Goal: Task Accomplishment & Management: Use online tool/utility

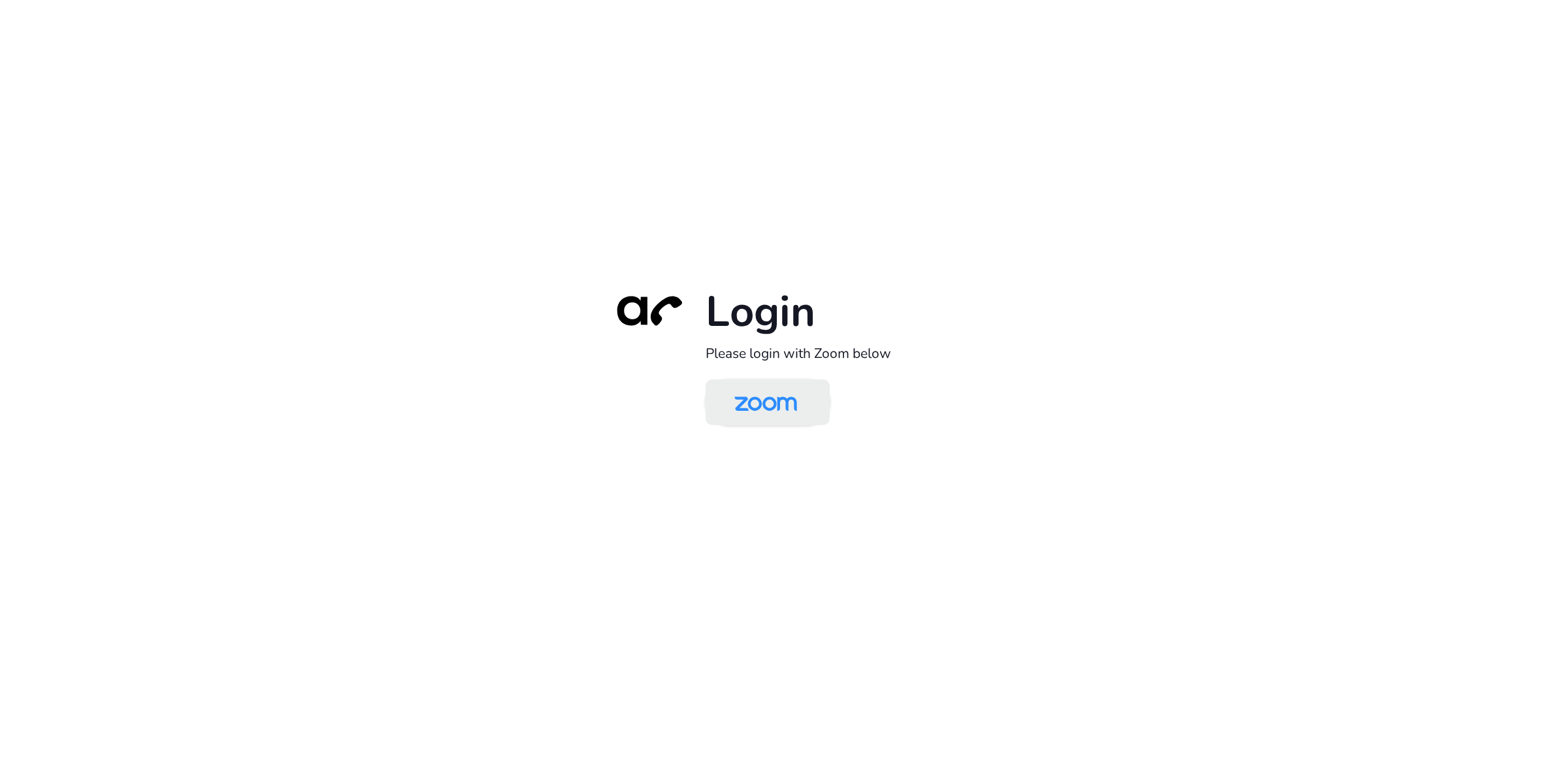
click at [767, 416] on img at bounding box center [765, 403] width 90 height 42
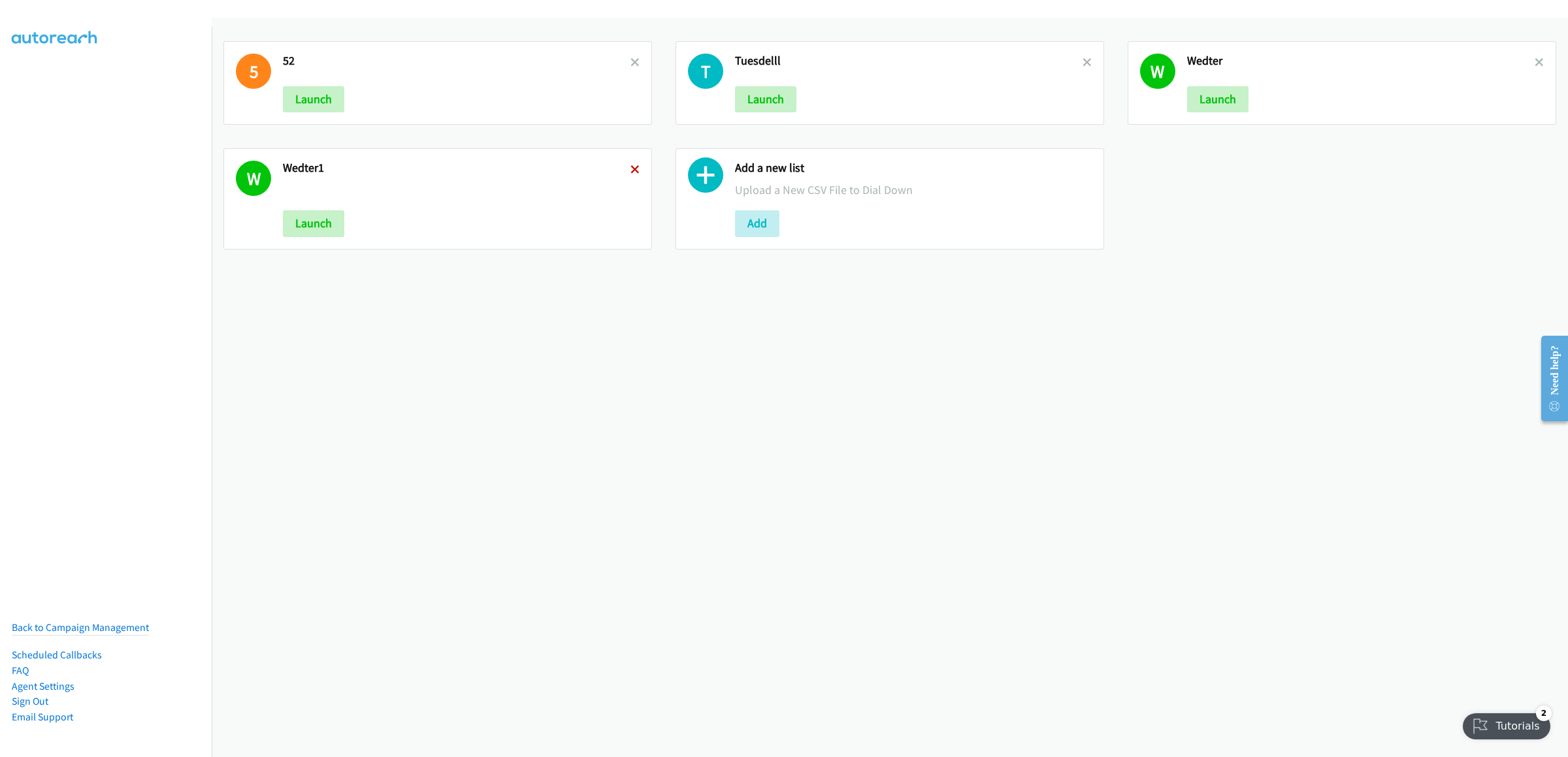
click at [631, 171] on icon at bounding box center [635, 171] width 9 height 9
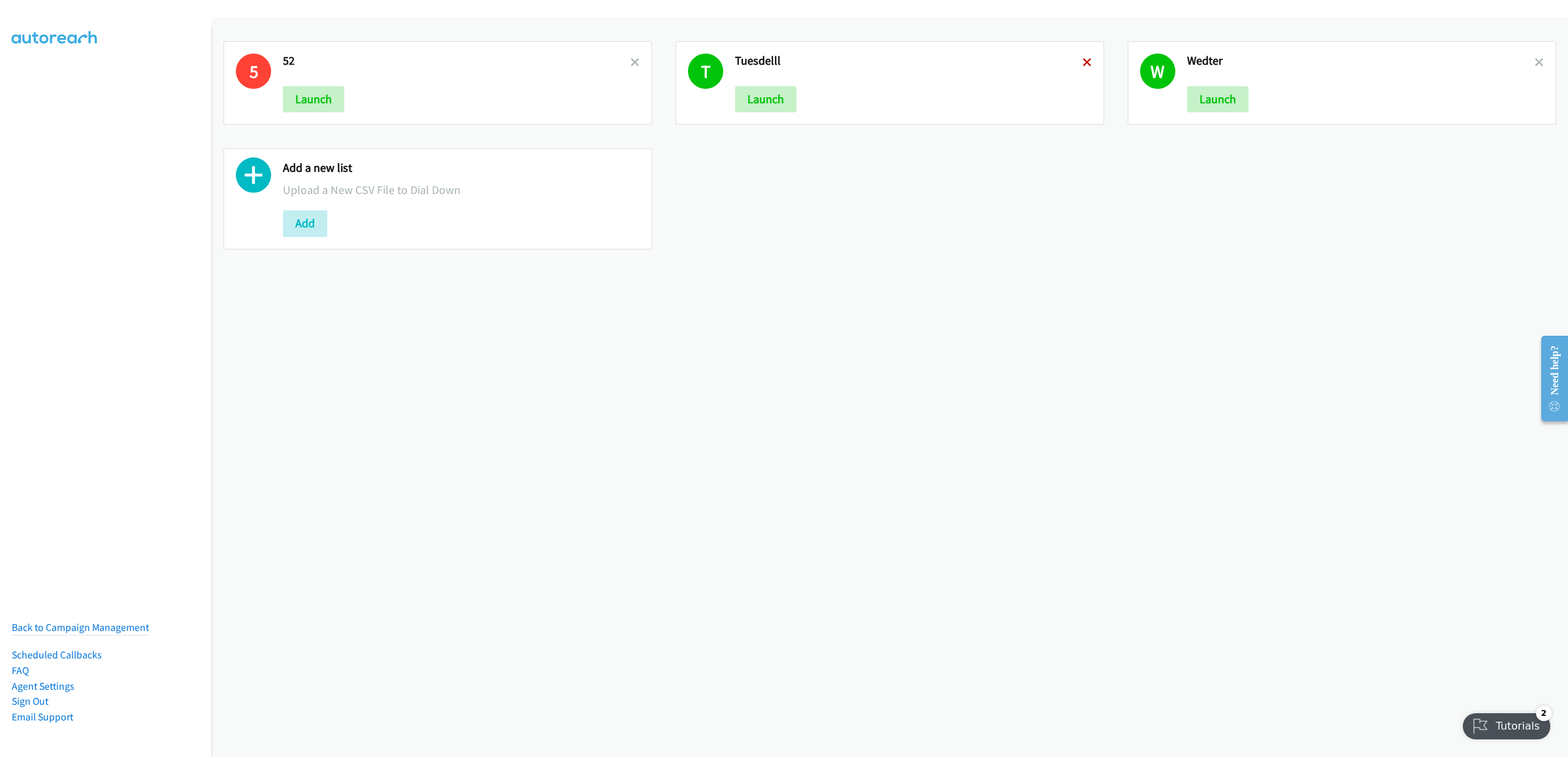
click at [1083, 63] on icon at bounding box center [1087, 63] width 9 height 9
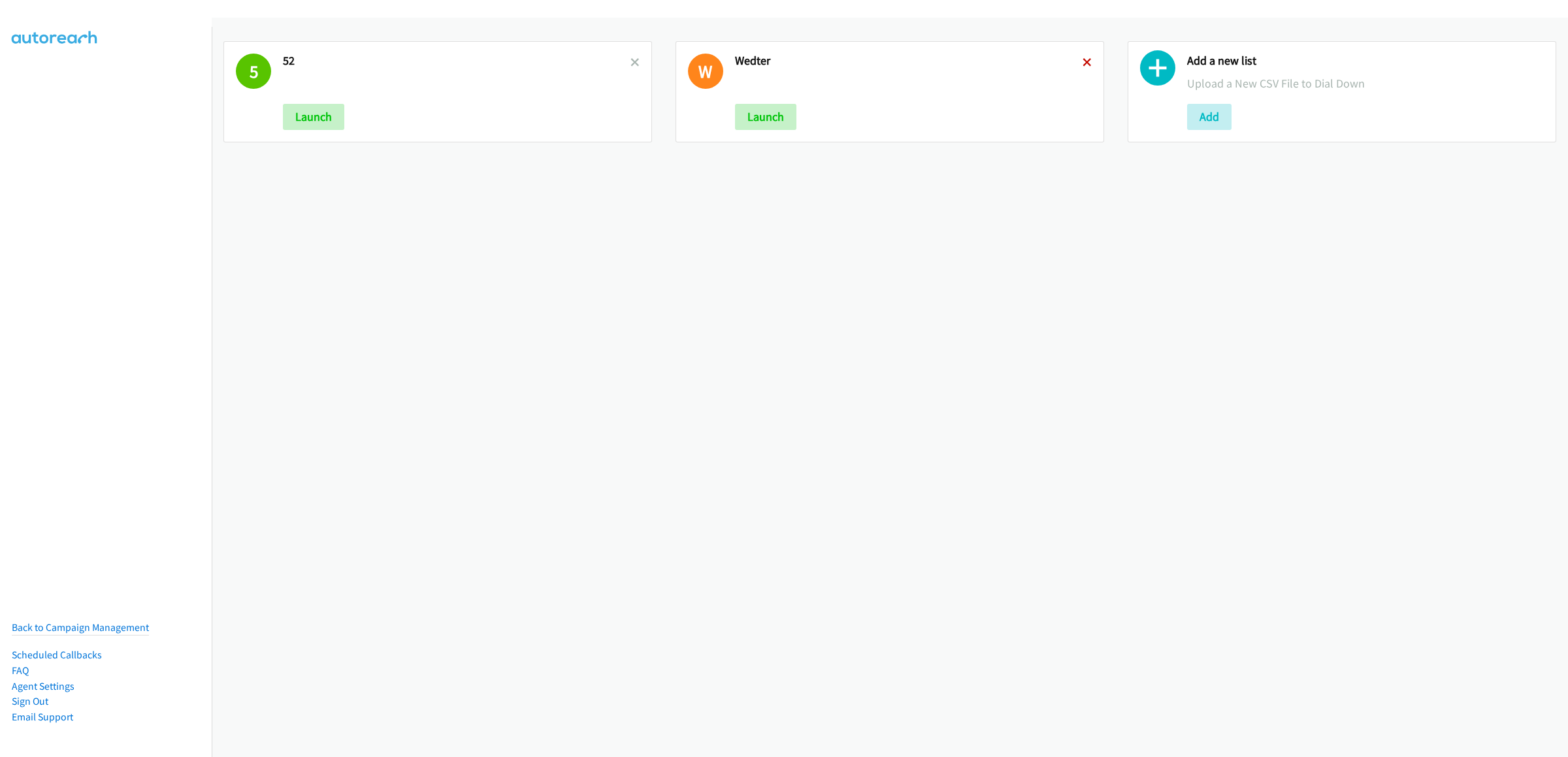
click at [1083, 63] on icon at bounding box center [1087, 63] width 9 height 9
click at [750, 120] on button "Add" at bounding box center [757, 117] width 45 height 26
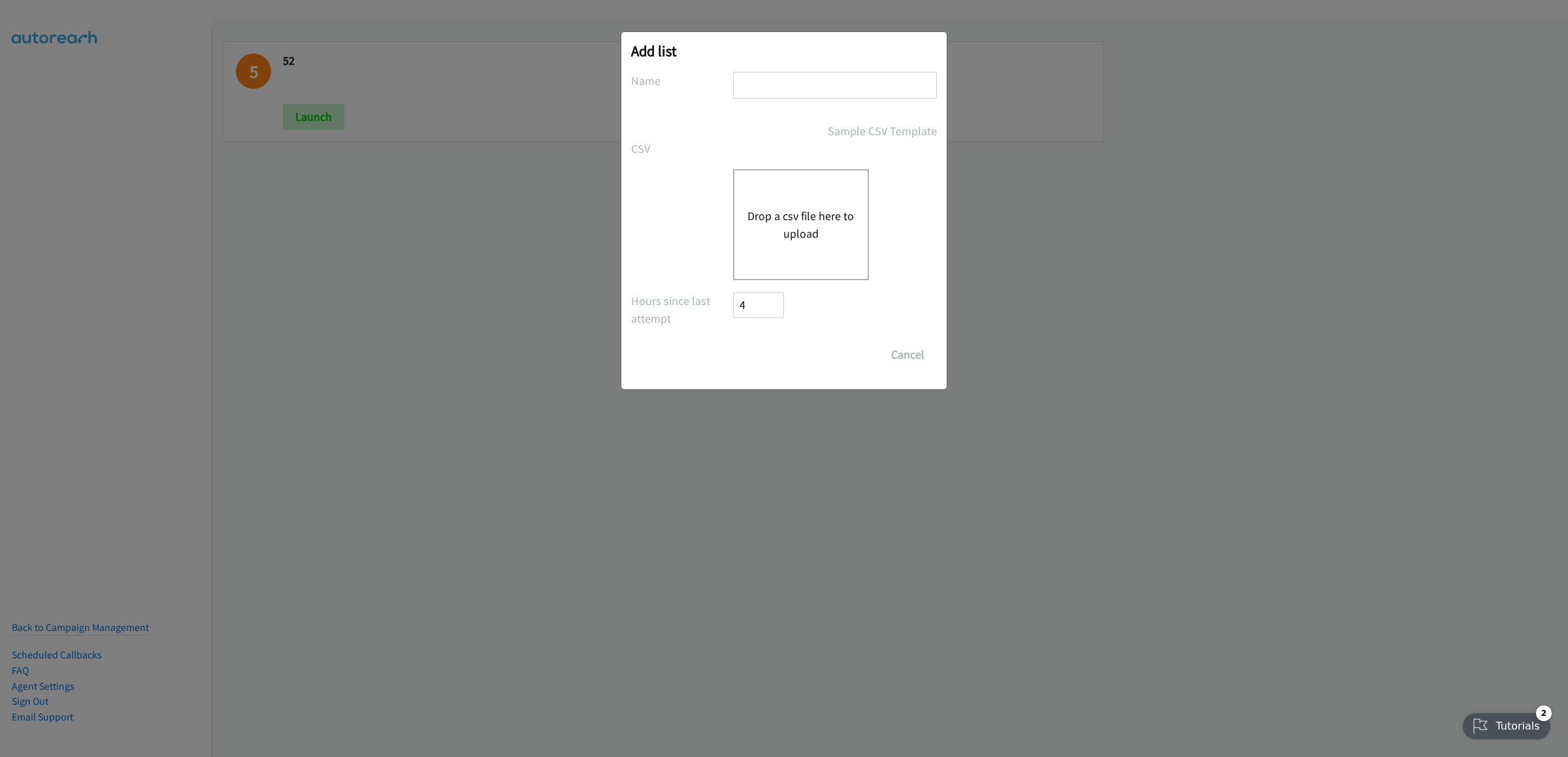
click at [778, 83] on input "text" at bounding box center [835, 84] width 204 height 27
type input "comthurmorning"
click at [806, 215] on button "Drop a csv file here to upload" at bounding box center [801, 224] width 107 height 35
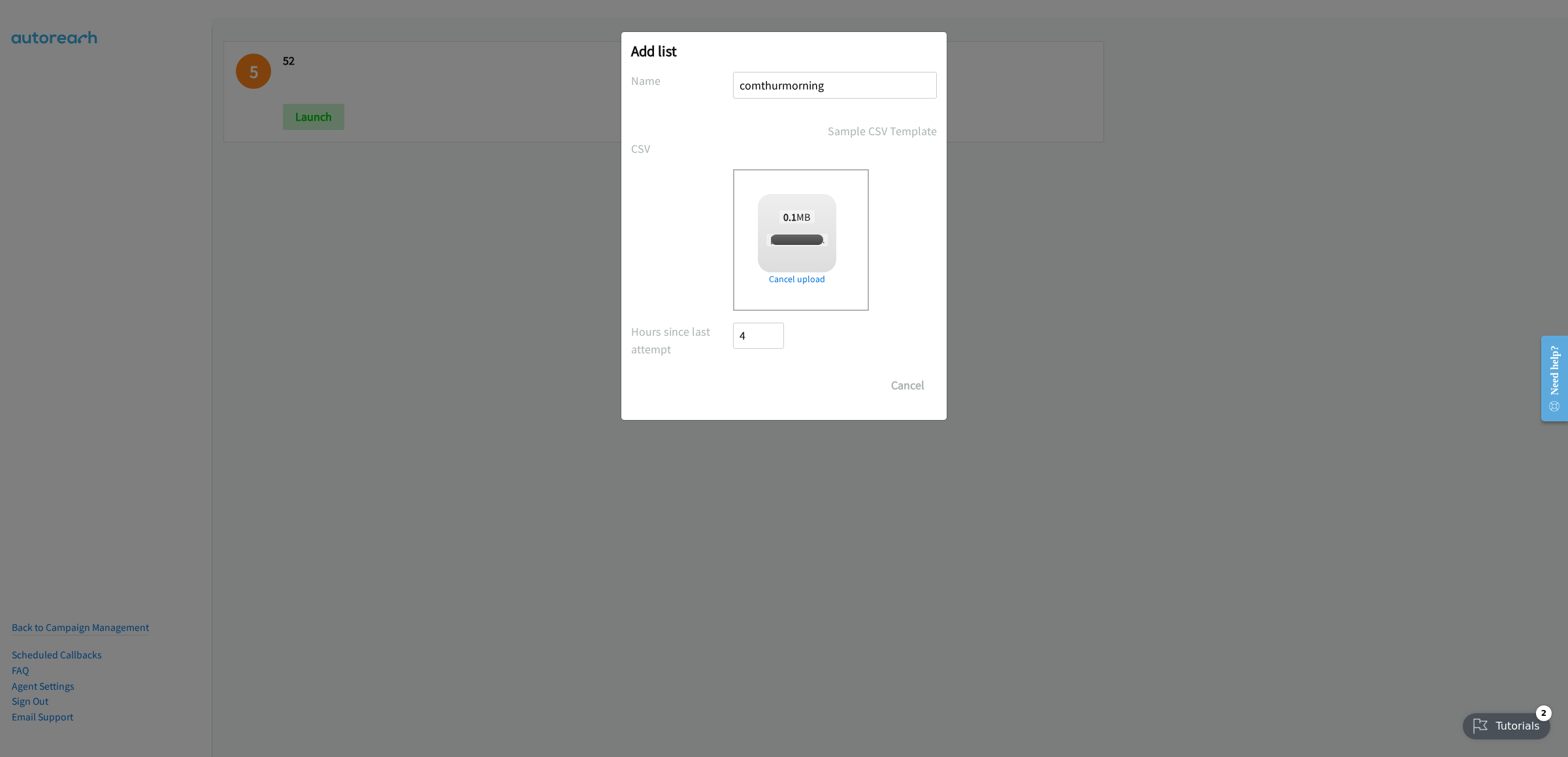
checkbox input "true"
click at [778, 387] on input "Save List" at bounding box center [768, 385] width 69 height 26
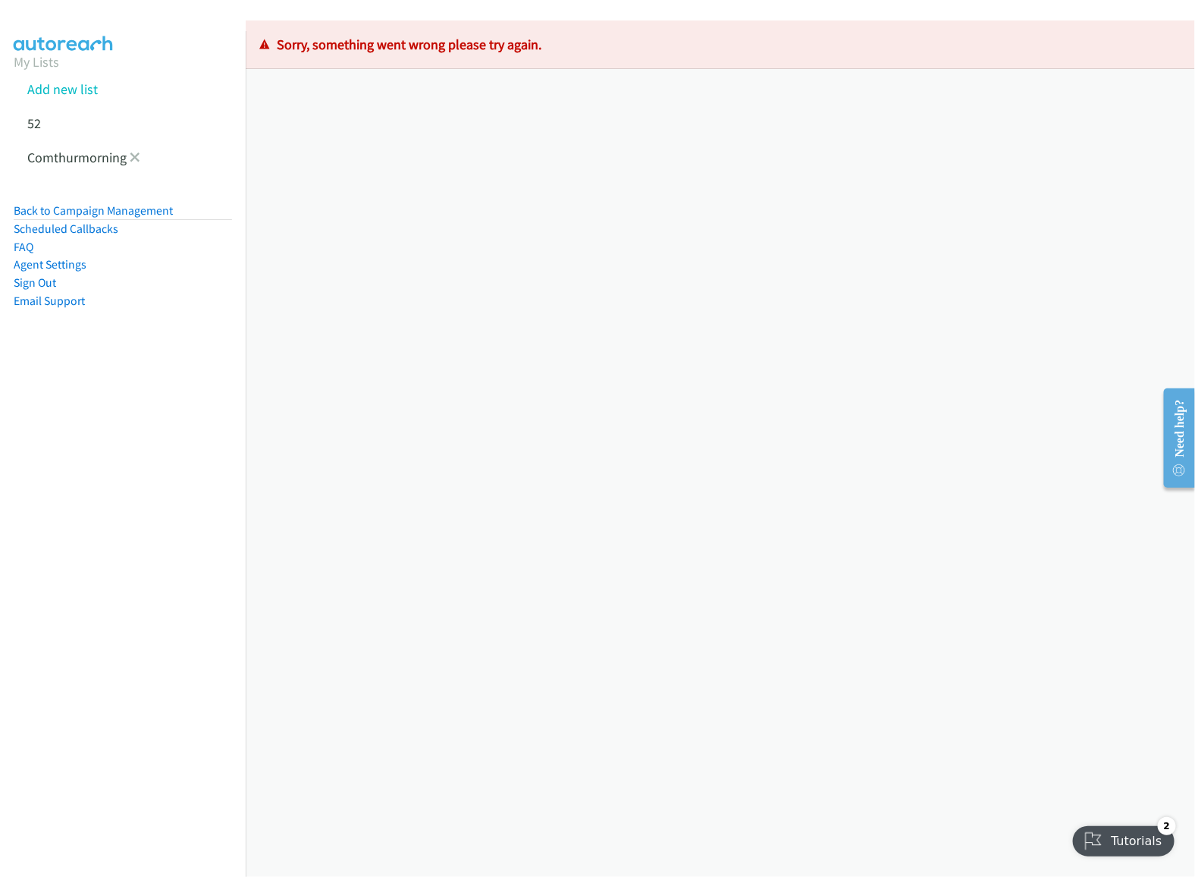
click at [143, 158] on li "Comthurmorning" at bounding box center [137, 157] width 246 height 34
click at [140, 159] on icon at bounding box center [135, 158] width 11 height 11
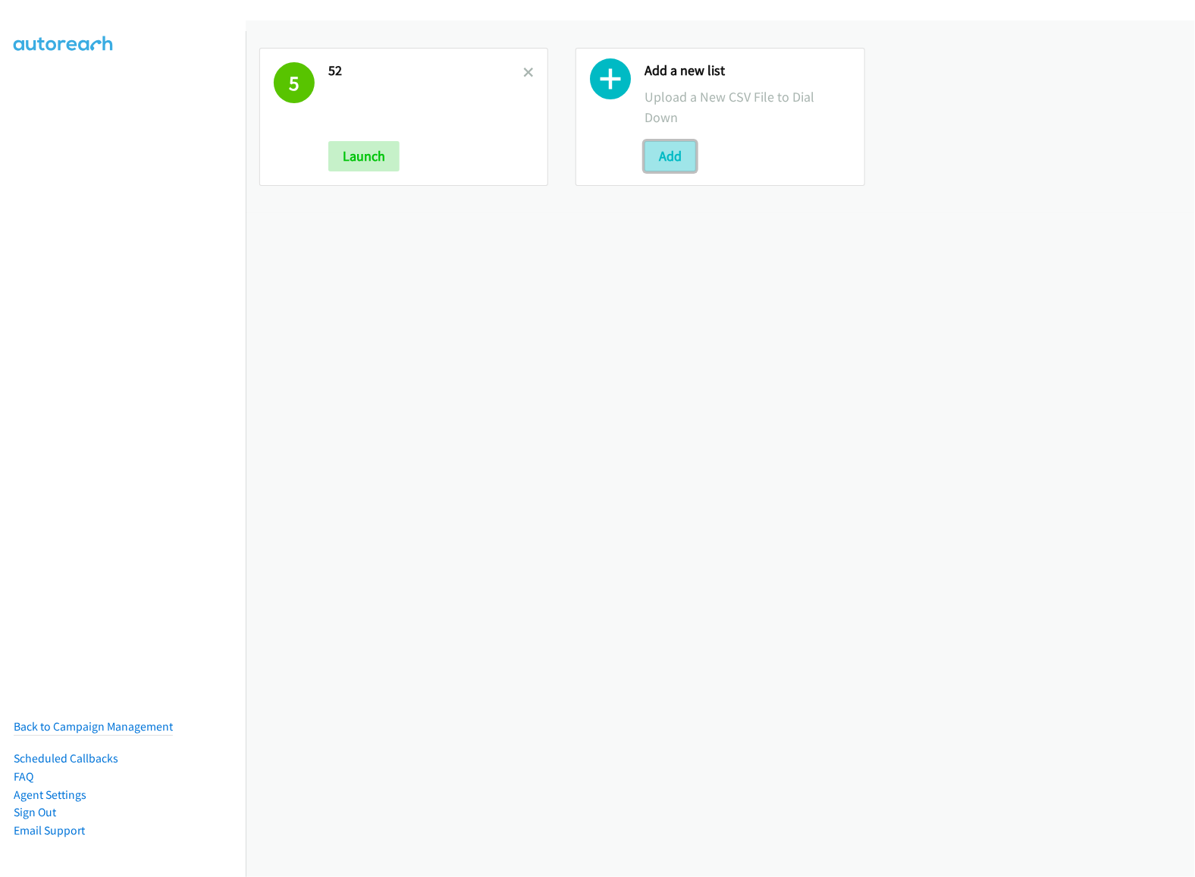
click at [667, 143] on button "Add" at bounding box center [671, 156] width 52 height 30
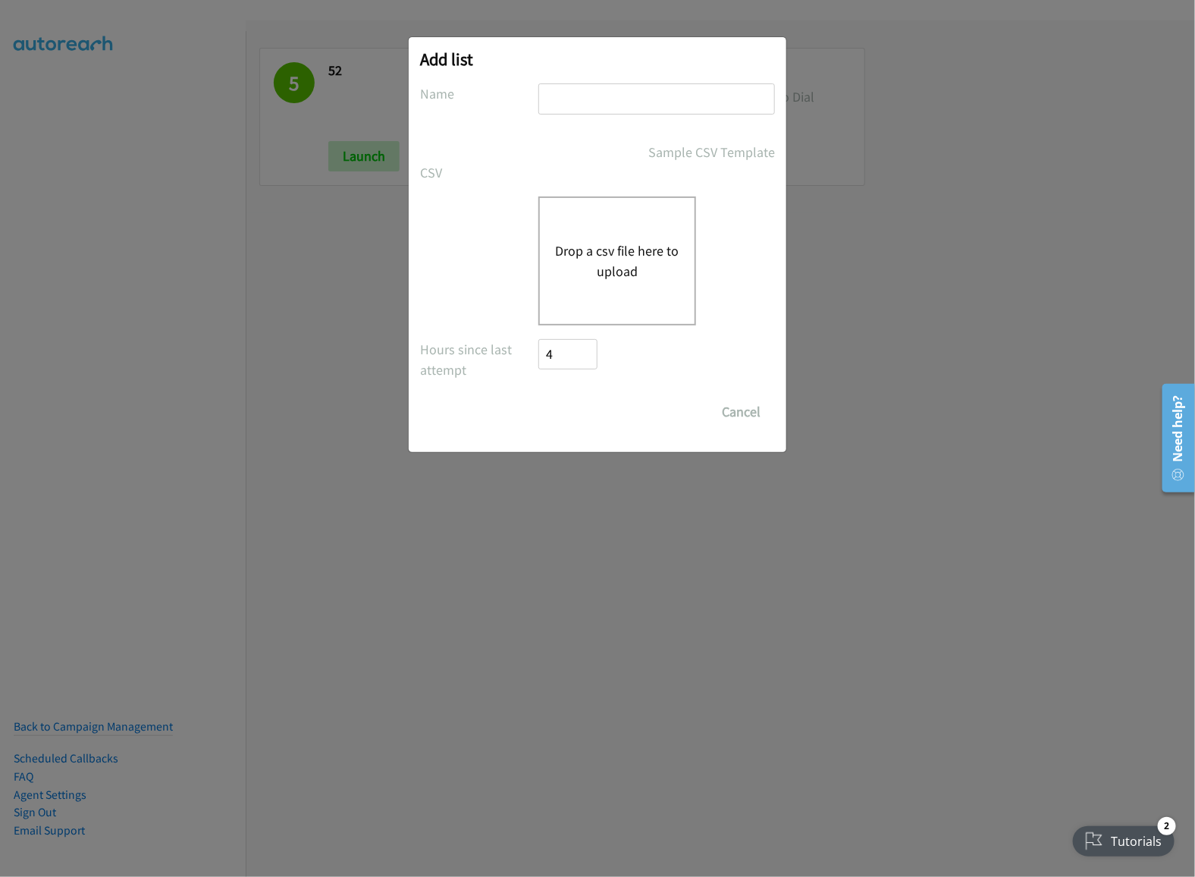
click at [601, 100] on input "text" at bounding box center [656, 98] width 237 height 31
type input "terrthurmor"
click at [580, 280] on button "Drop a csv file here to upload" at bounding box center [617, 260] width 124 height 41
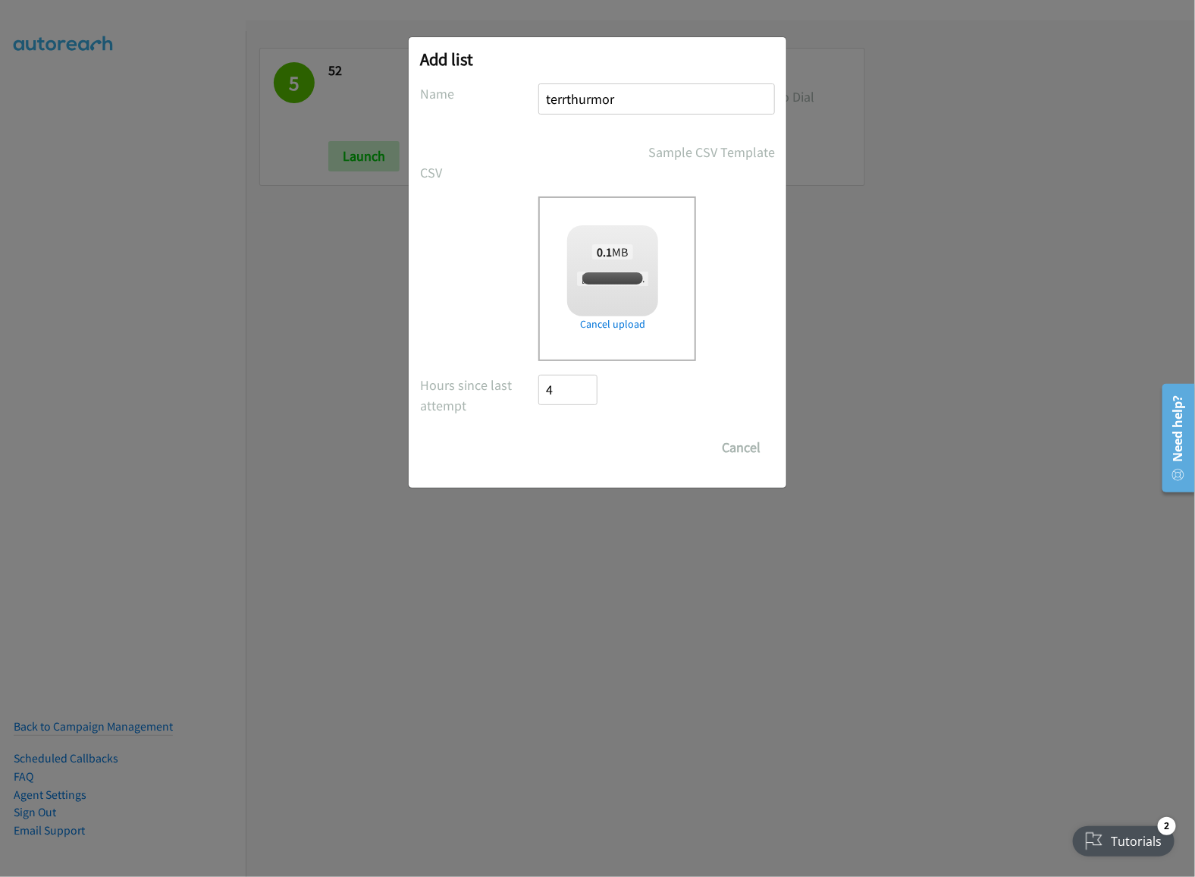
checkbox input "true"
click at [589, 449] on input "Save List" at bounding box center [578, 447] width 80 height 30
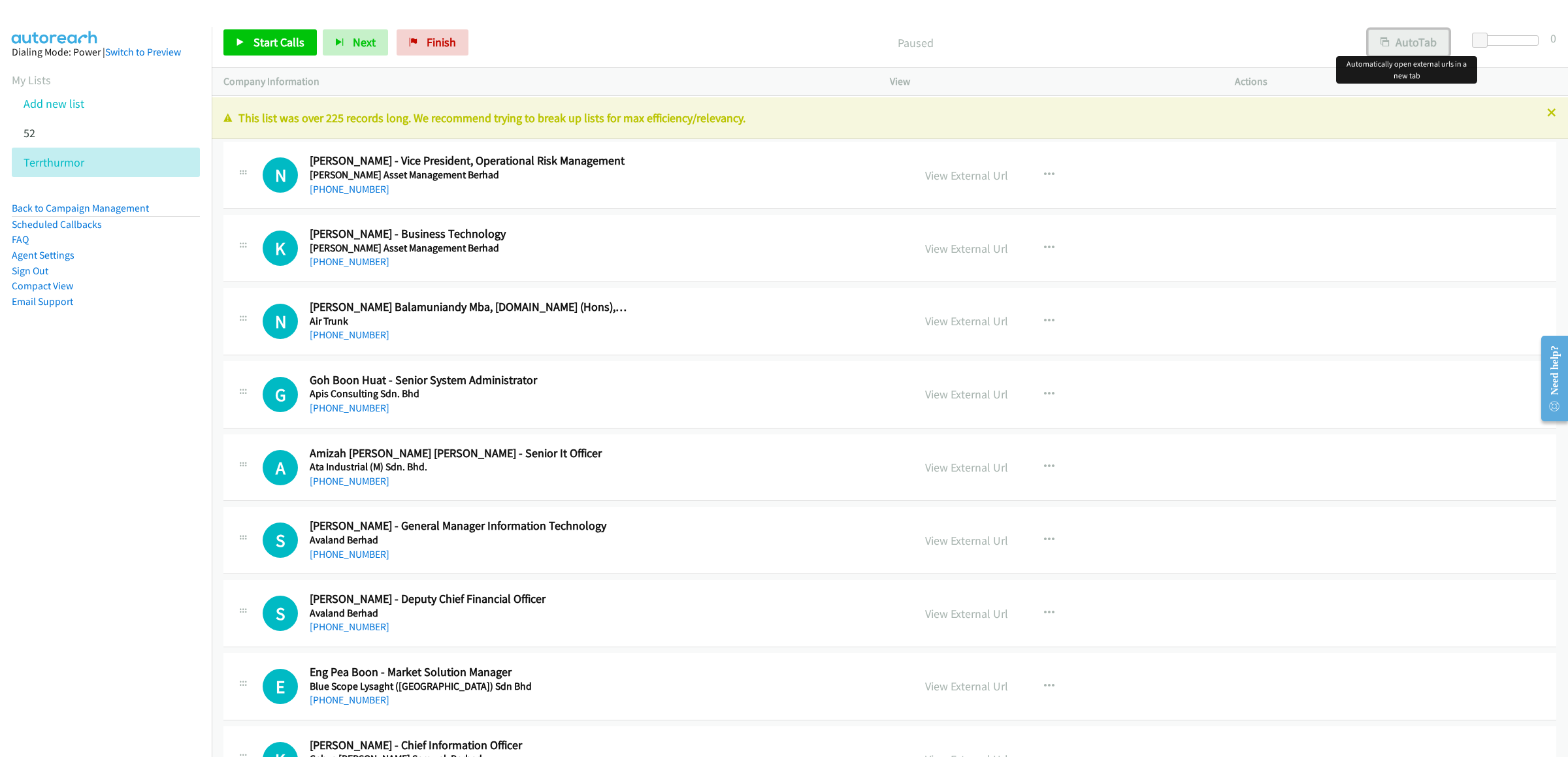
click at [1029, 31] on button "AutoTab" at bounding box center [1409, 42] width 81 height 26
click at [261, 42] on span "Start Calls" at bounding box center [278, 41] width 51 height 15
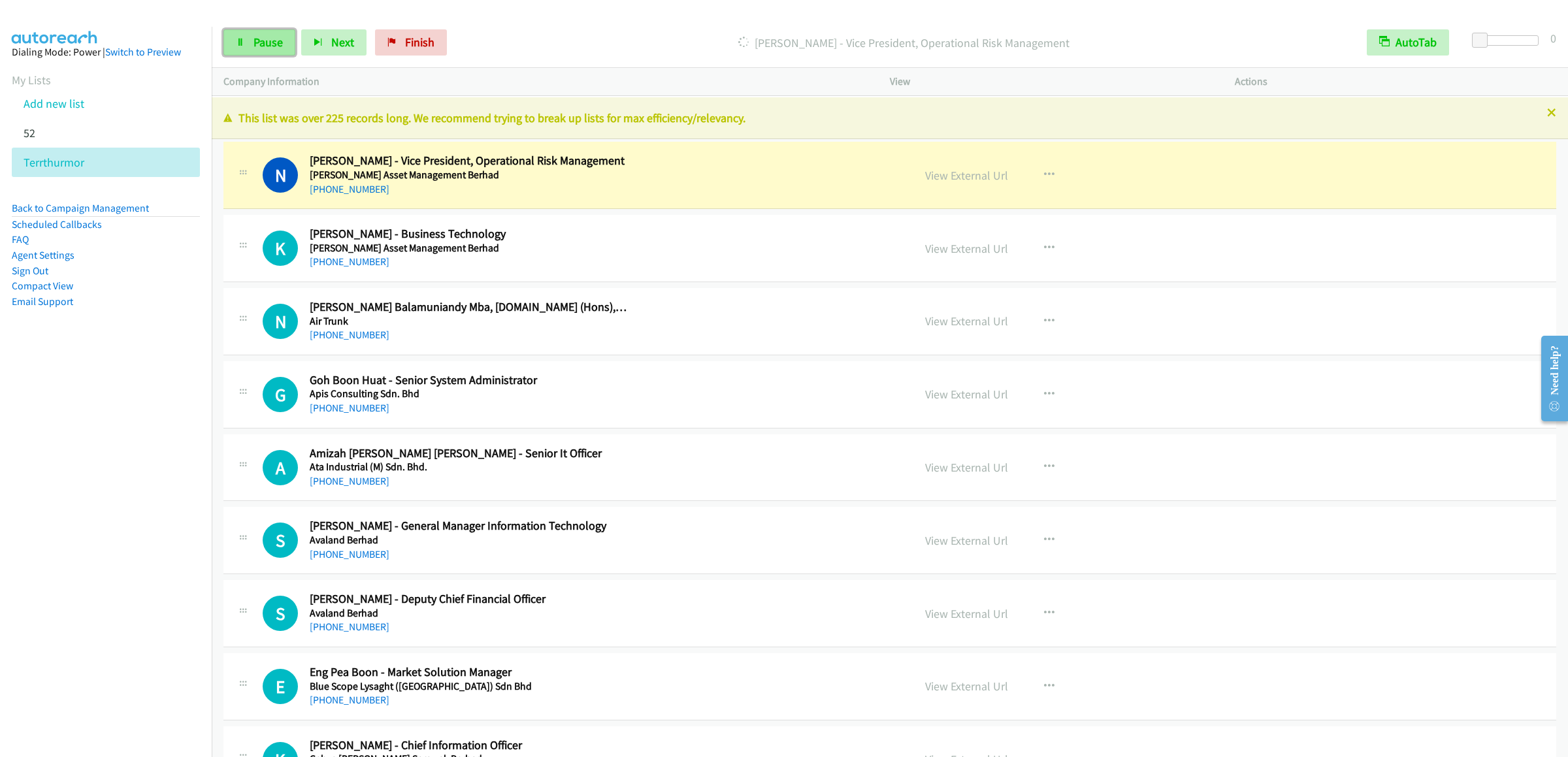
click at [280, 38] on span "Pause" at bounding box center [268, 41] width 29 height 15
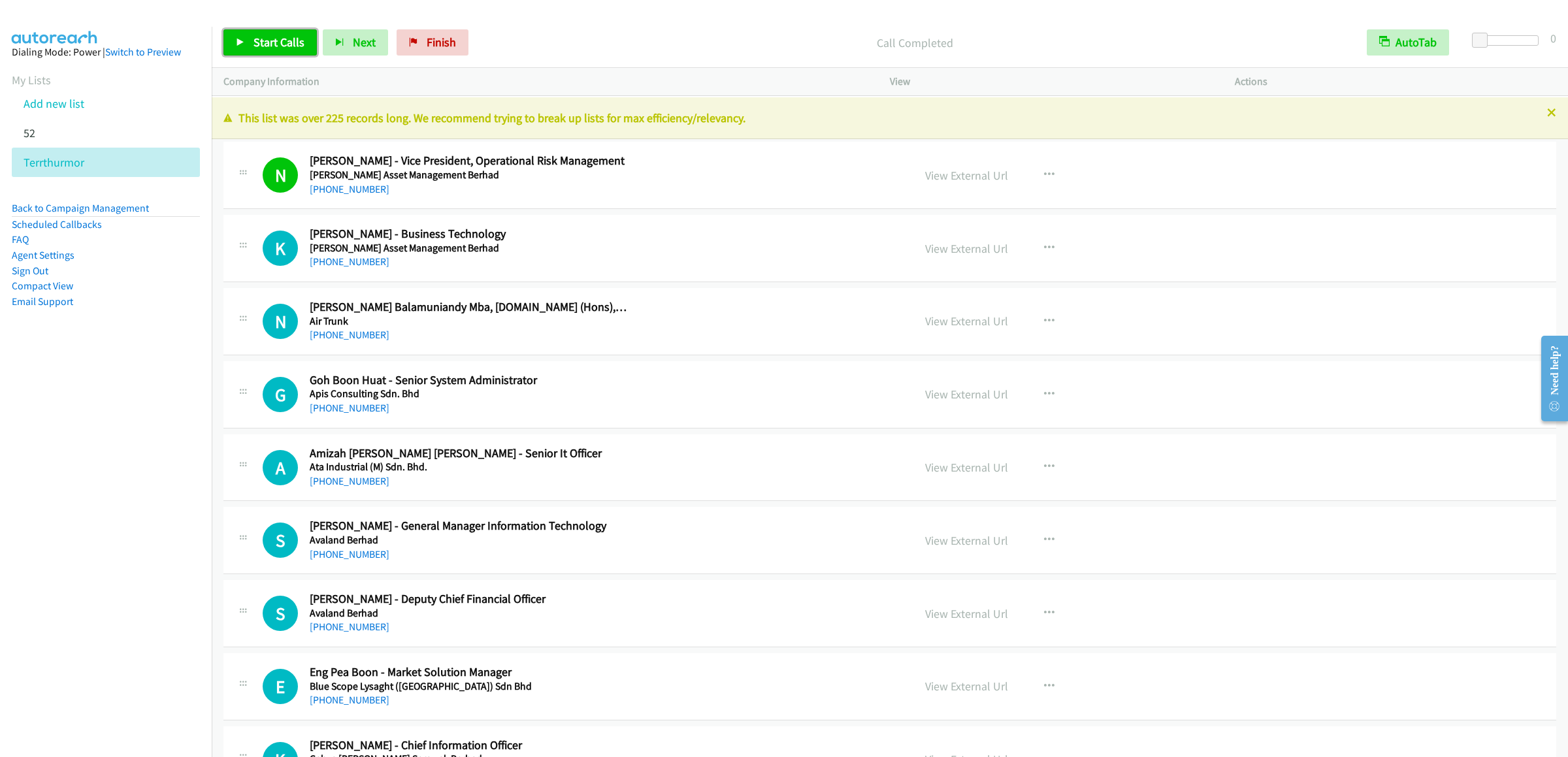
click at [283, 40] on span "Start Calls" at bounding box center [278, 41] width 51 height 15
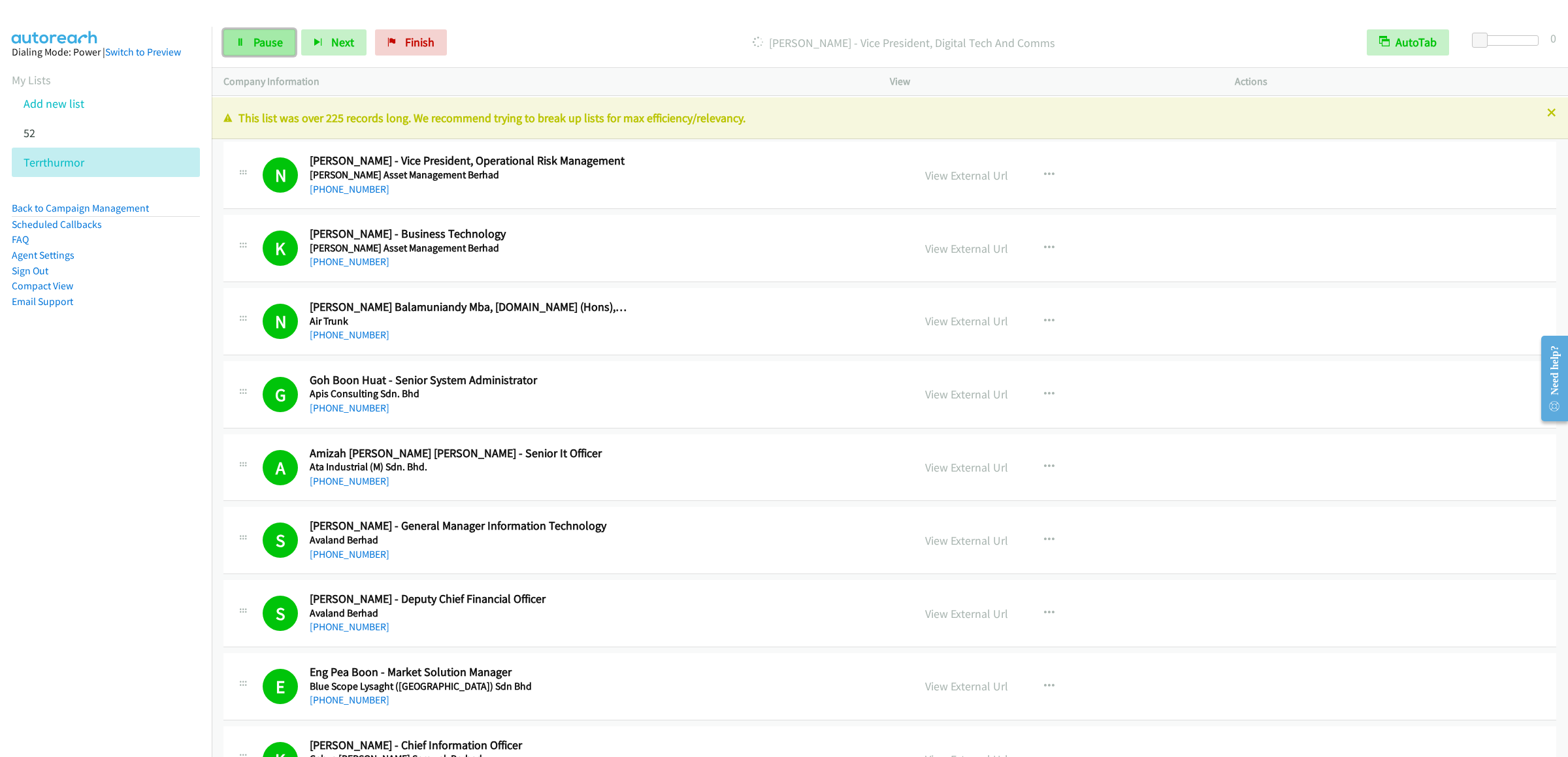
click at [271, 45] on span "Pause" at bounding box center [268, 41] width 29 height 15
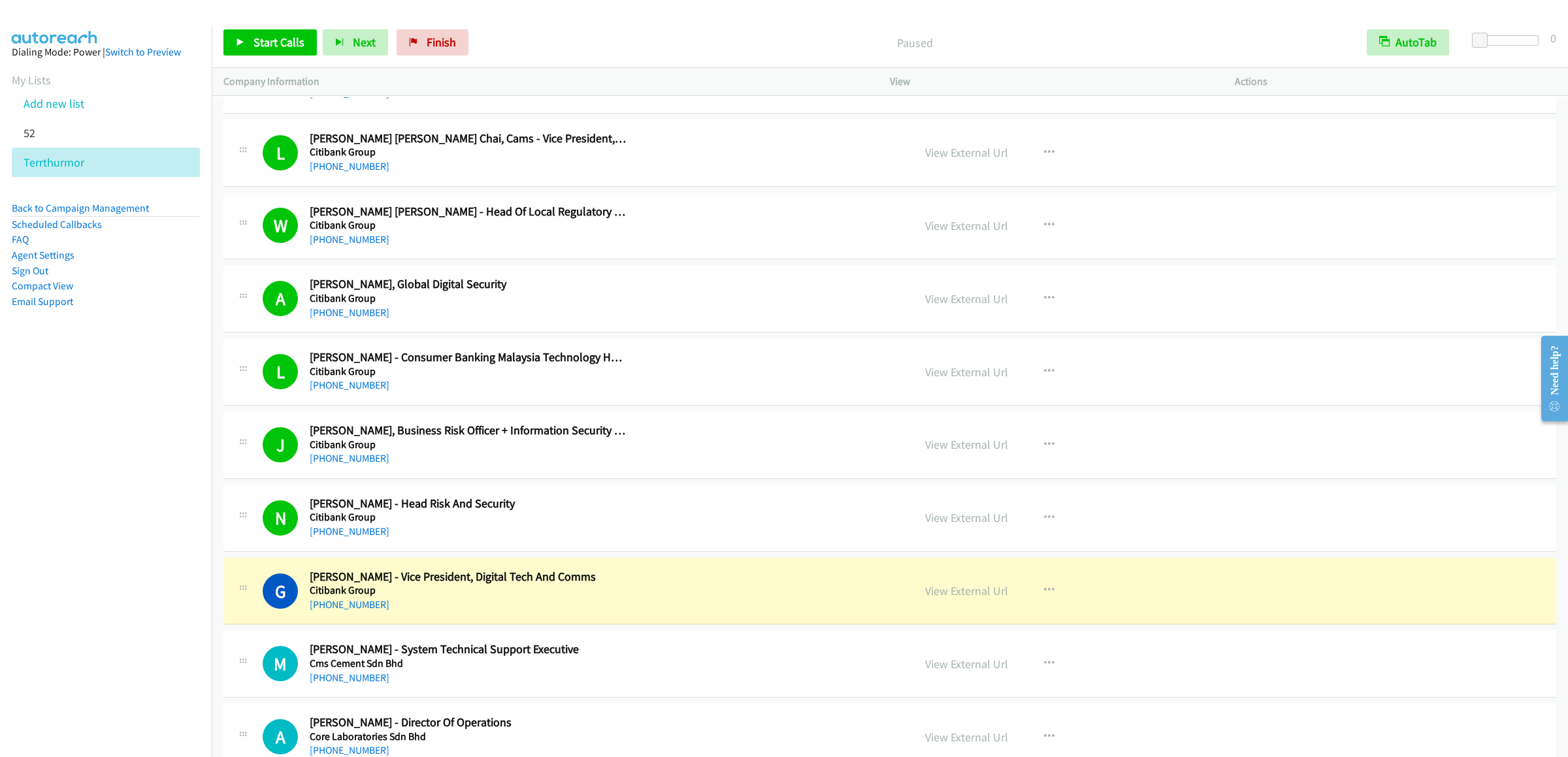
scroll to position [1436, 0]
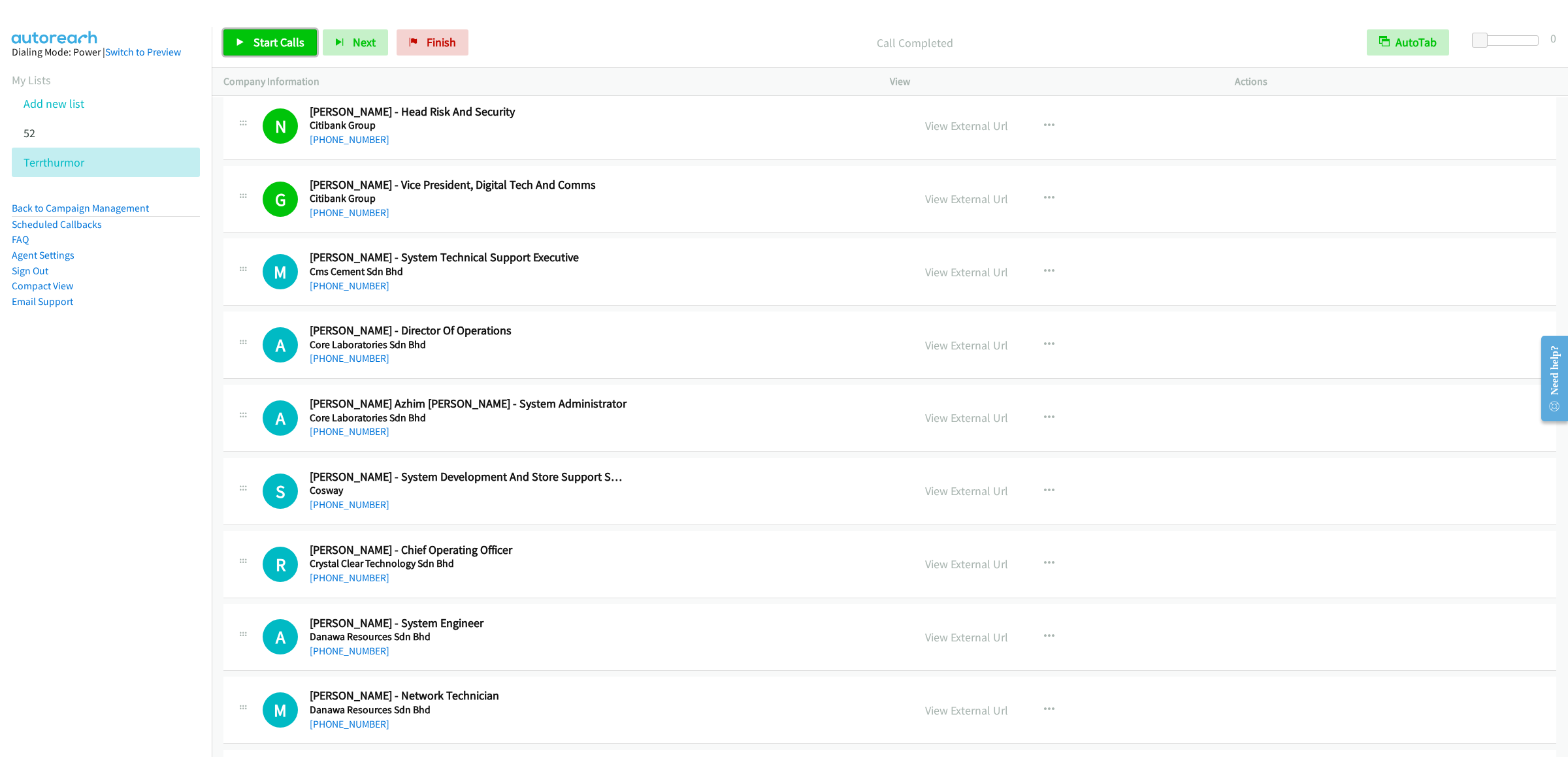
click at [273, 47] on span "Start Calls" at bounding box center [278, 41] width 51 height 15
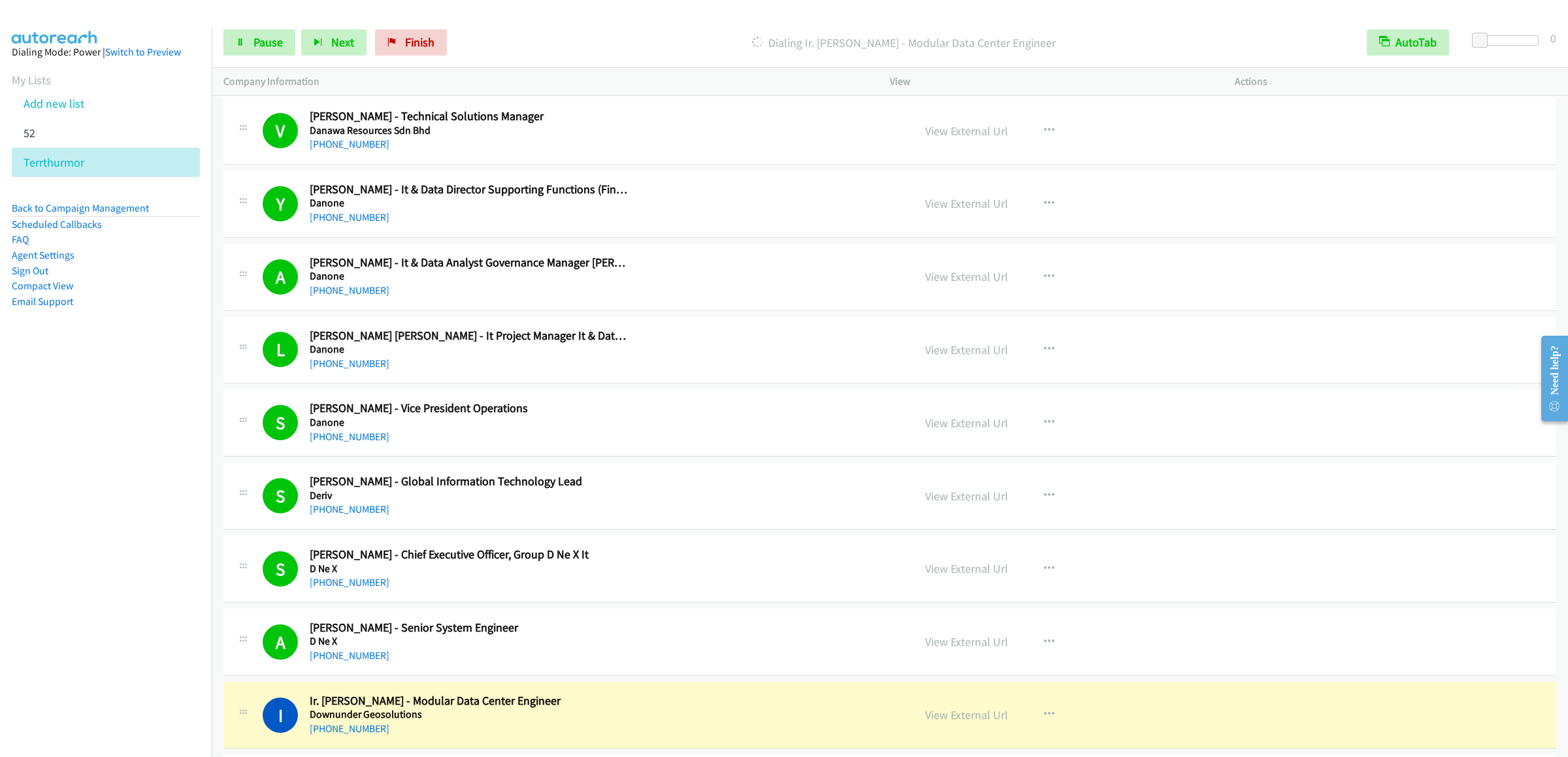
scroll to position [2481, 0]
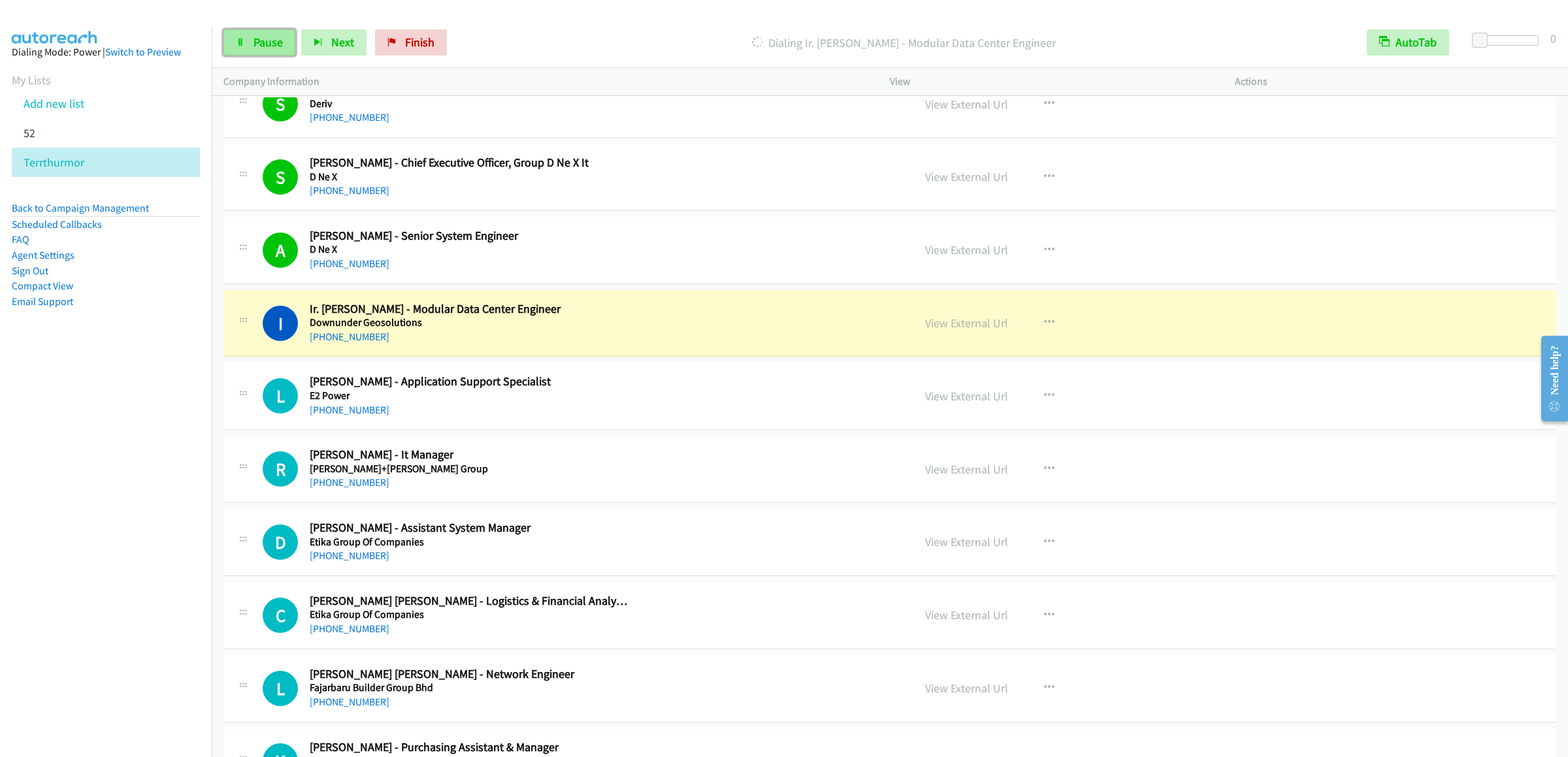
click at [287, 43] on link "Pause" at bounding box center [258, 42] width 72 height 26
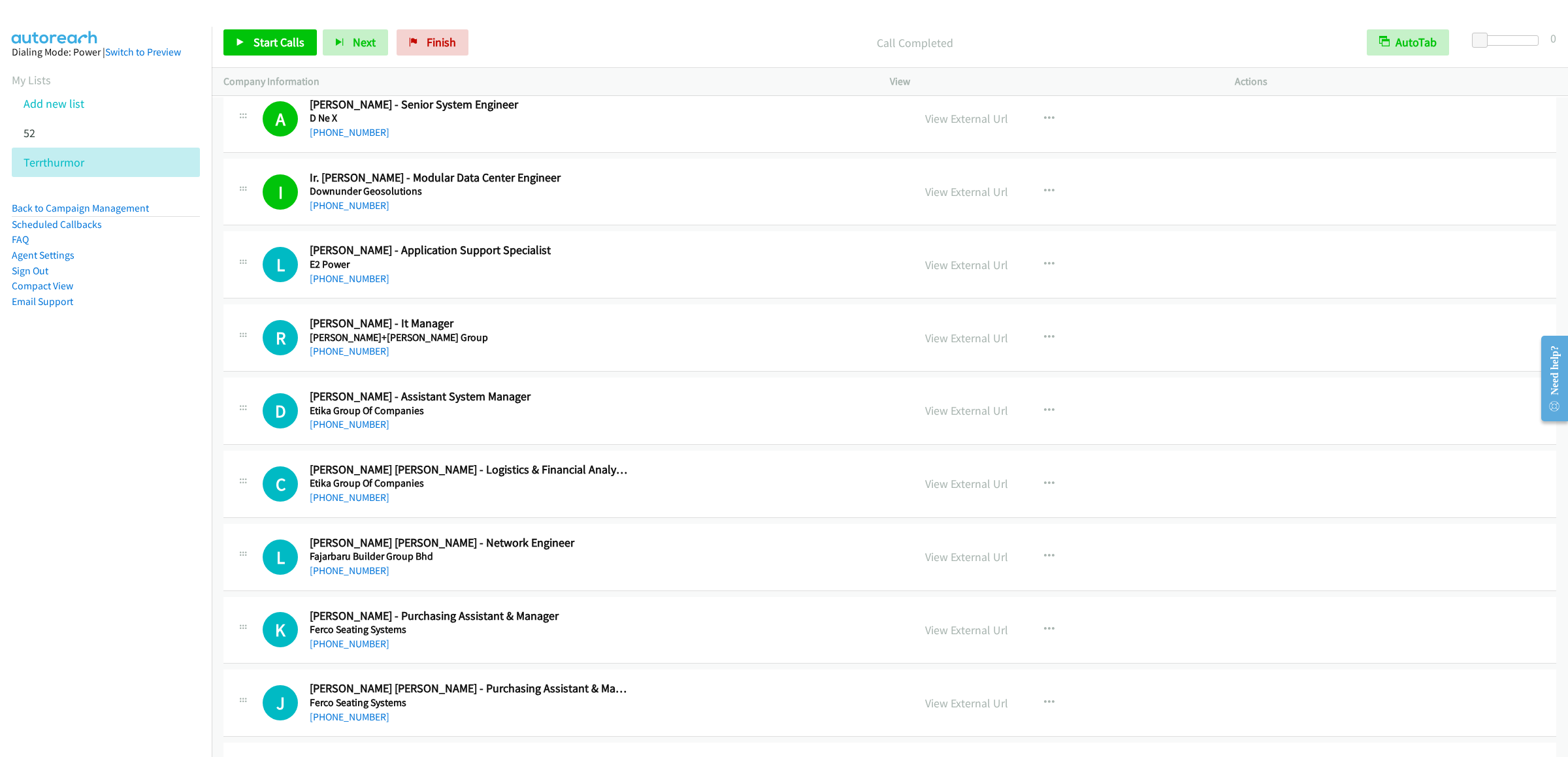
scroll to position [2743, 0]
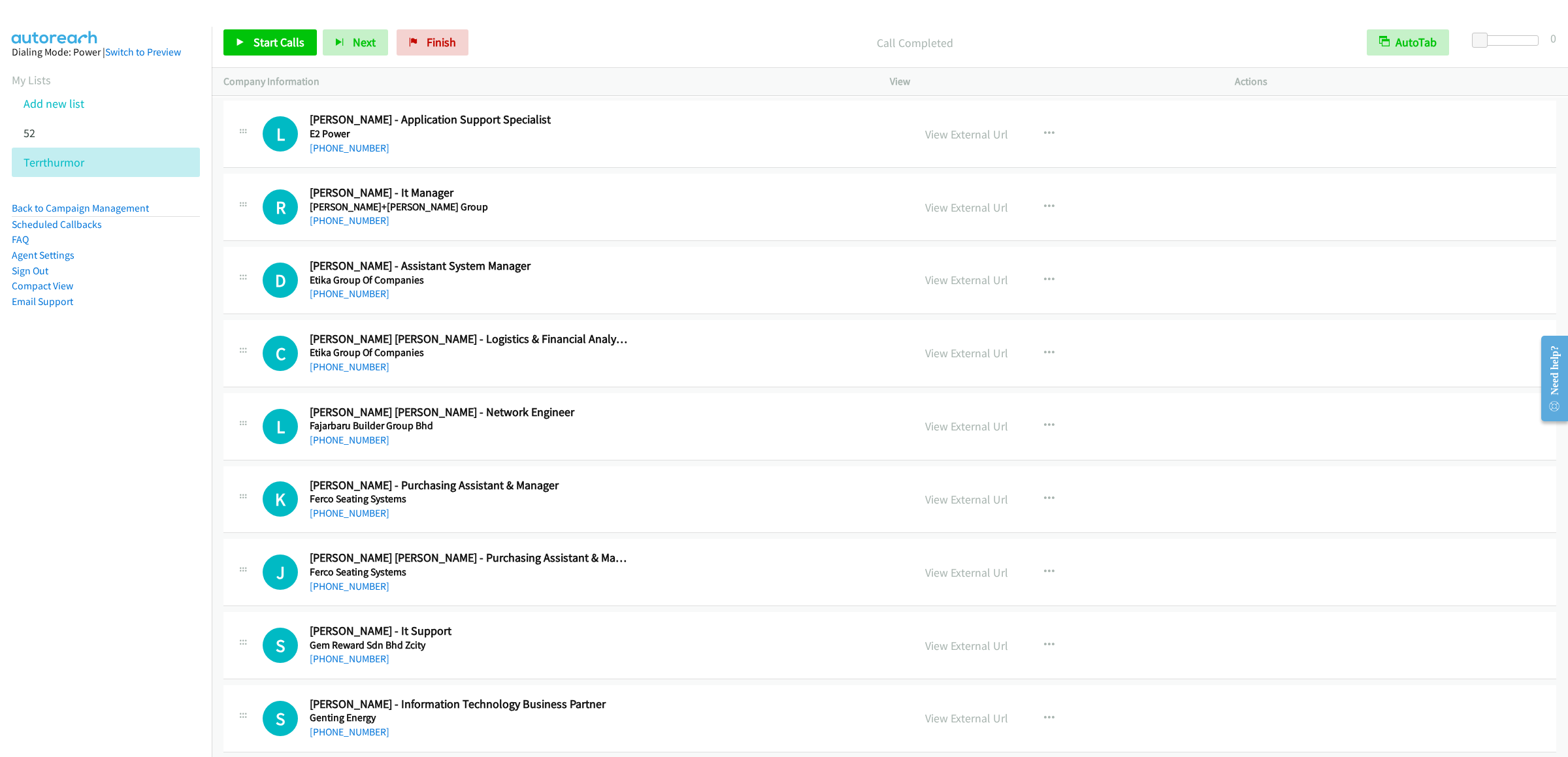
click at [263, 24] on div "Start Calls Pause Next Finish Call Completed AutoTab AutoTab 0" at bounding box center [890, 42] width 1356 height 50
click at [261, 29] on link "Start Calls" at bounding box center [270, 42] width 93 height 26
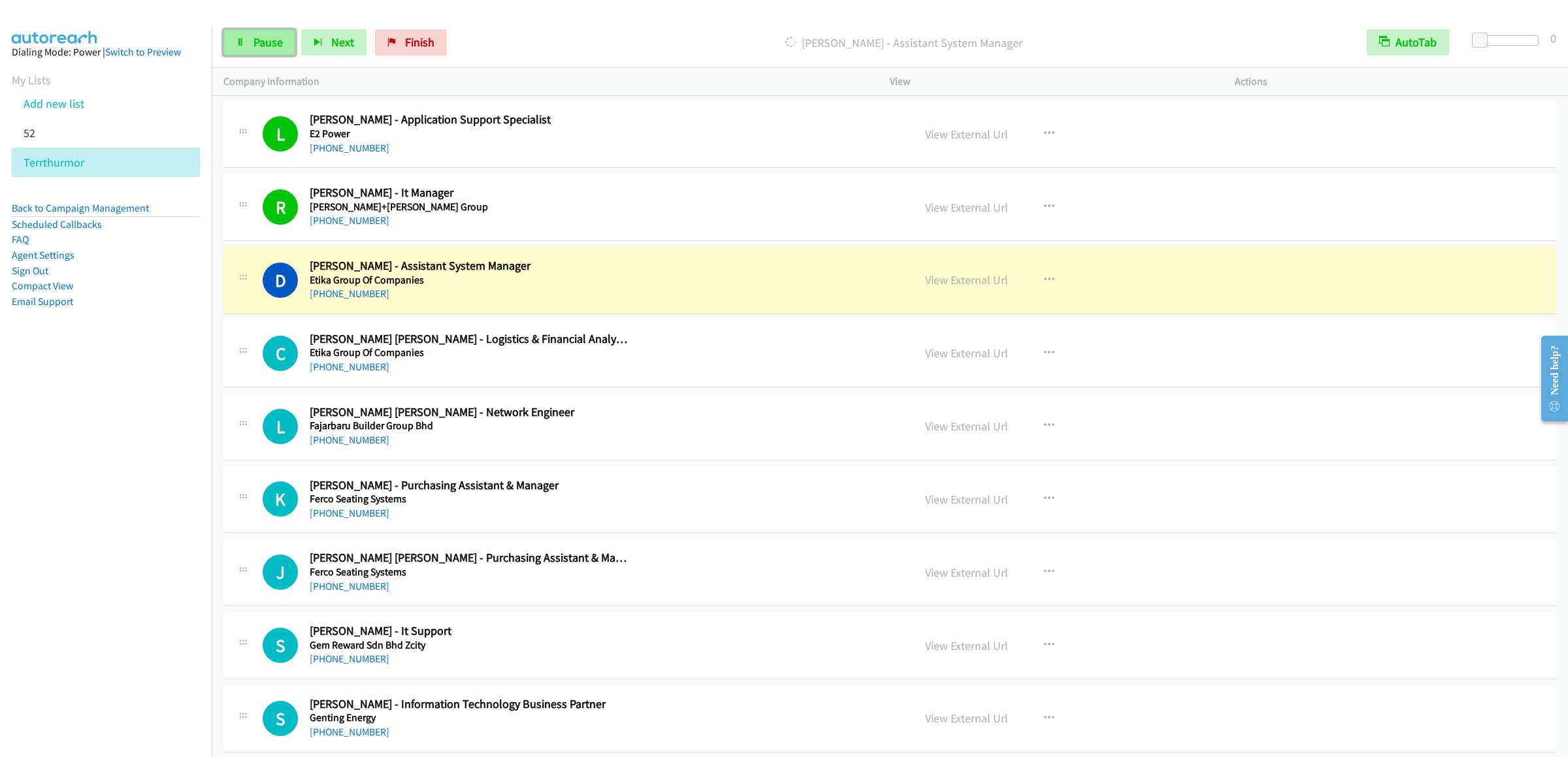
click at [261, 34] on link "Pause" at bounding box center [258, 42] width 72 height 26
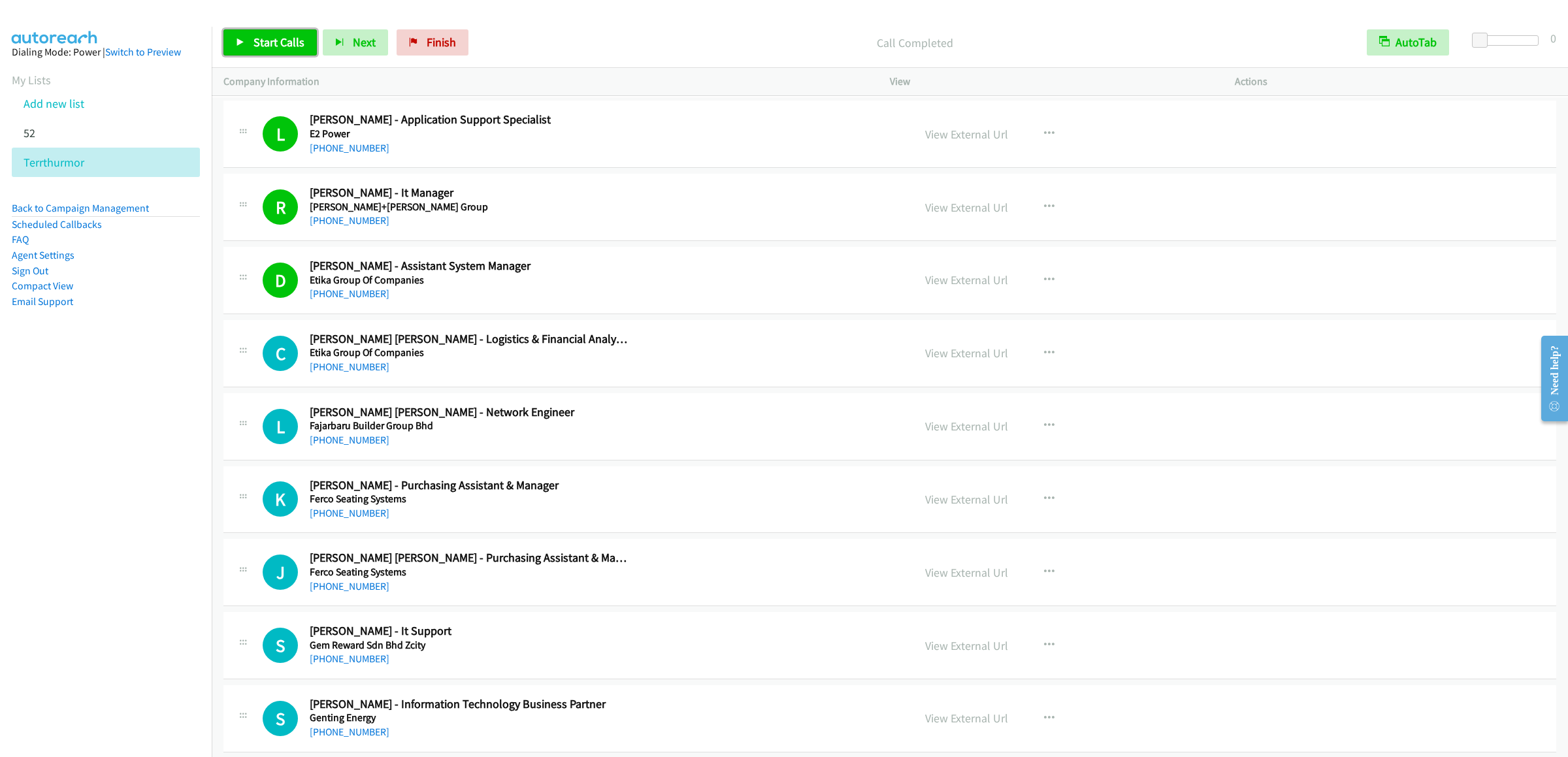
click at [228, 30] on link "Start Calls" at bounding box center [270, 42] width 93 height 26
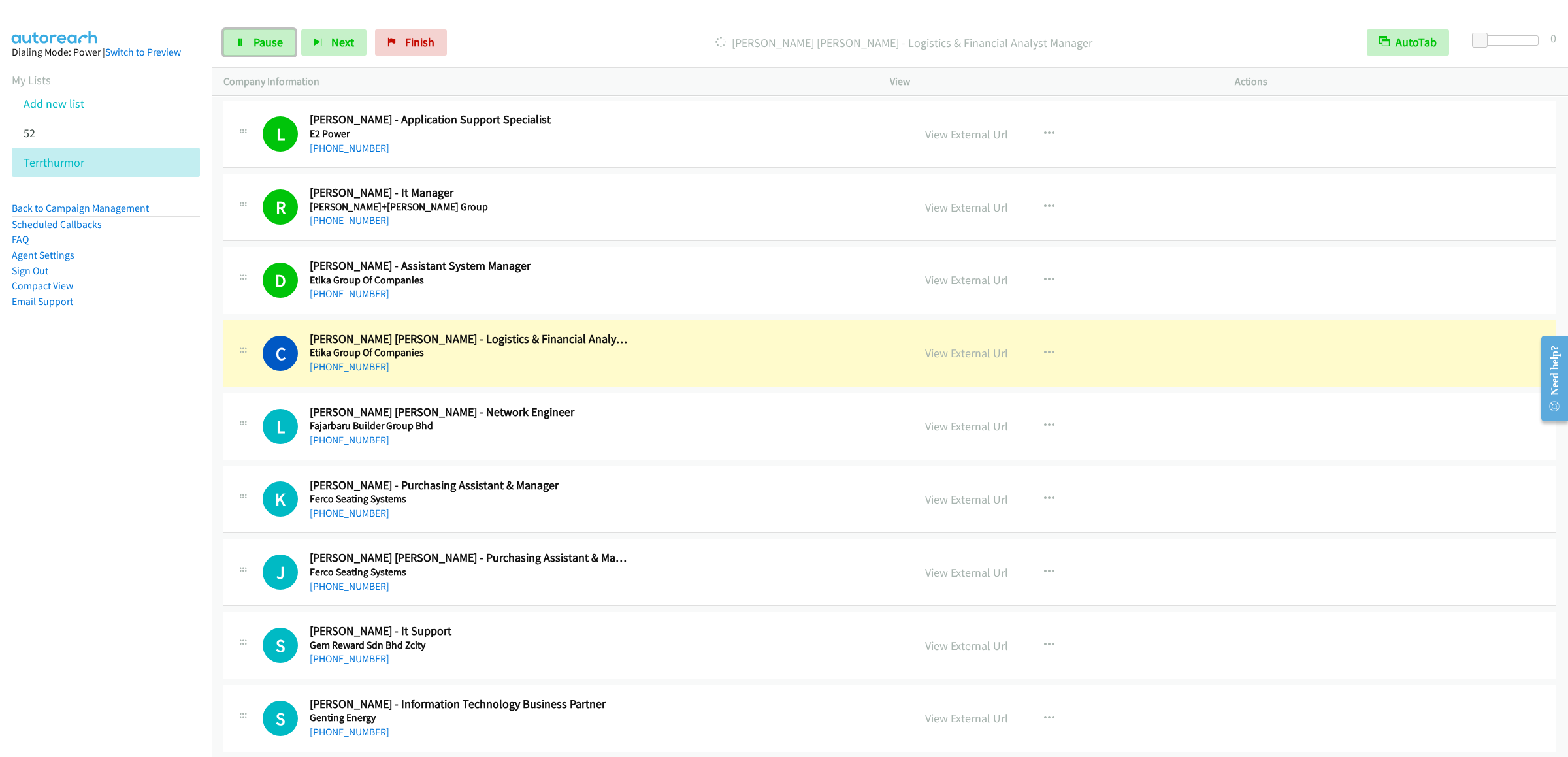
click at [259, 31] on link "Pause" at bounding box center [258, 42] width 72 height 26
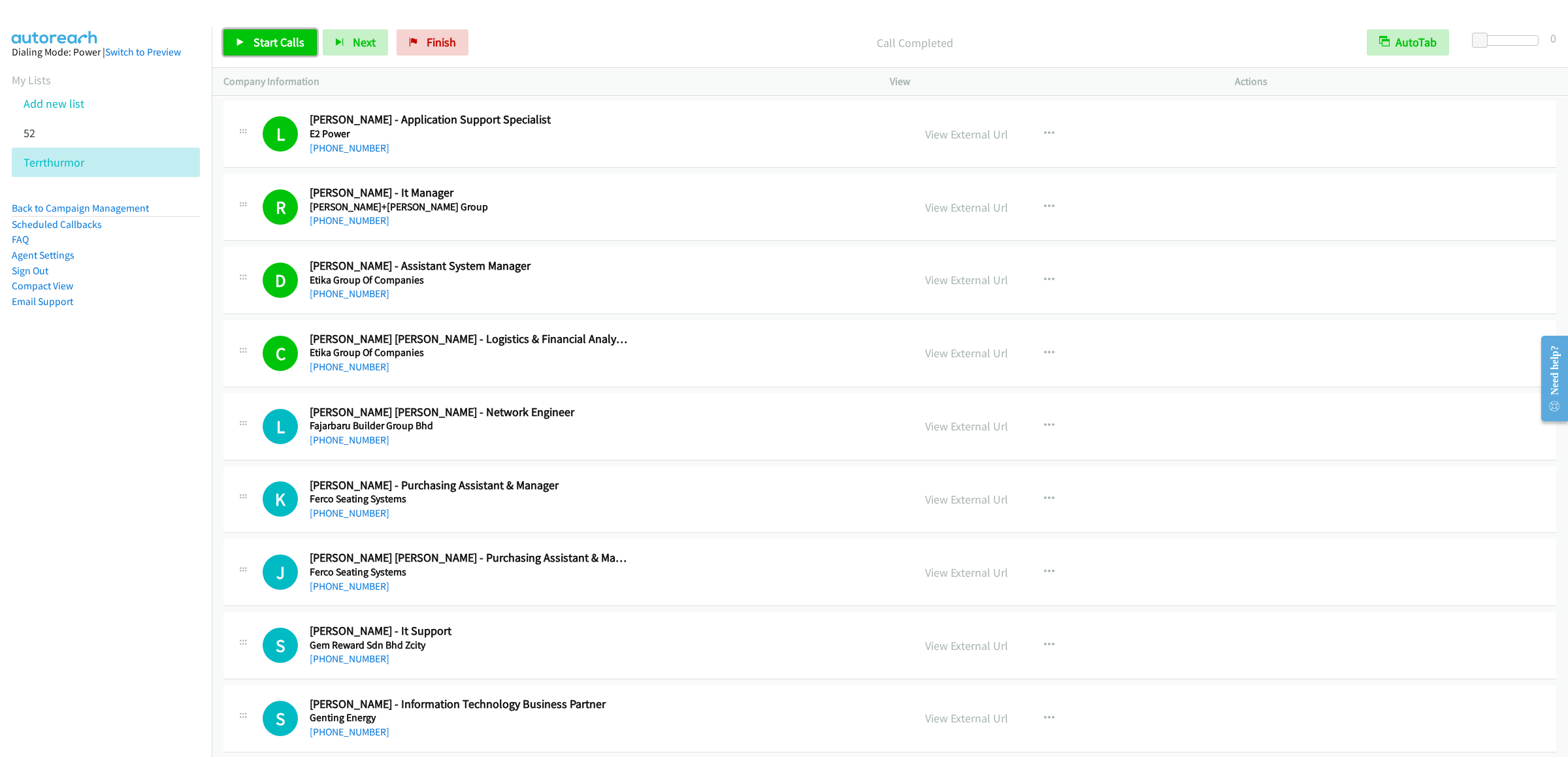
click at [263, 44] on span "Start Calls" at bounding box center [278, 41] width 51 height 15
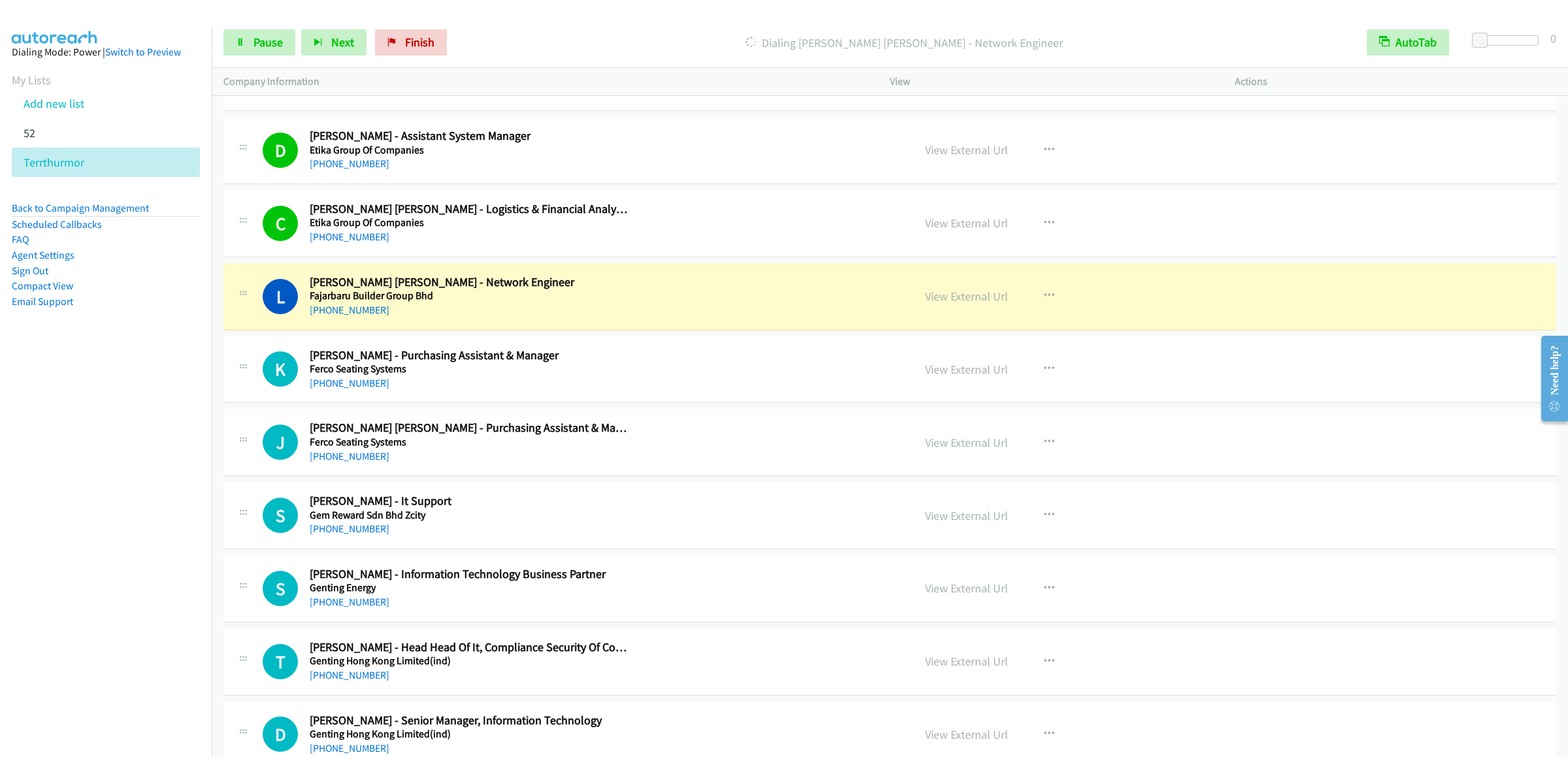
scroll to position [3004, 0]
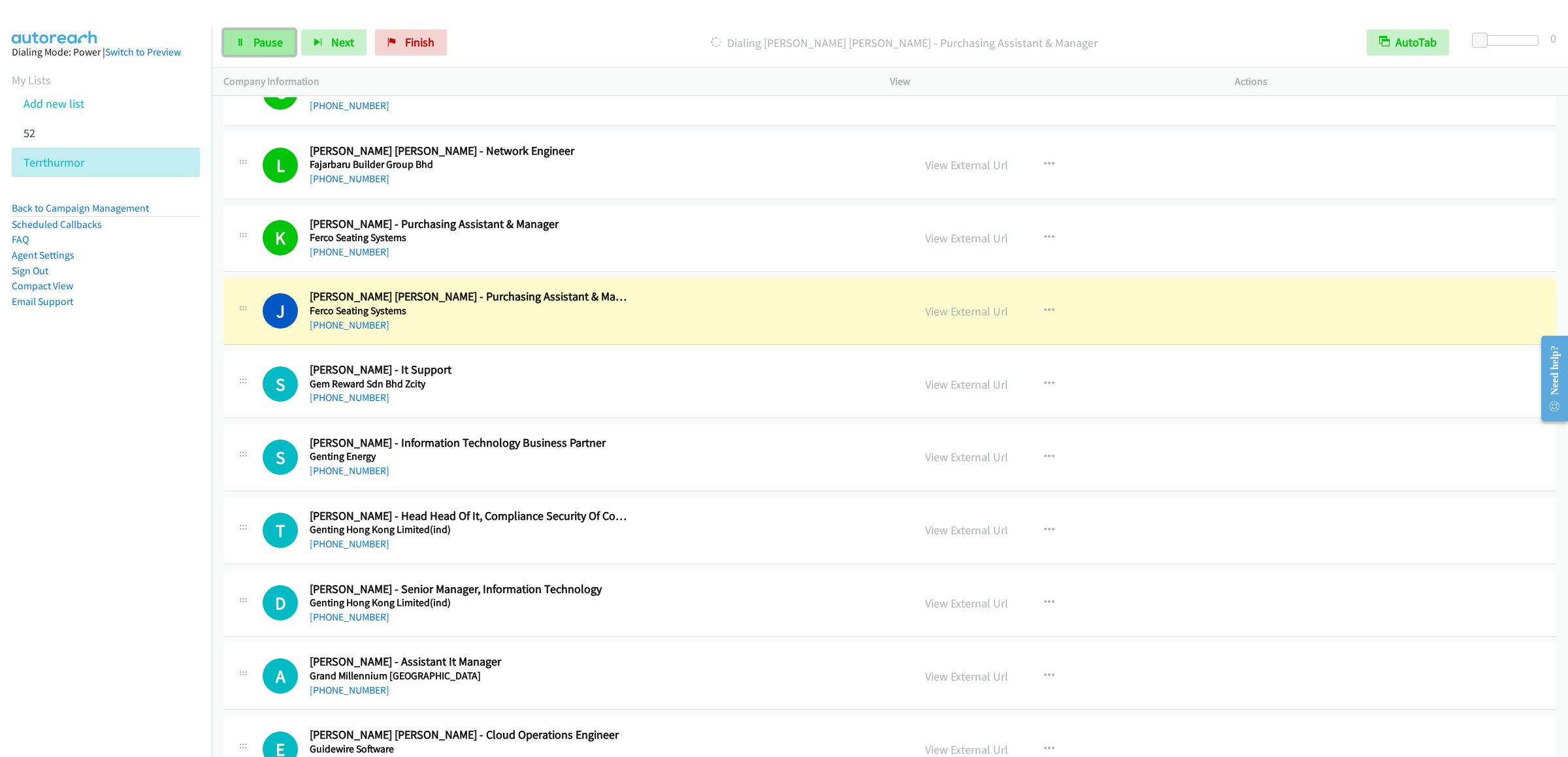
click at [278, 44] on span "Pause" at bounding box center [268, 41] width 29 height 15
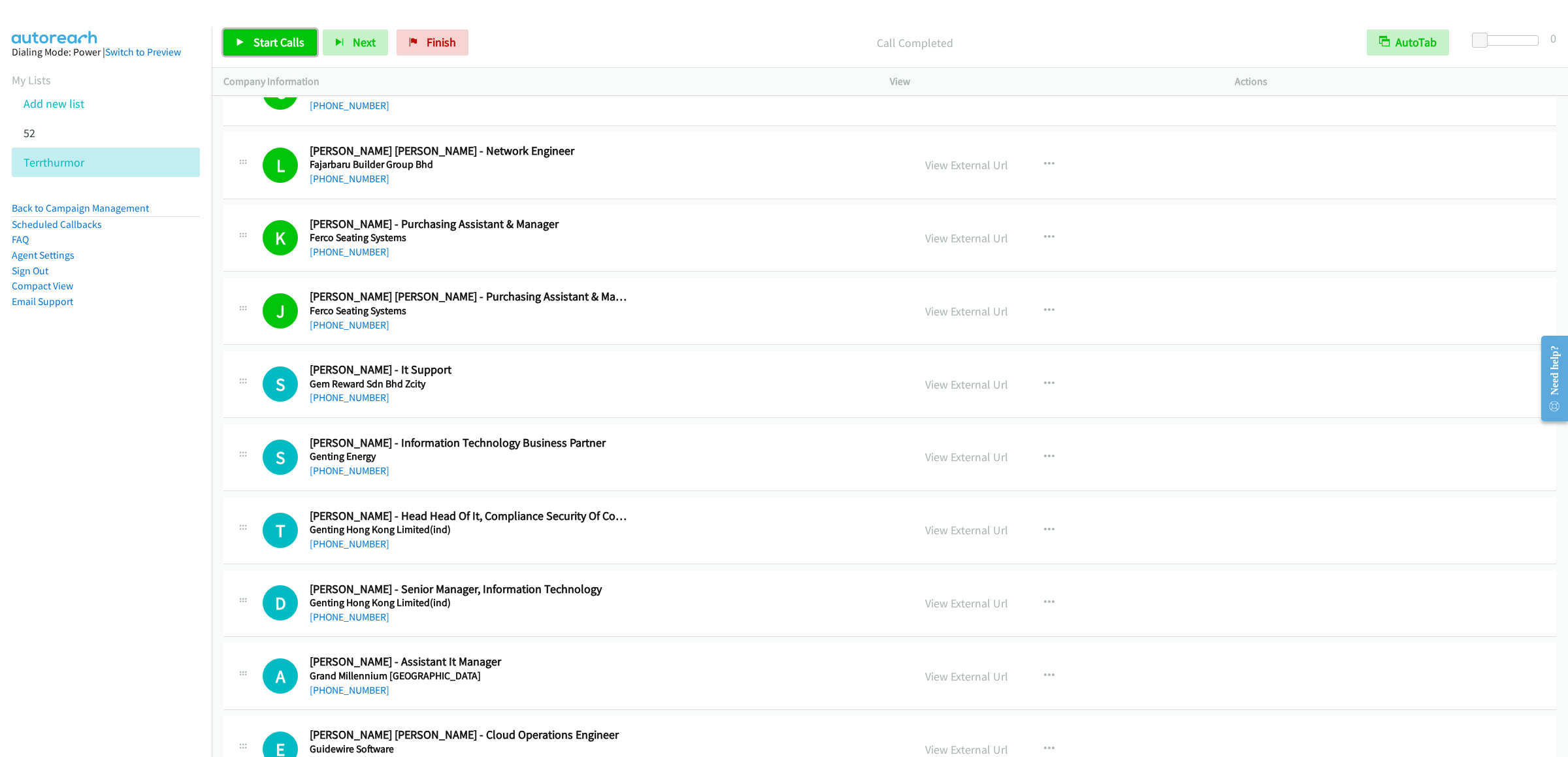
click at [283, 47] on span "Start Calls" at bounding box center [278, 41] width 51 height 15
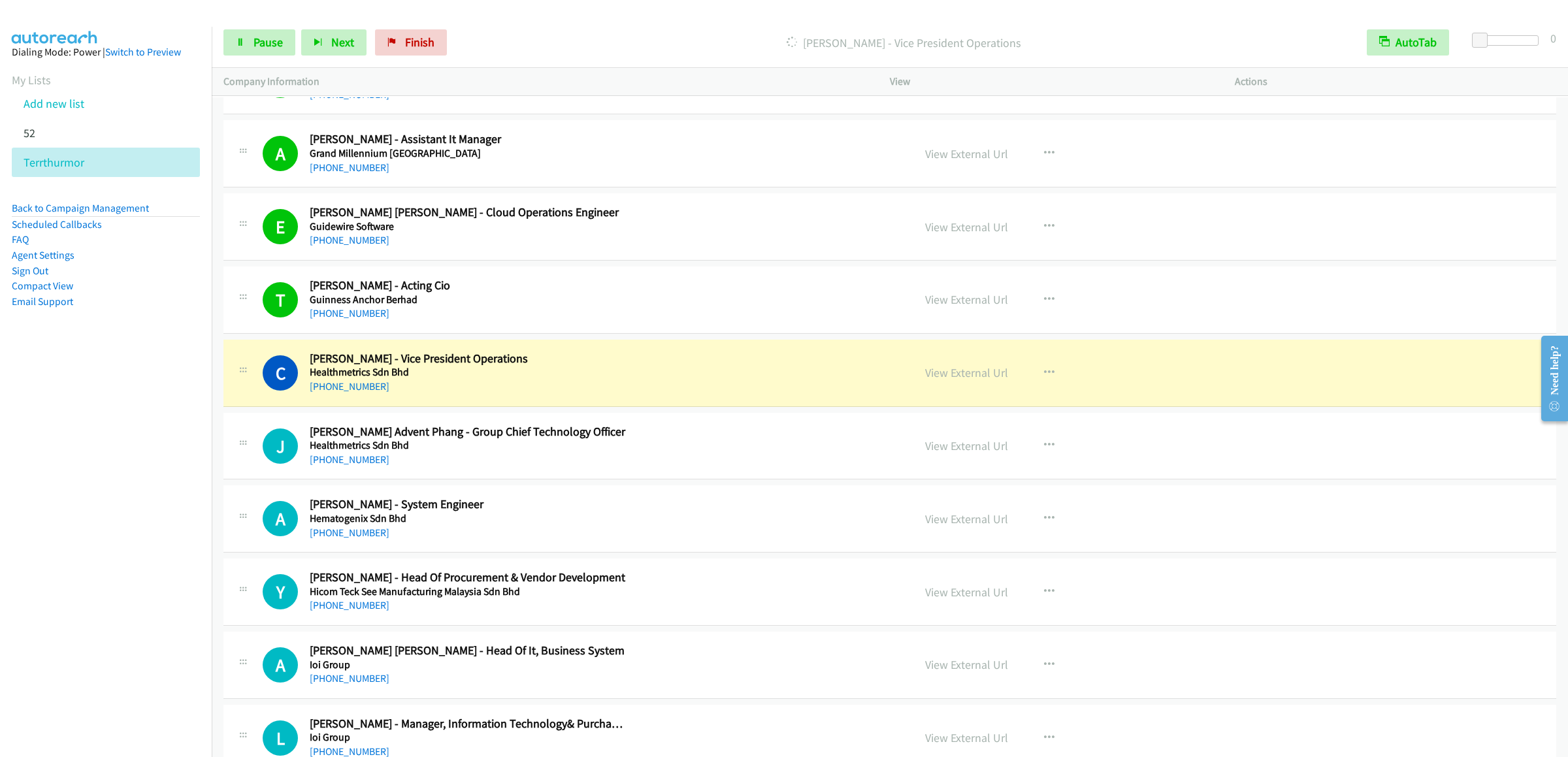
scroll to position [3788, 0]
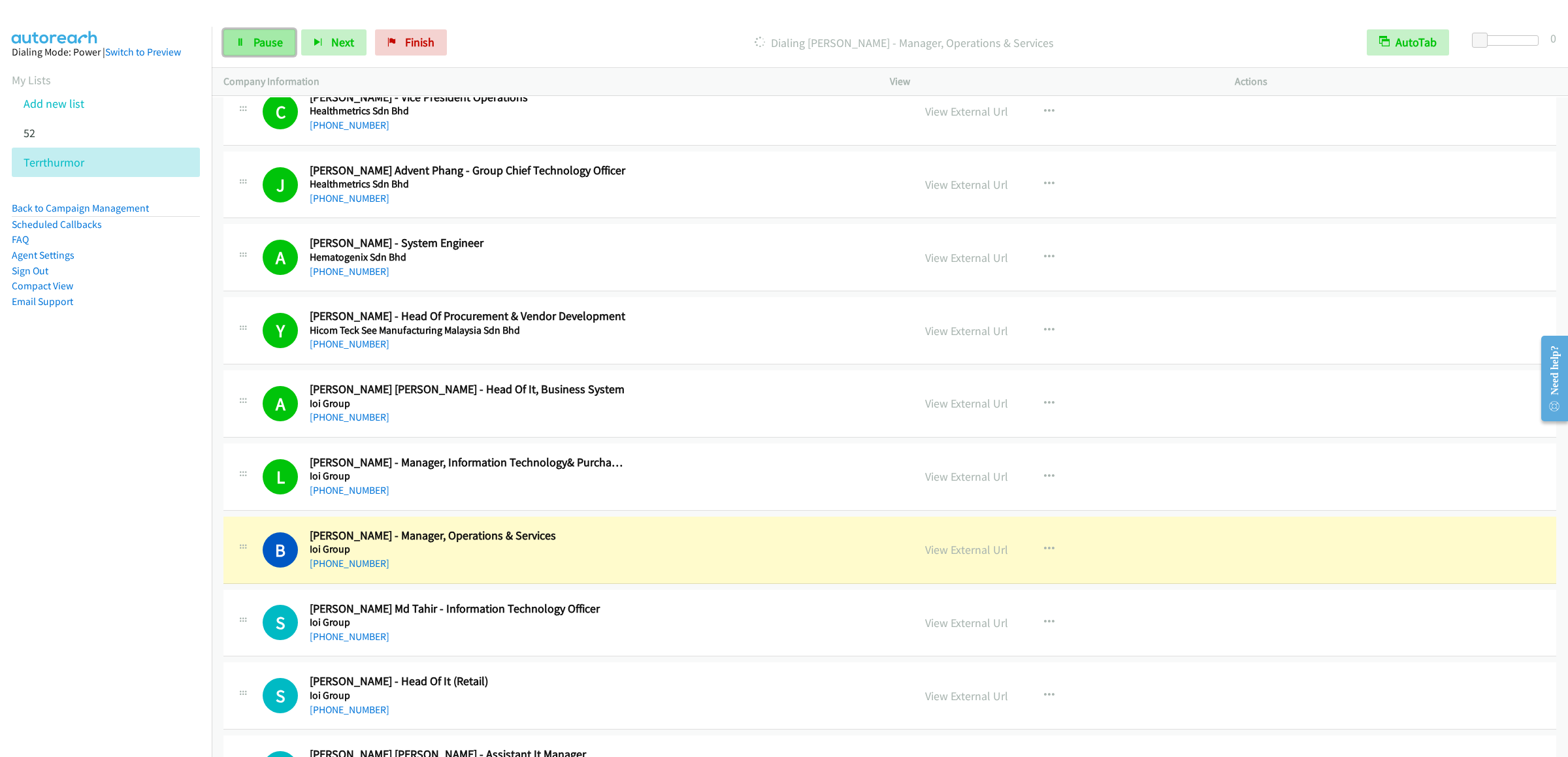
click at [256, 40] on span "Pause" at bounding box center [268, 41] width 29 height 15
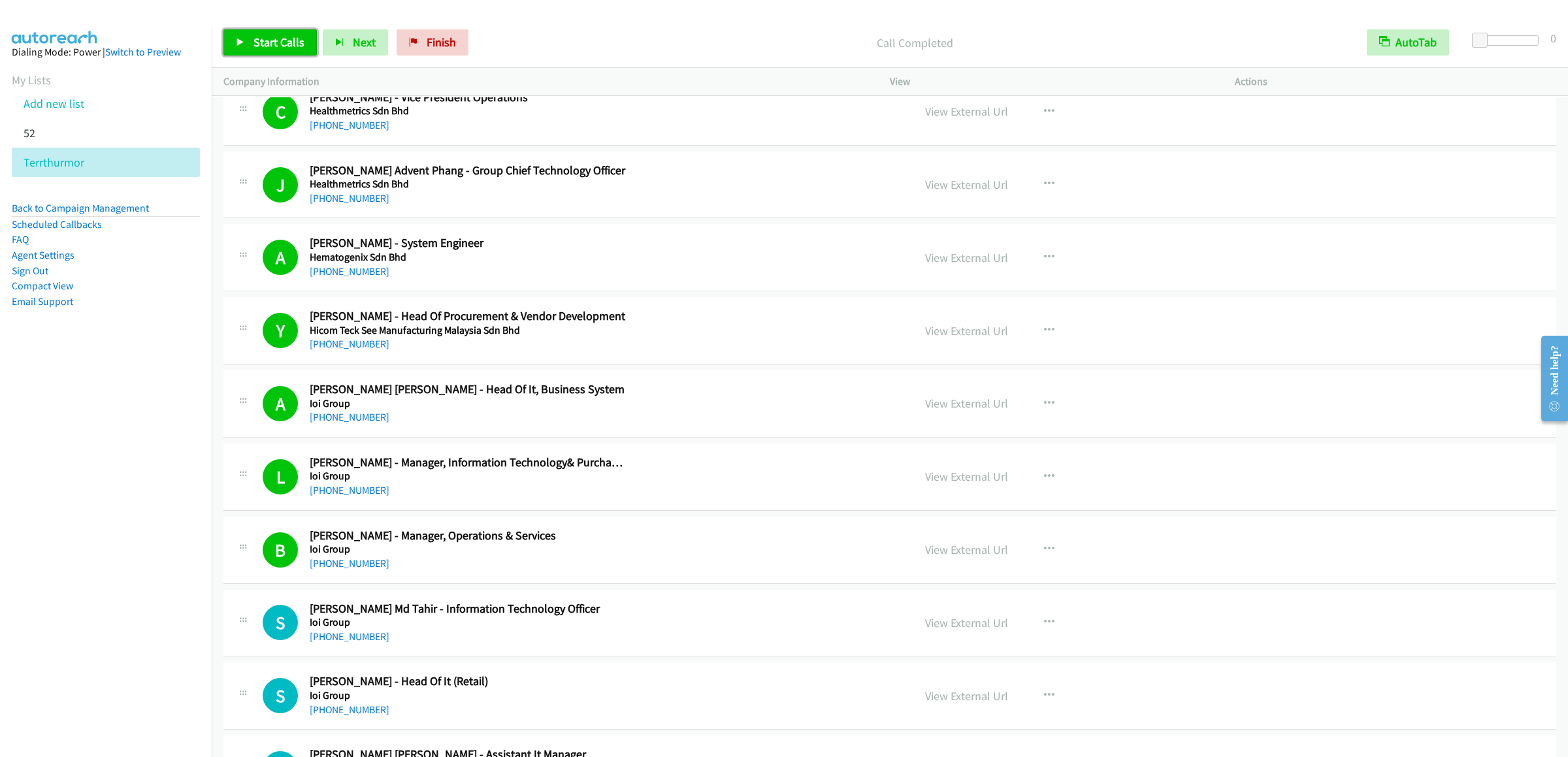
click at [267, 51] on link "Start Calls" at bounding box center [270, 42] width 93 height 26
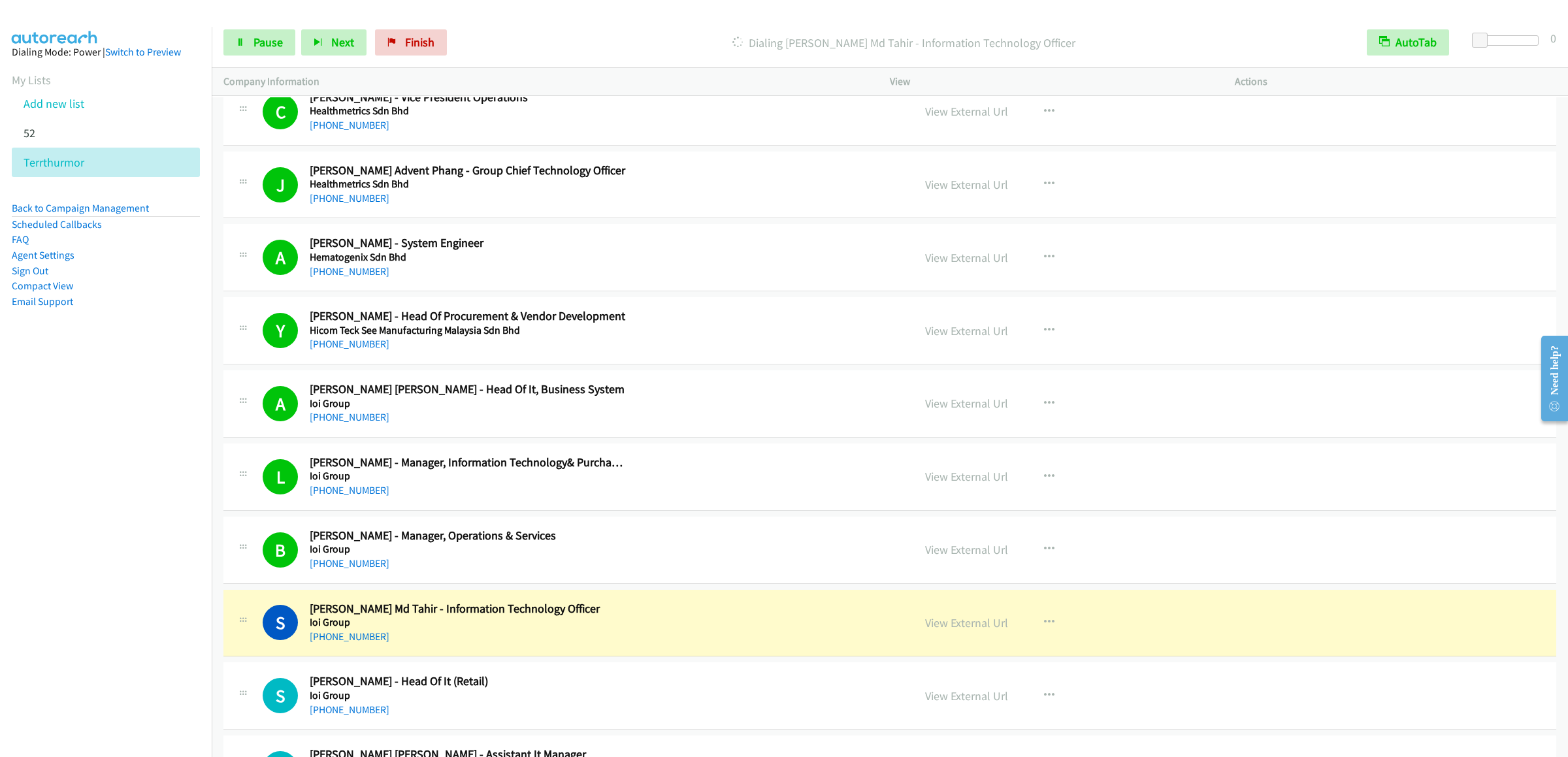
scroll to position [4049, 0]
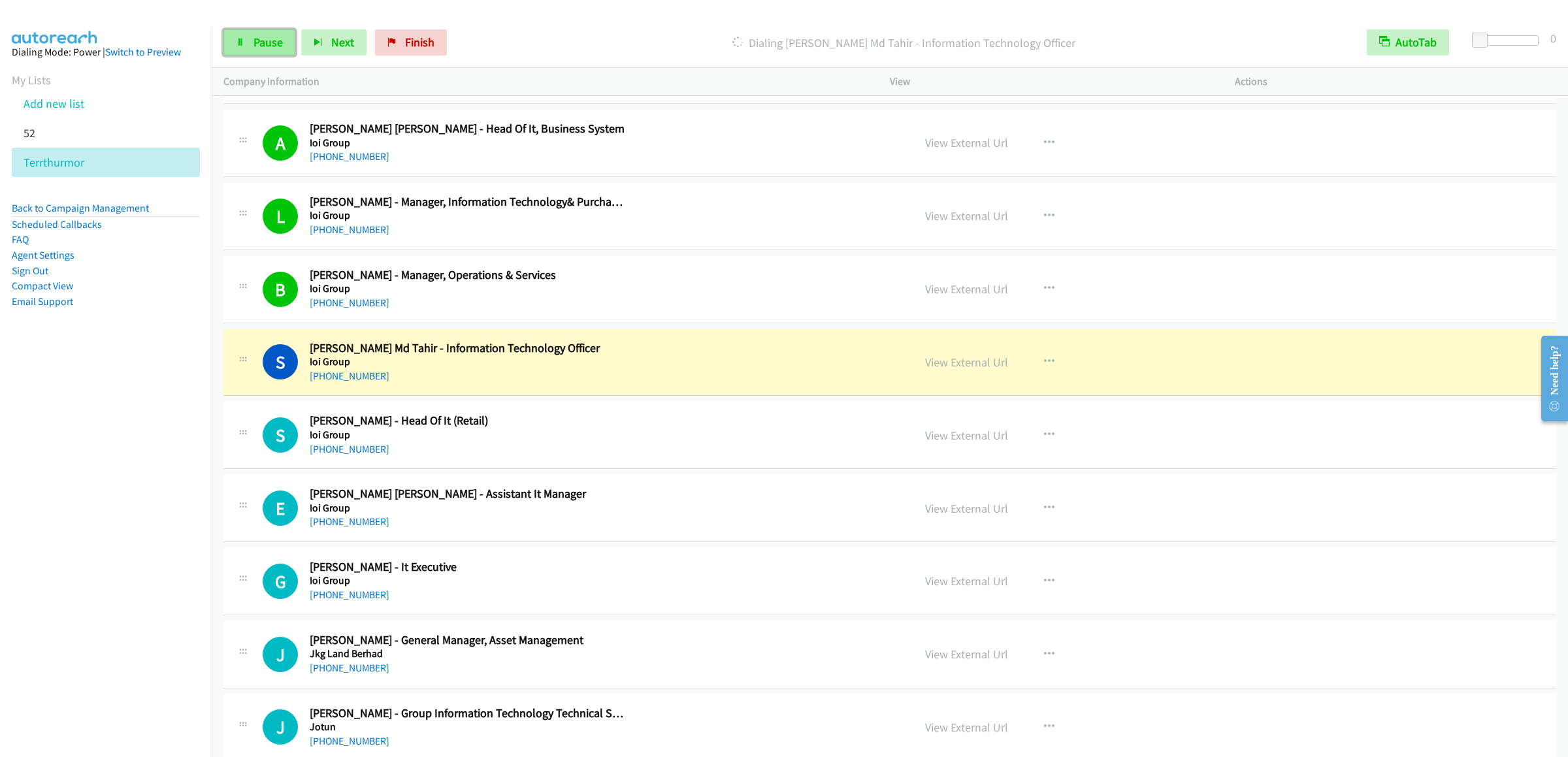
click at [252, 36] on link "Pause" at bounding box center [258, 42] width 72 height 26
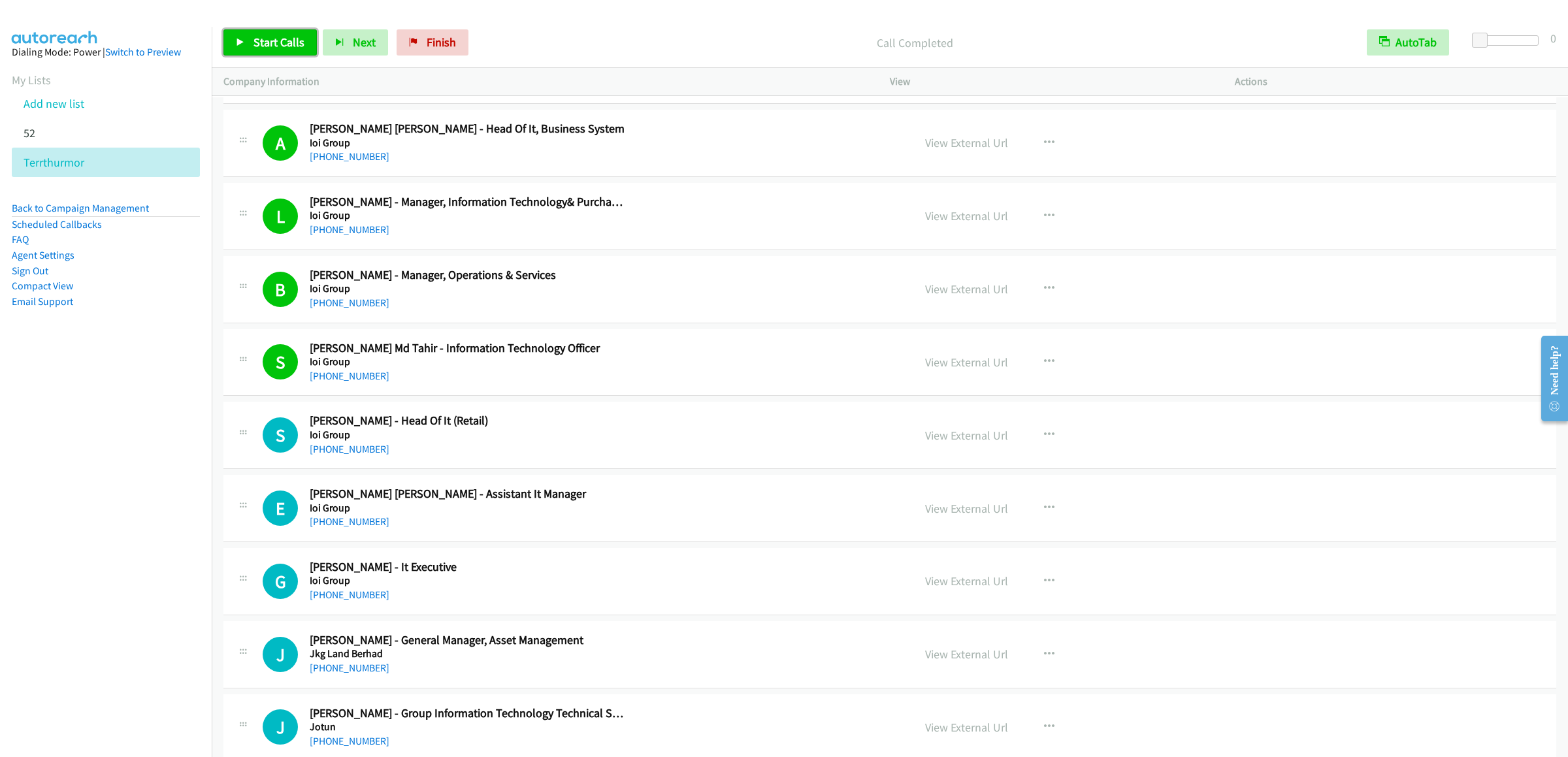
click at [258, 37] on span "Start Calls" at bounding box center [278, 41] width 51 height 15
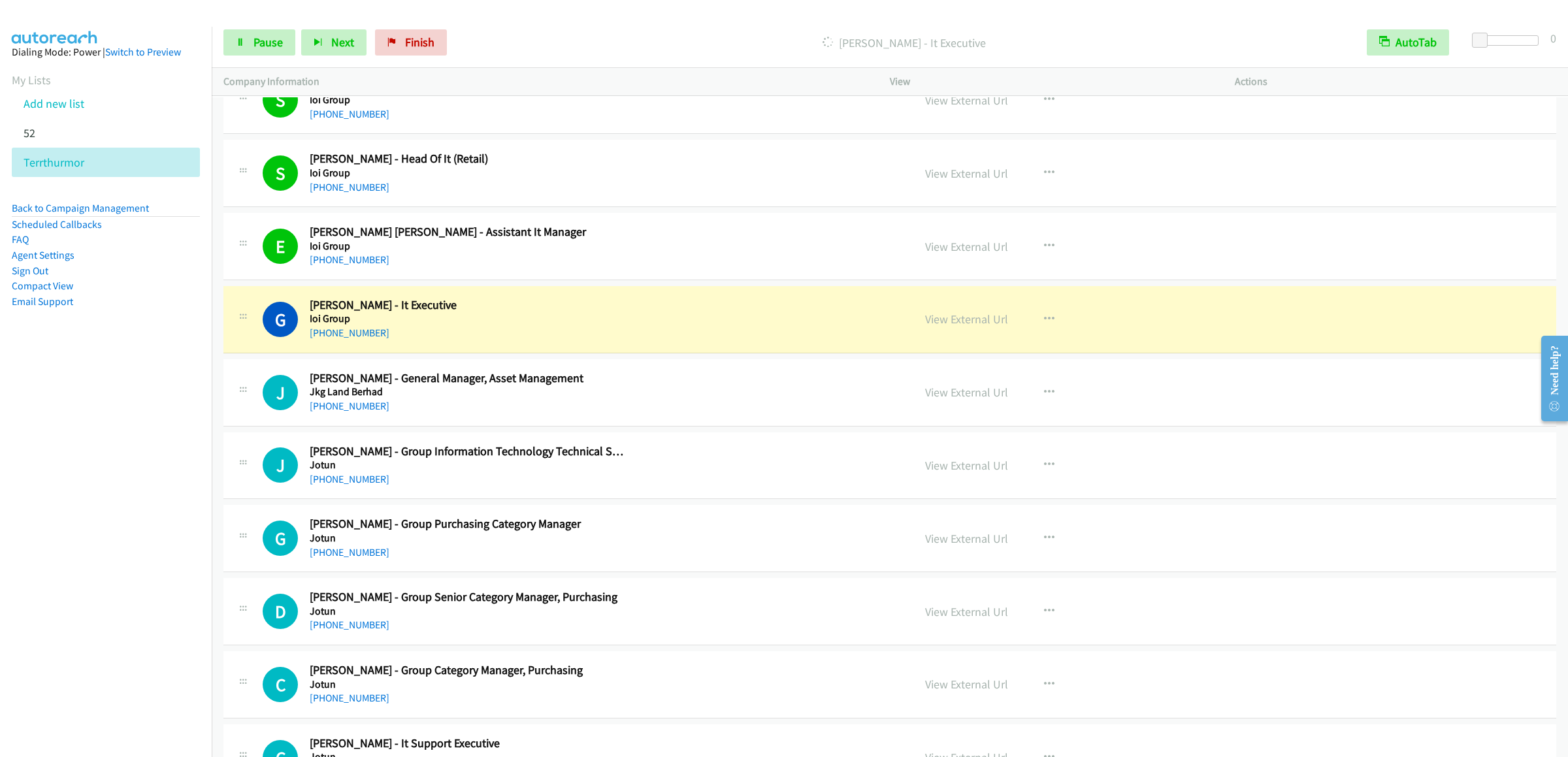
scroll to position [4440, 0]
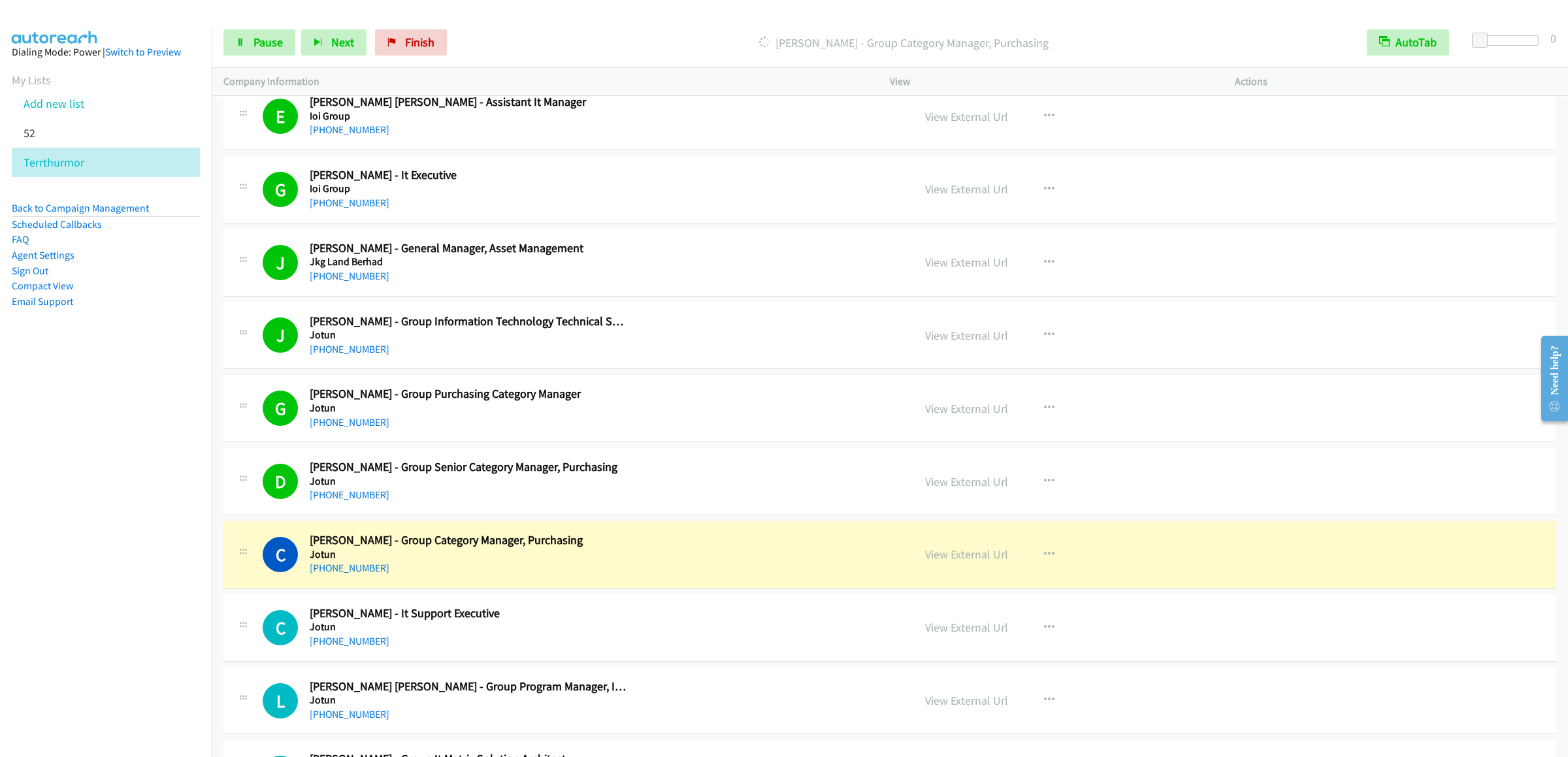
click at [245, 57] on div "Start Calls Pause Next Finish Dialing [PERSON_NAME] - Group Category Manager, P…" at bounding box center [890, 42] width 1356 height 50
click at [257, 52] on link "Pause" at bounding box center [258, 42] width 72 height 26
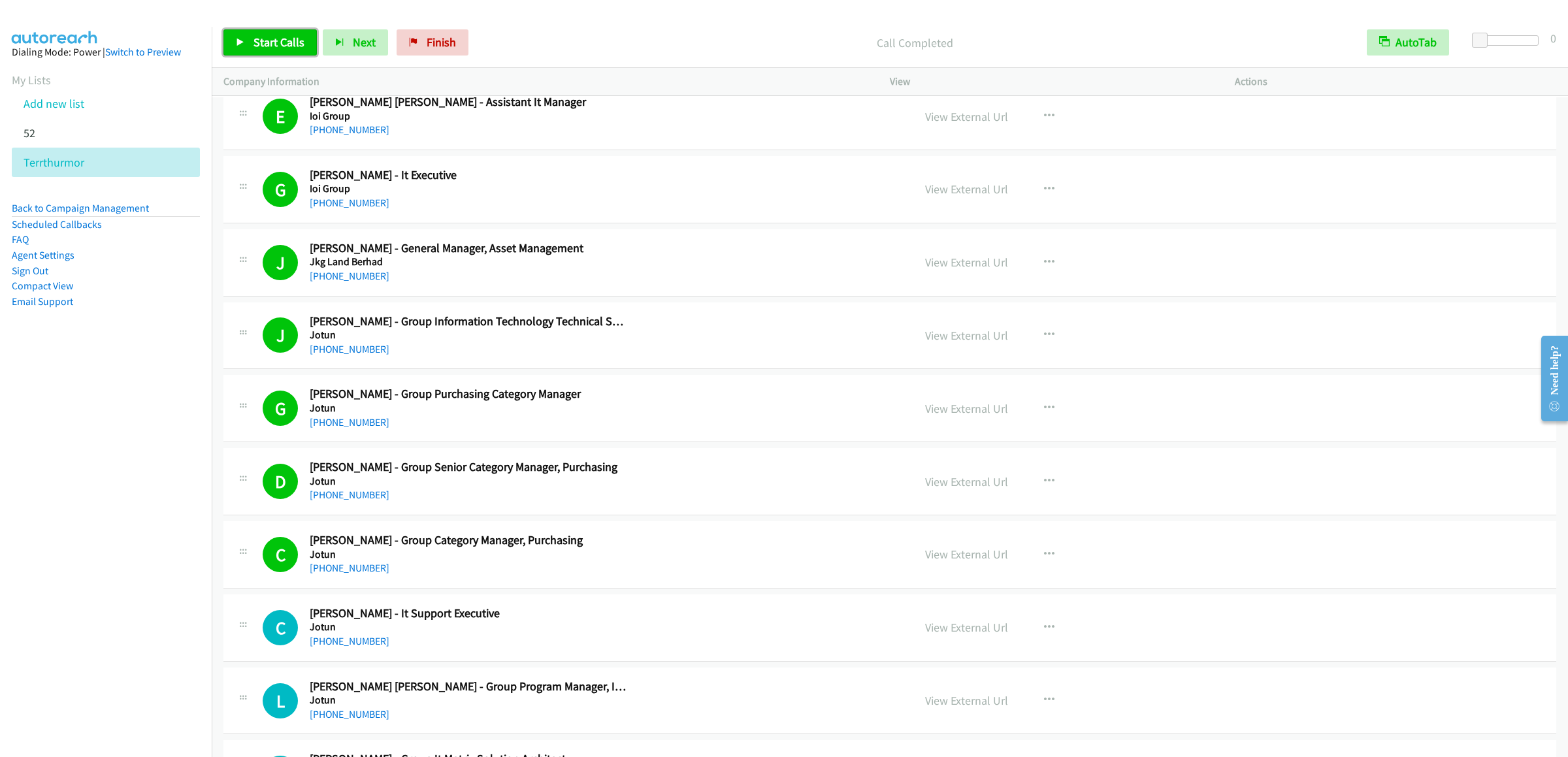
click at [267, 43] on span "Start Calls" at bounding box center [278, 41] width 51 height 15
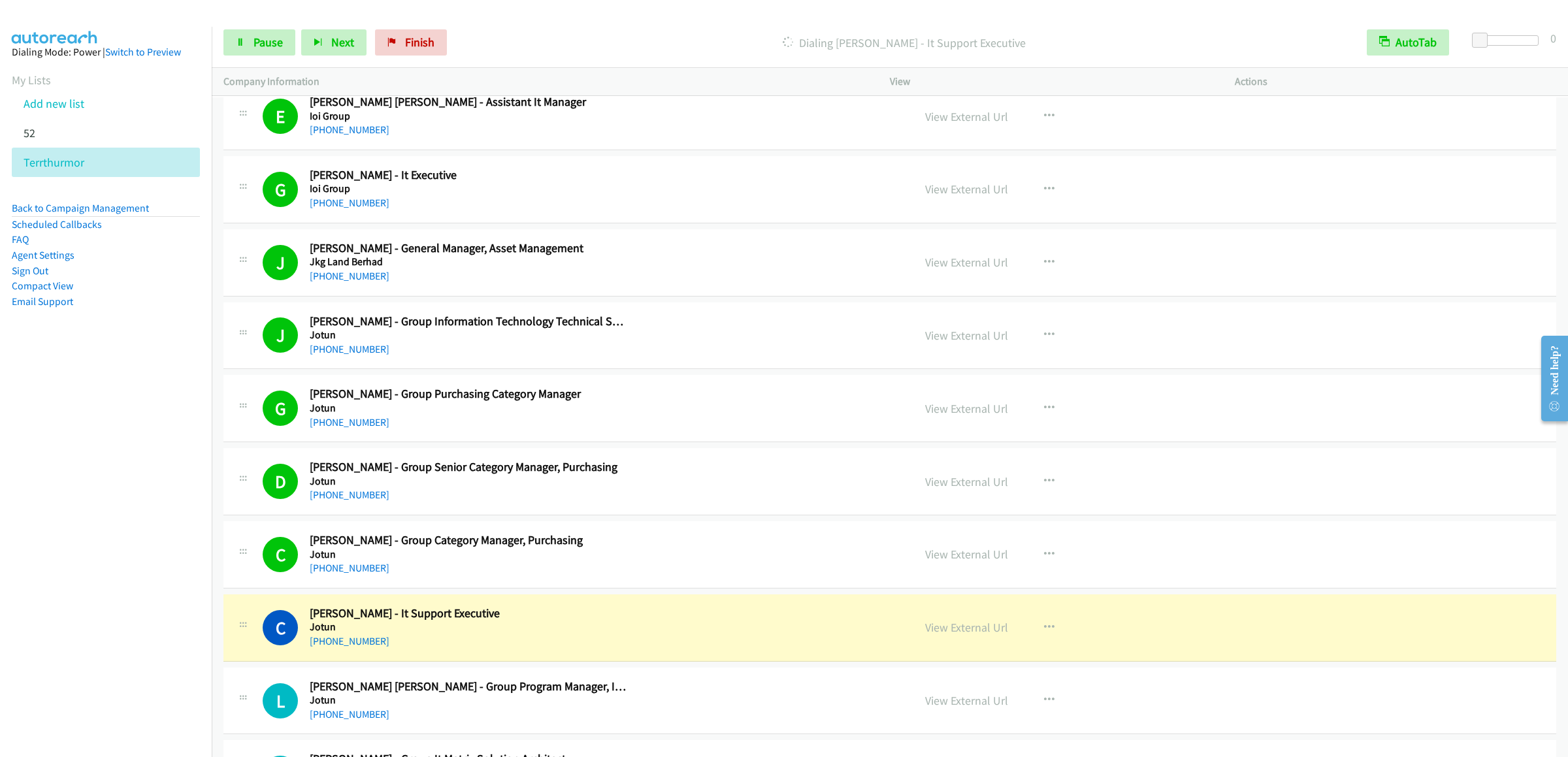
scroll to position [4832, 0]
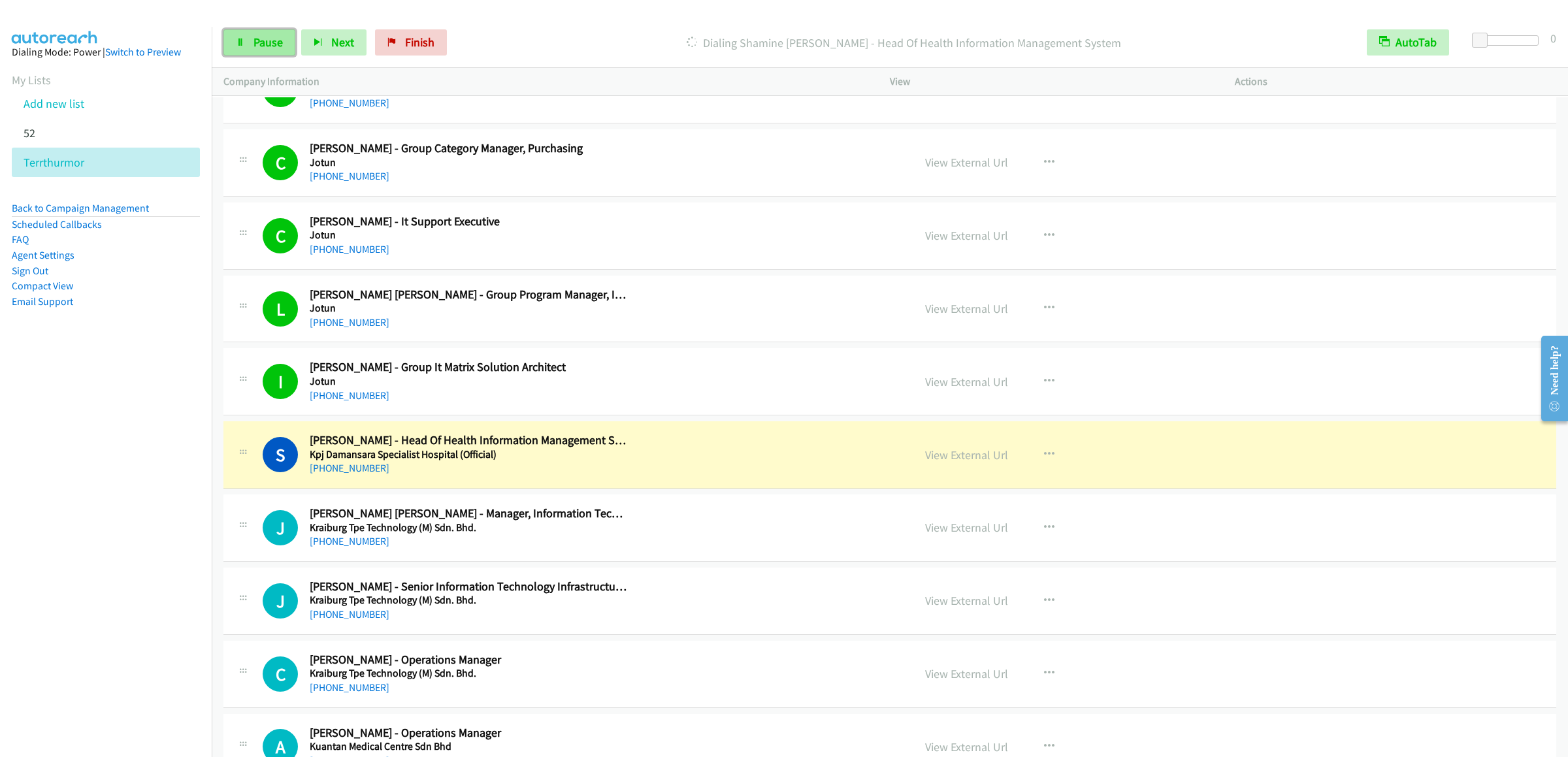
click at [271, 49] on span "Pause" at bounding box center [268, 41] width 29 height 15
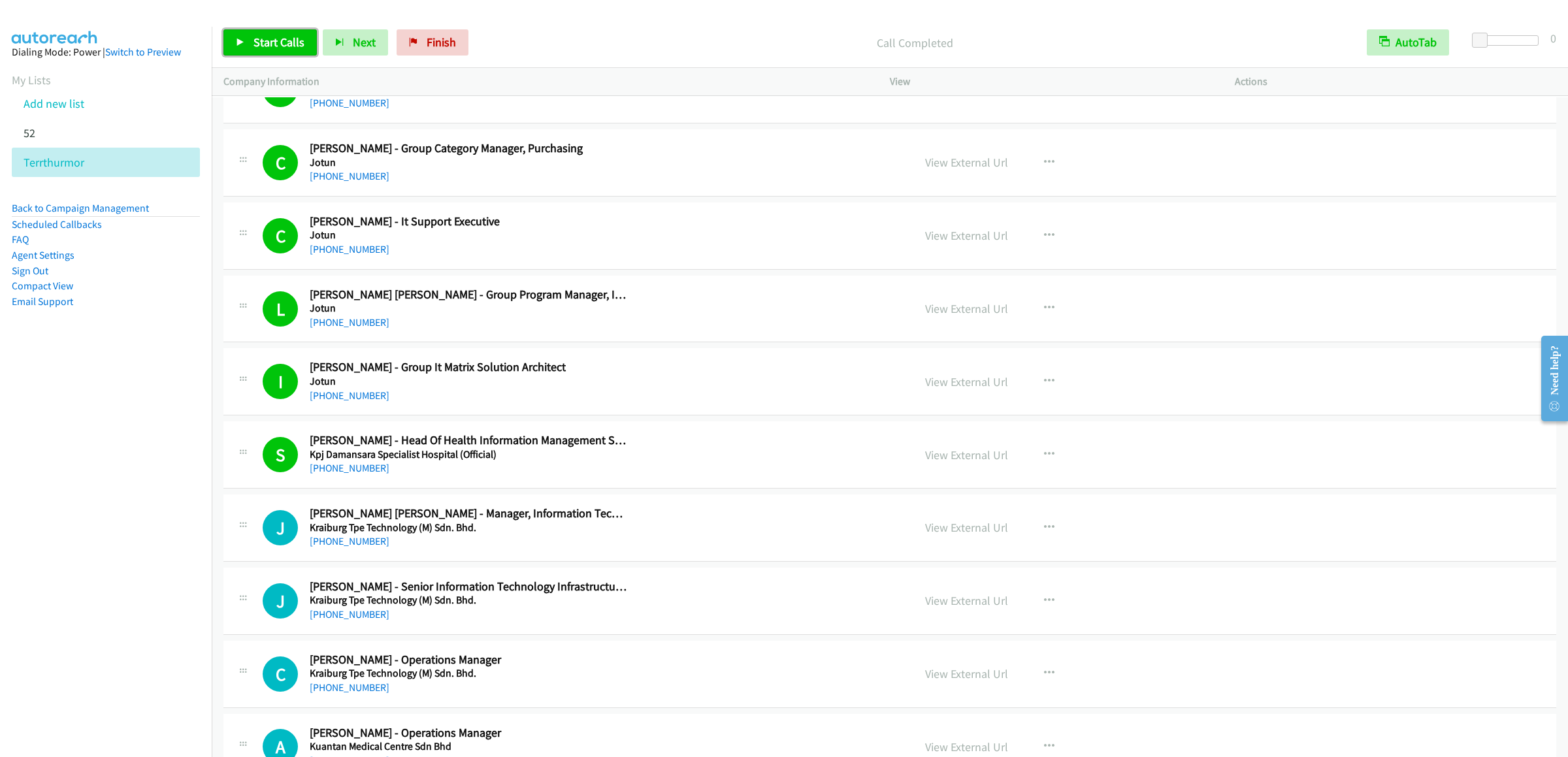
click at [271, 41] on span "Start Calls" at bounding box center [278, 41] width 51 height 15
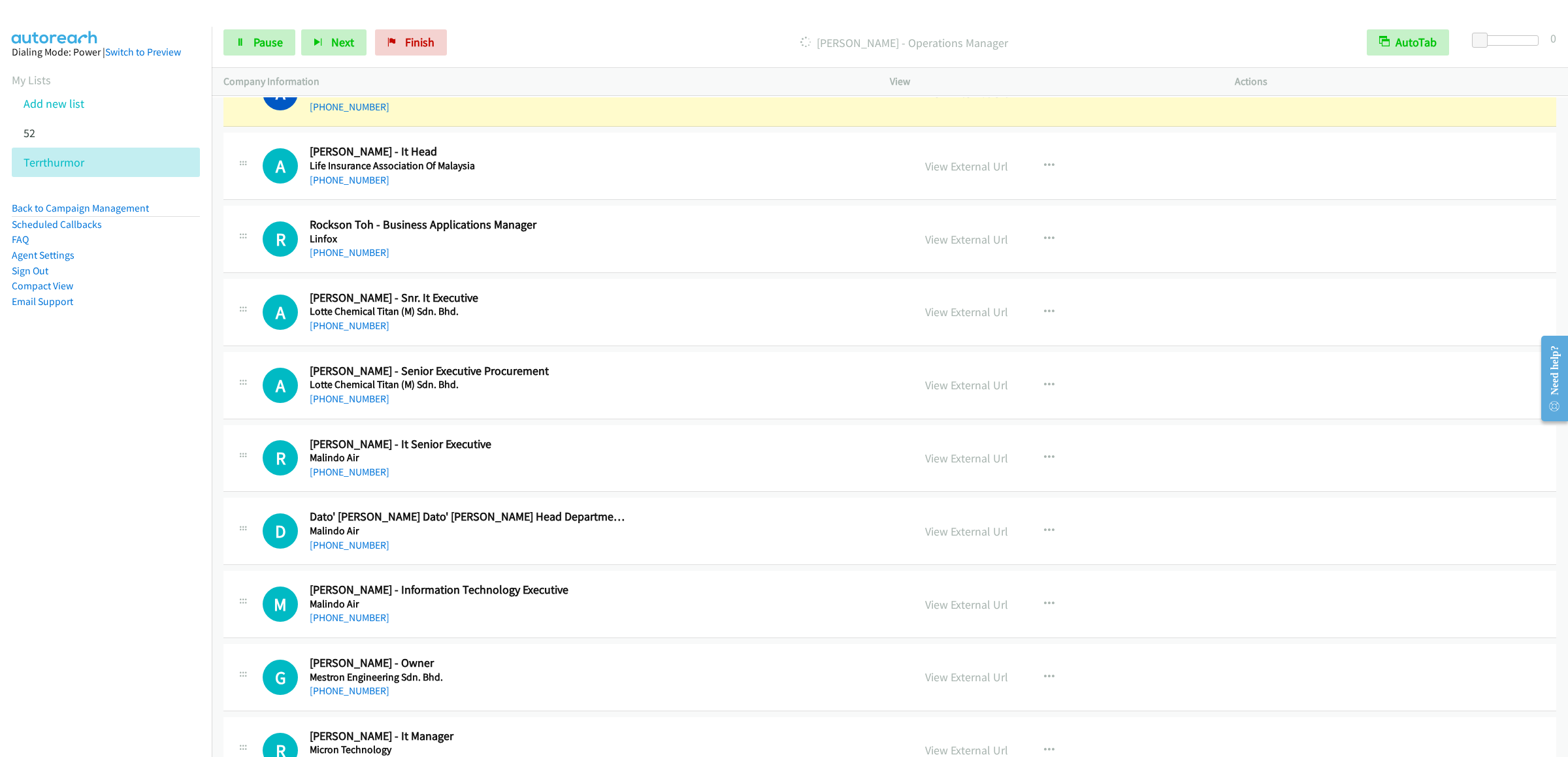
scroll to position [5355, 0]
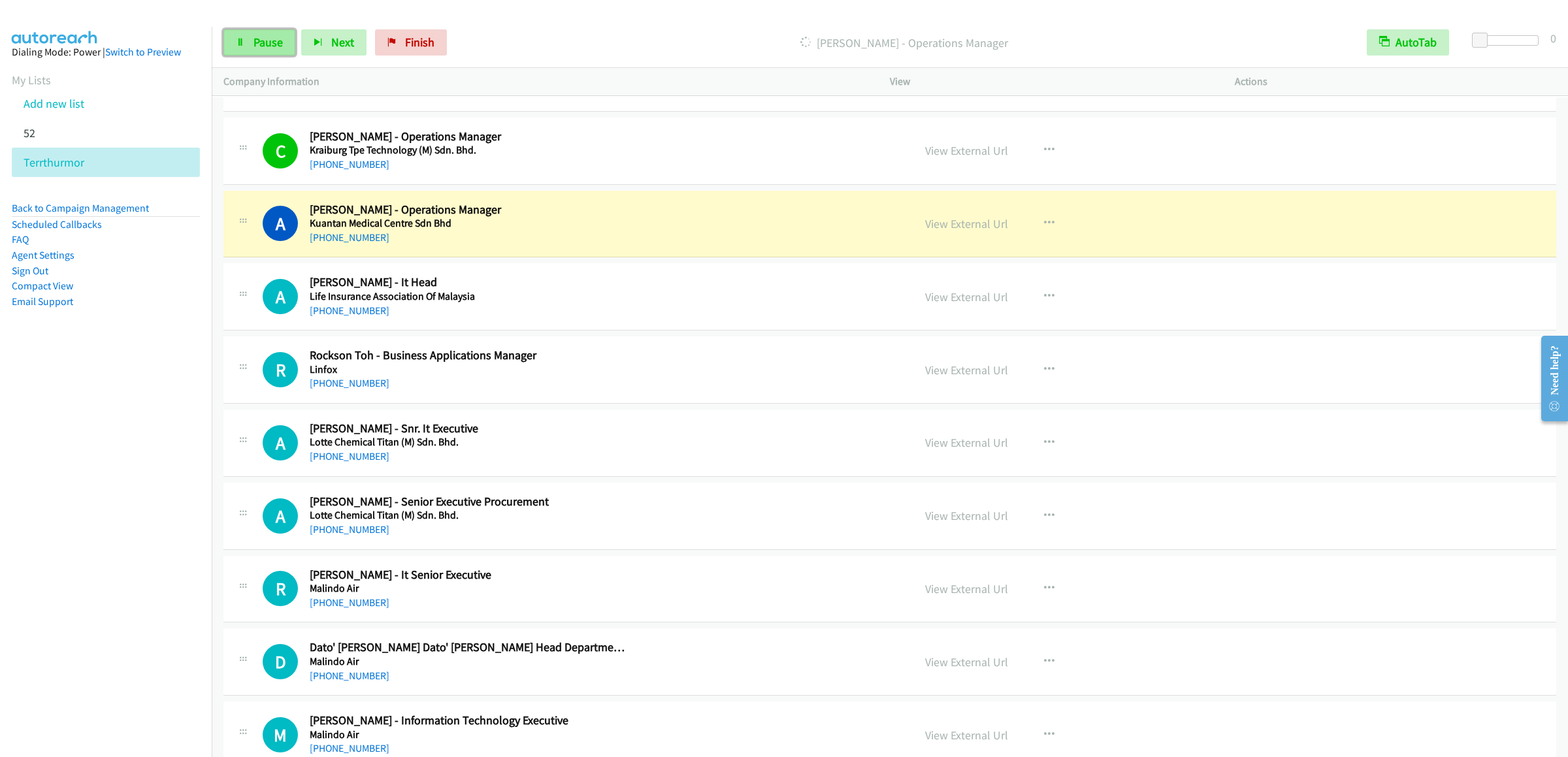
click at [261, 42] on span "Pause" at bounding box center [268, 41] width 29 height 15
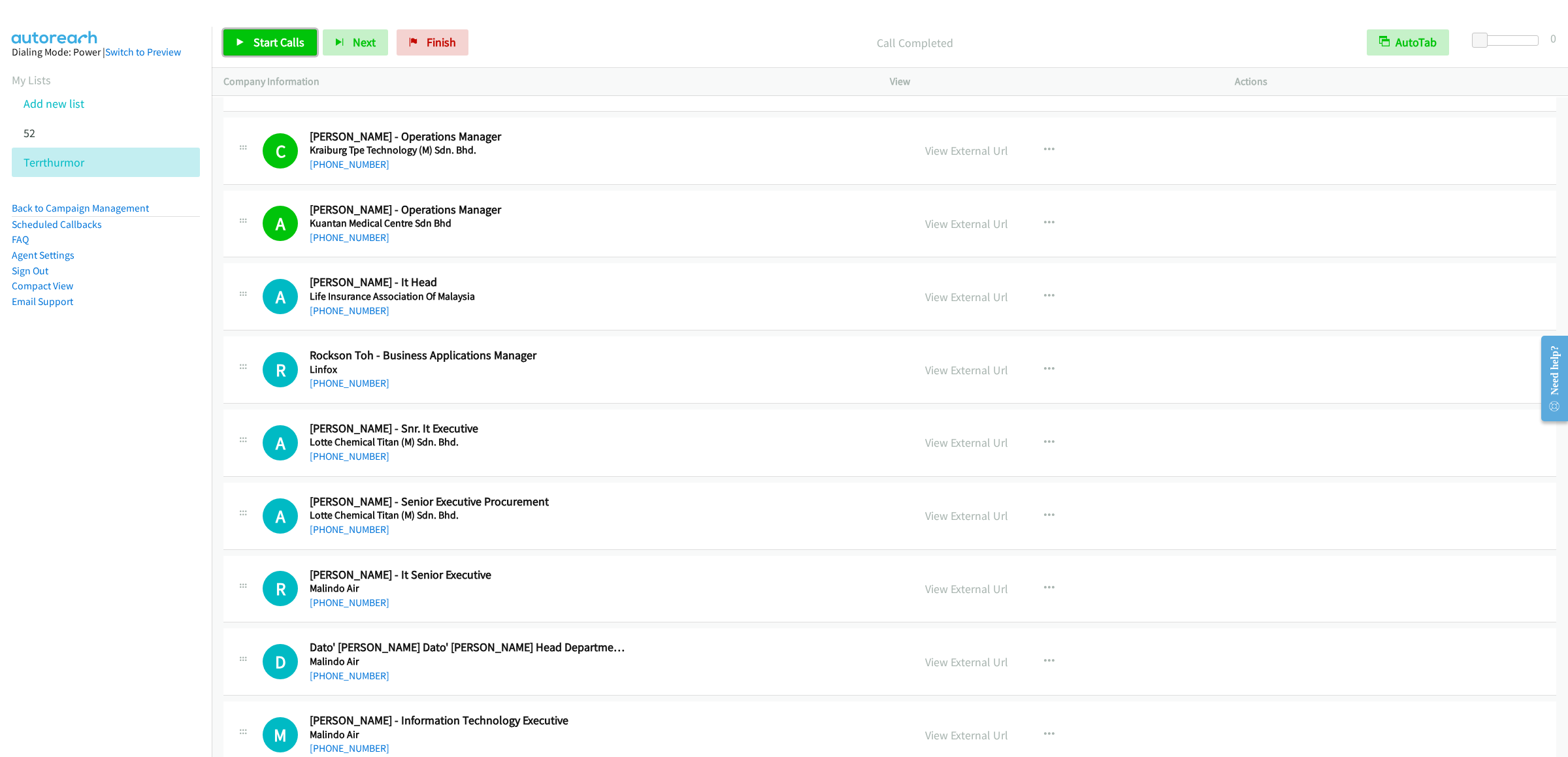
click at [271, 43] on span "Start Calls" at bounding box center [278, 41] width 51 height 15
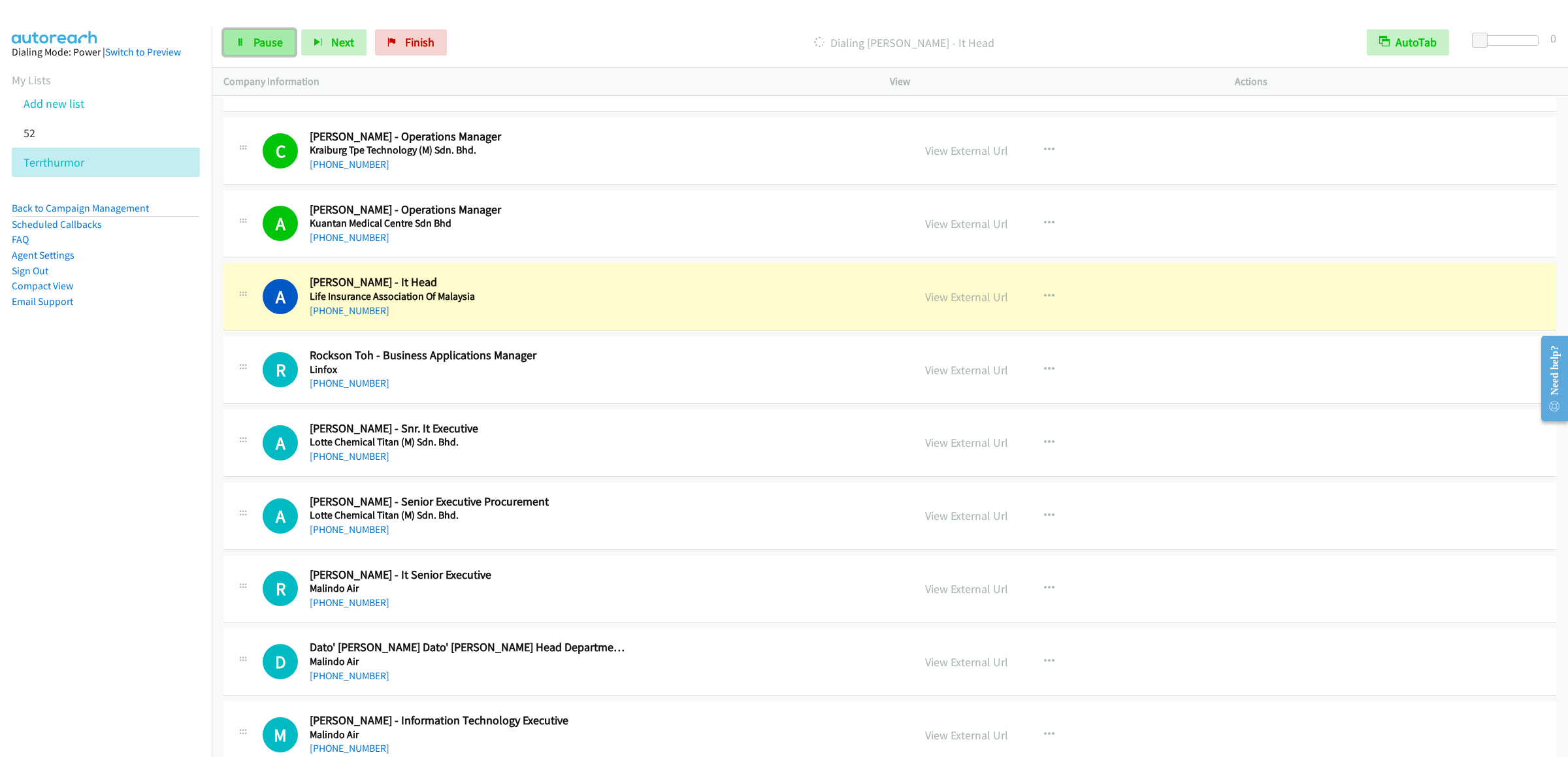
click at [256, 46] on span "Pause" at bounding box center [268, 41] width 29 height 15
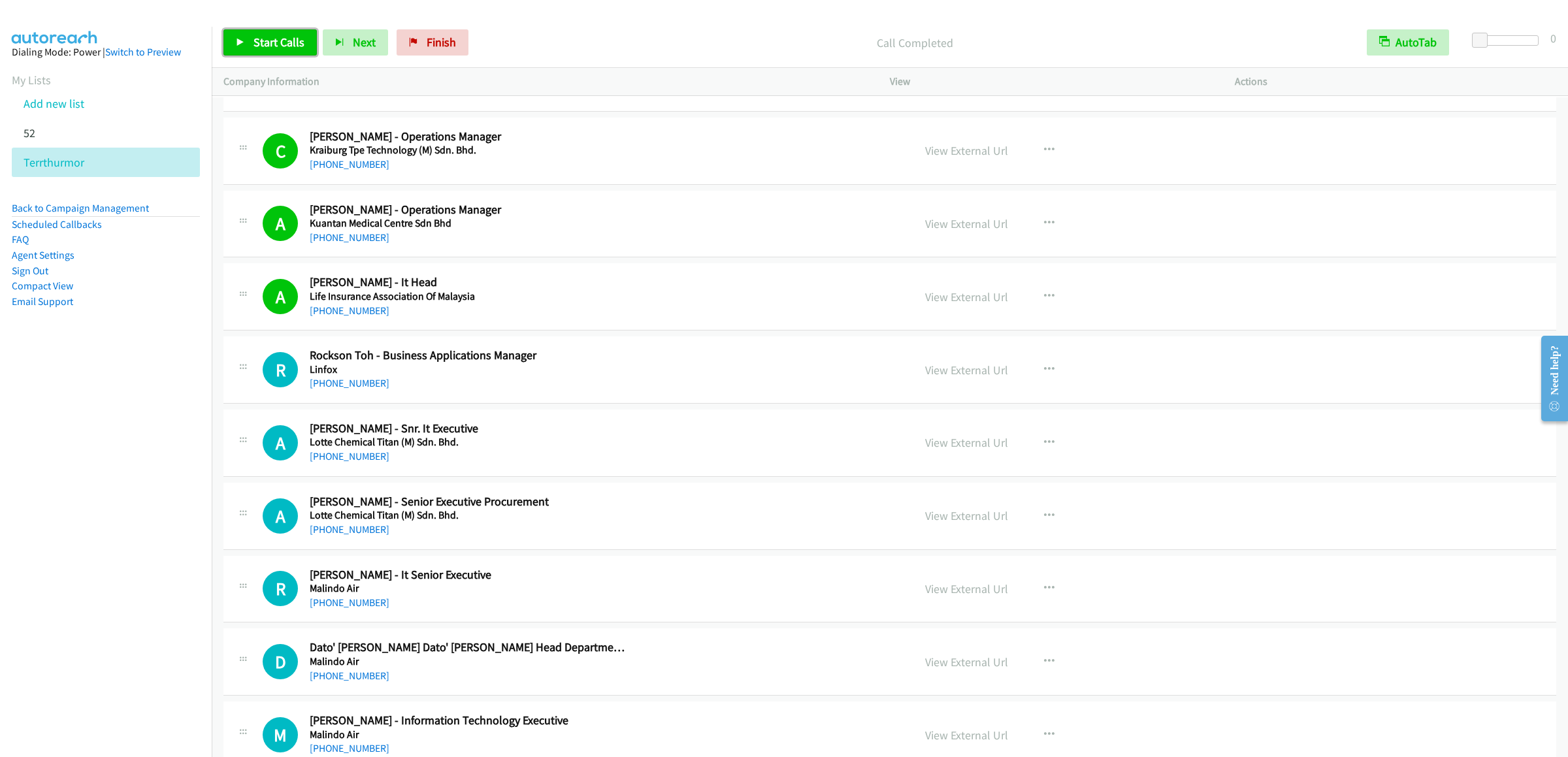
click at [237, 47] on link "Start Calls" at bounding box center [270, 42] width 93 height 26
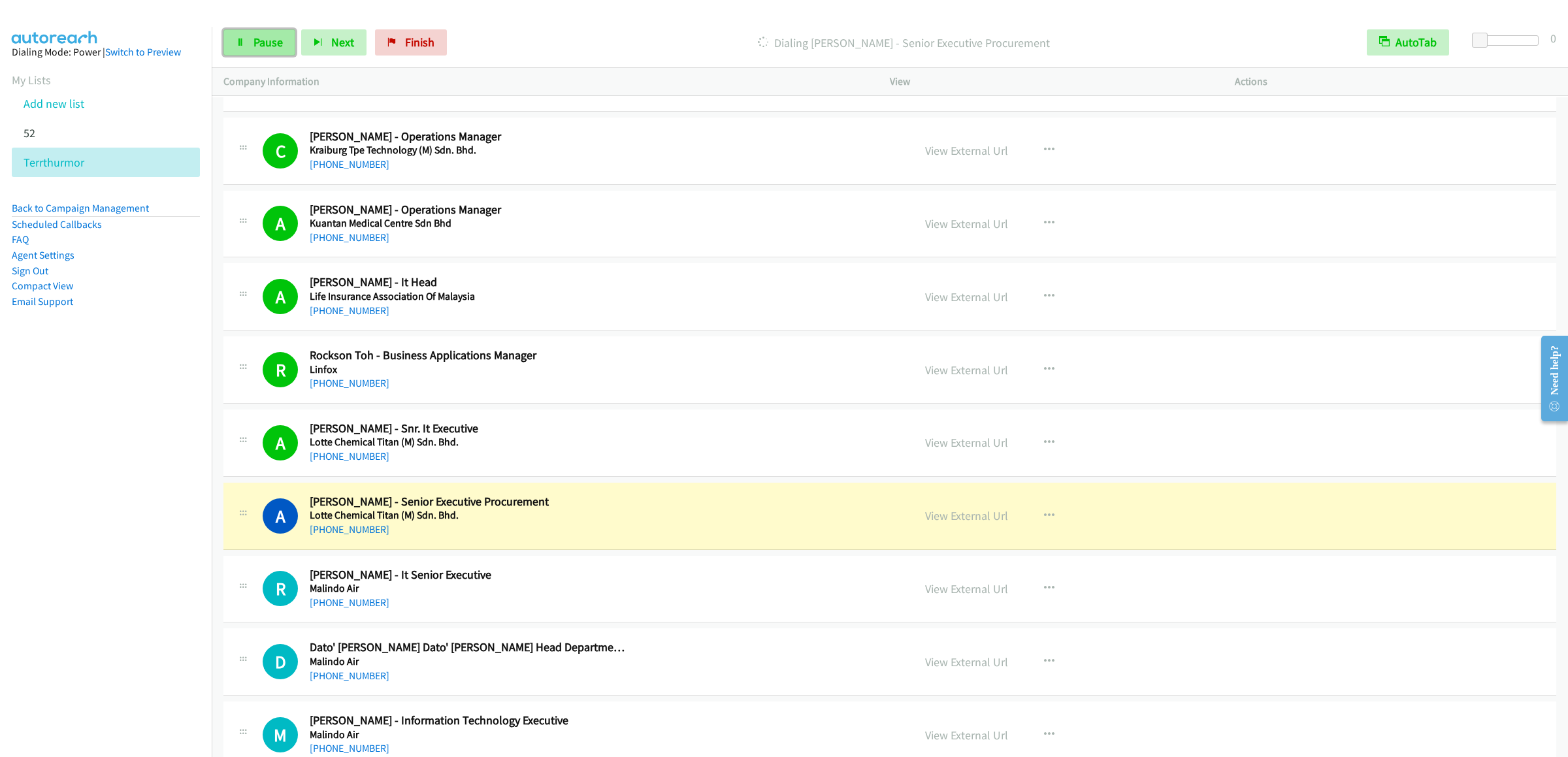
click at [271, 53] on link "Pause" at bounding box center [258, 42] width 72 height 26
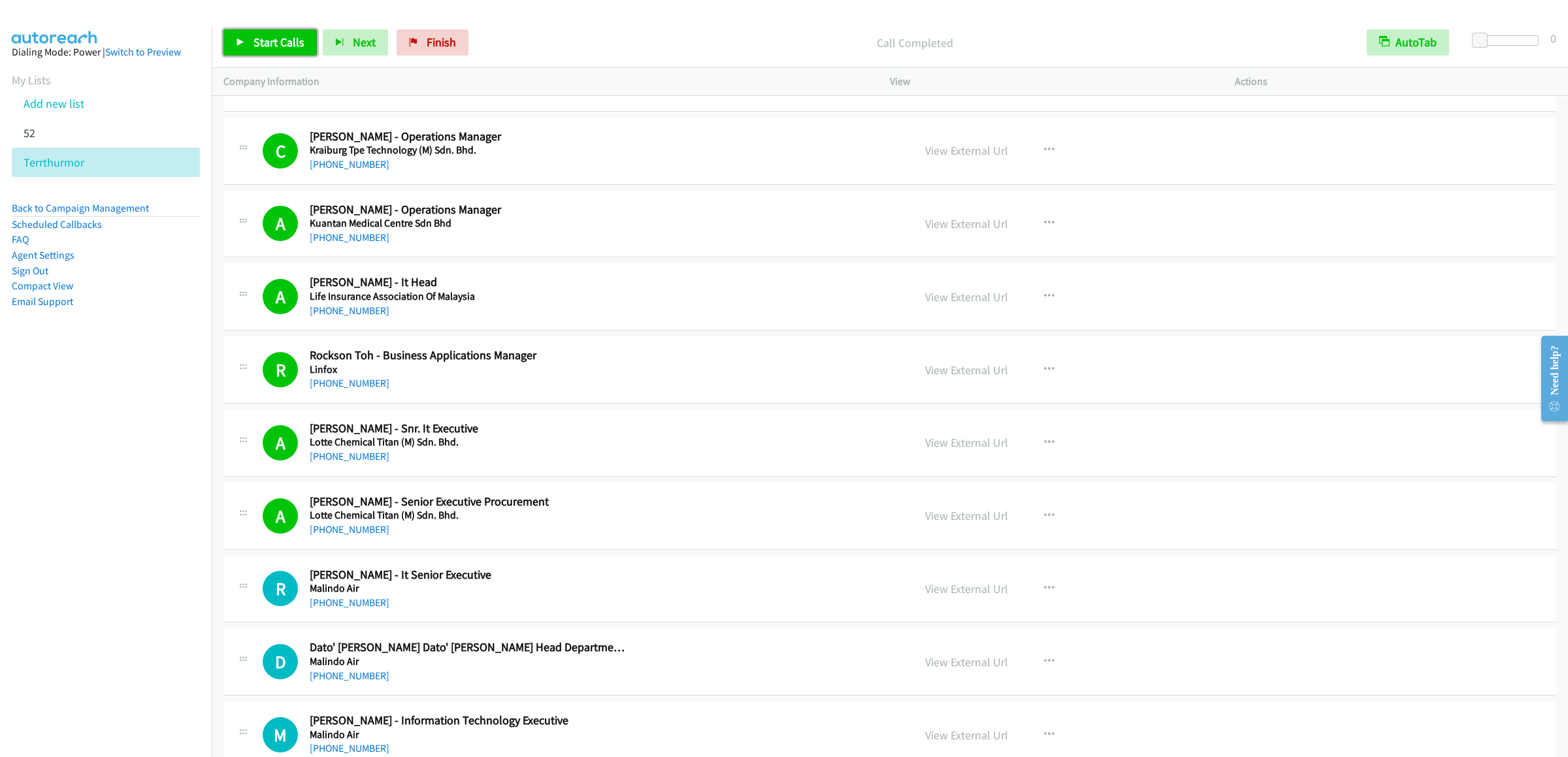
click at [267, 41] on span "Start Calls" at bounding box center [278, 41] width 51 height 15
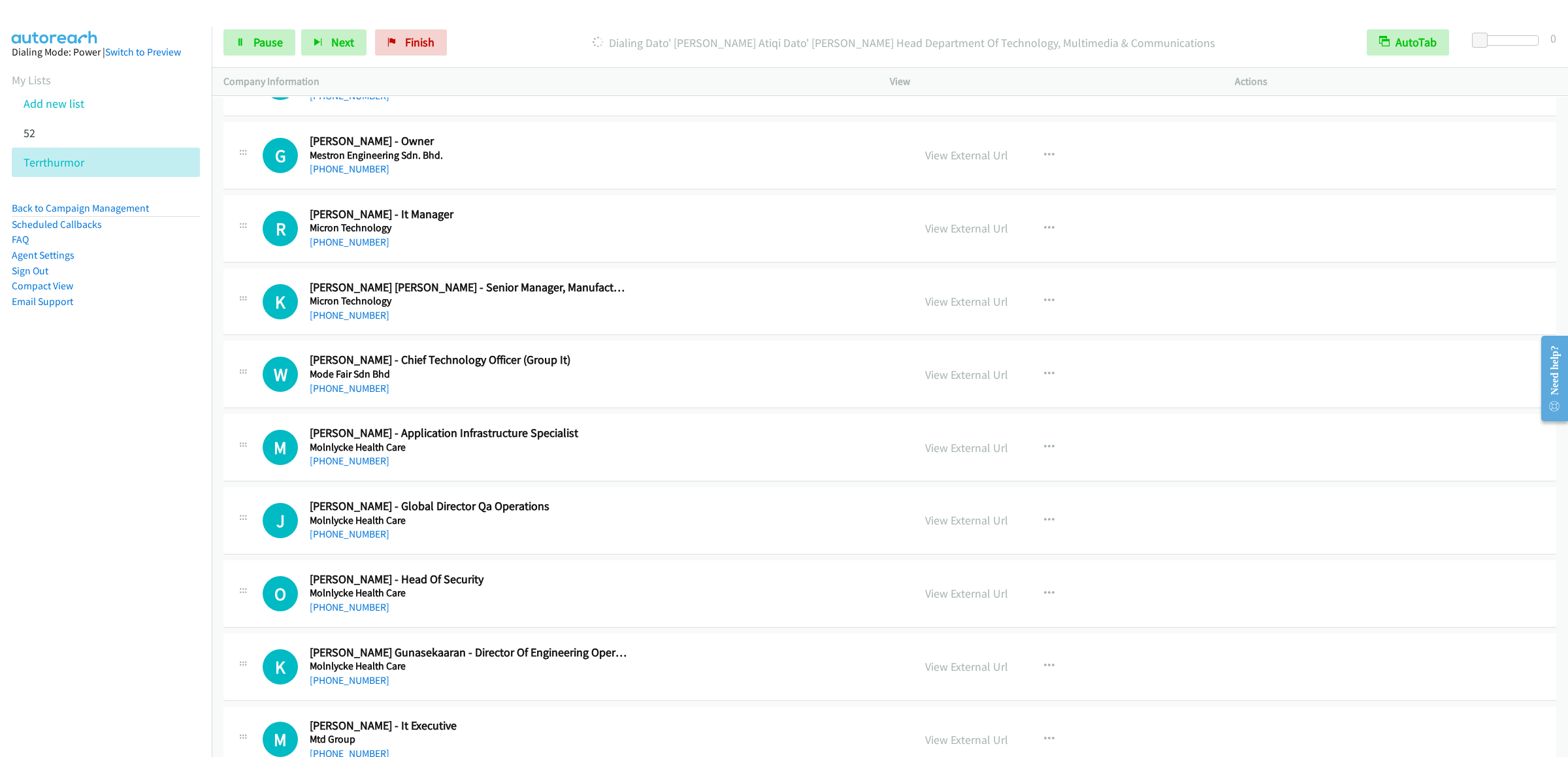
scroll to position [5747, 0]
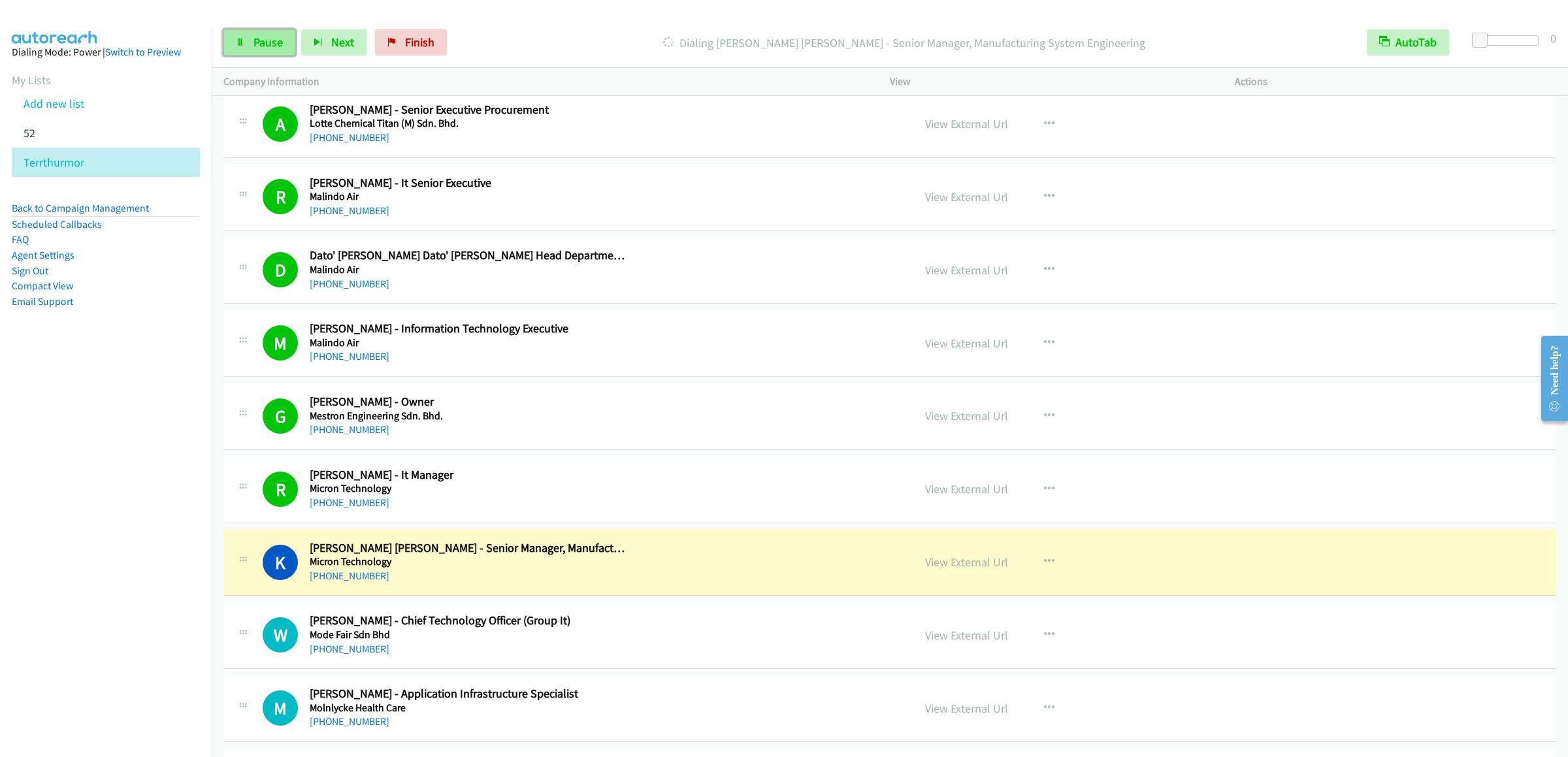
click at [240, 41] on icon at bounding box center [240, 43] width 9 height 9
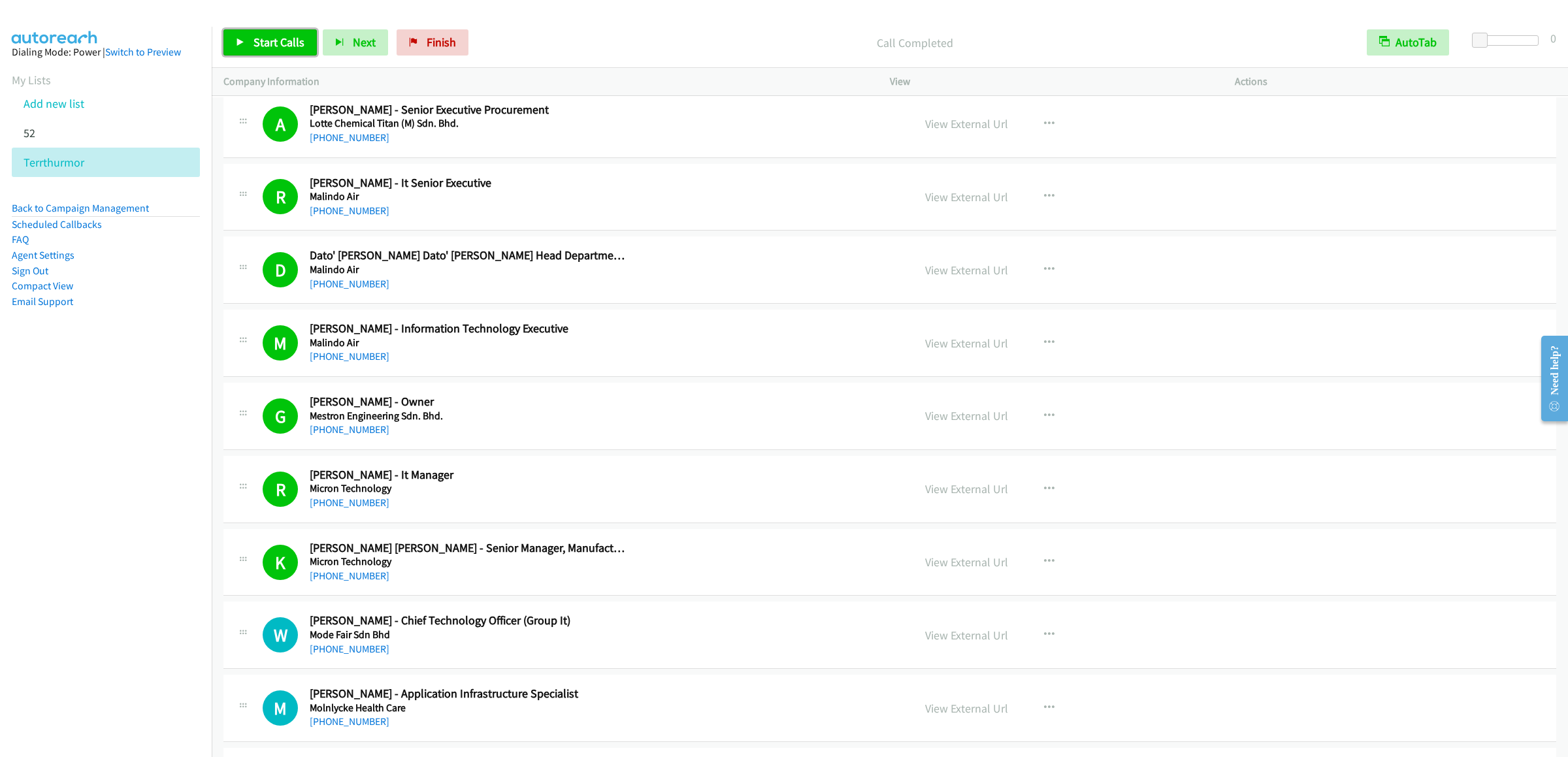
click at [267, 52] on link "Start Calls" at bounding box center [270, 42] width 93 height 26
click at [251, 30] on link "Pause" at bounding box center [258, 42] width 72 height 26
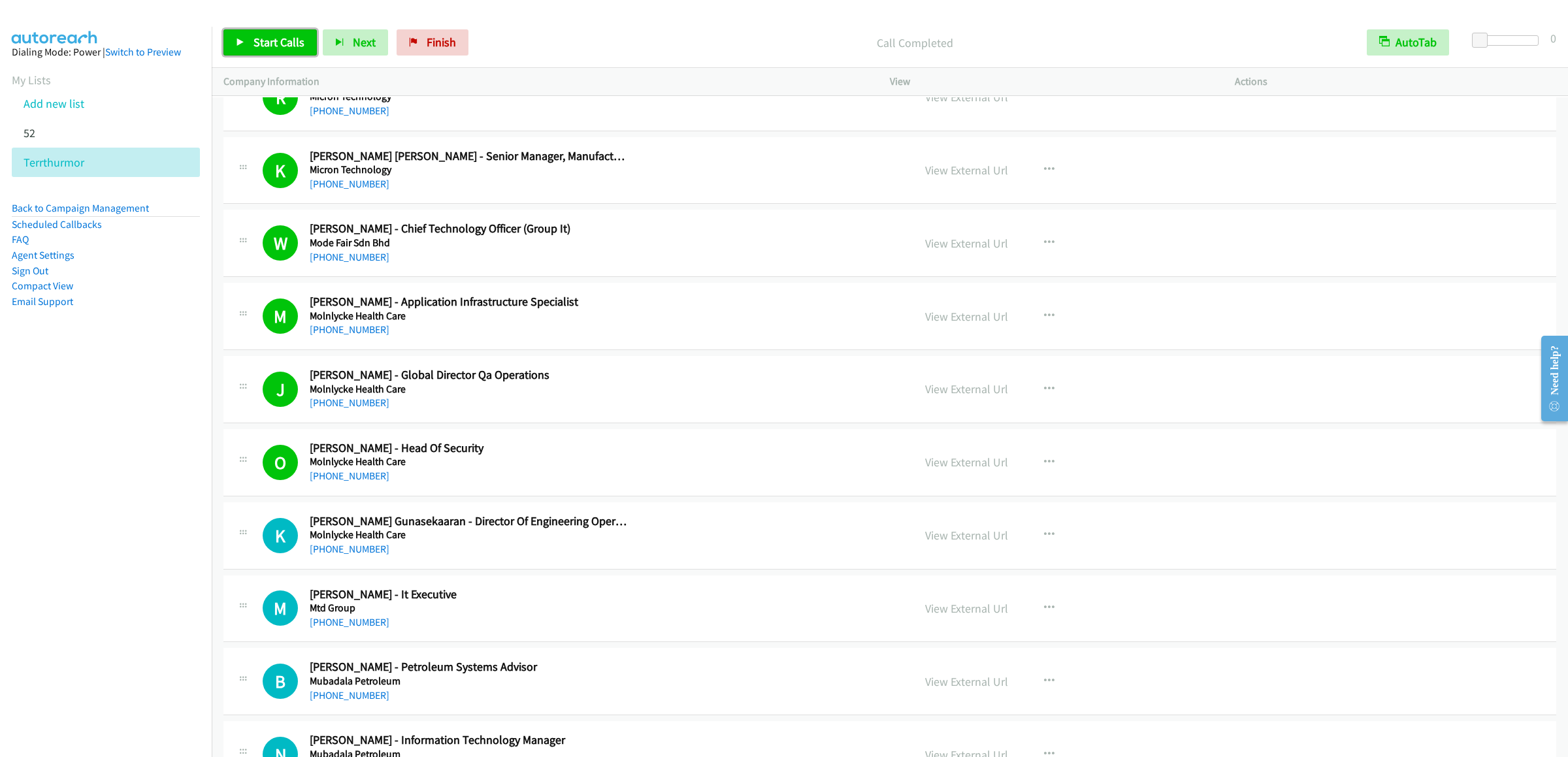
click at [250, 36] on link "Start Calls" at bounding box center [270, 42] width 93 height 26
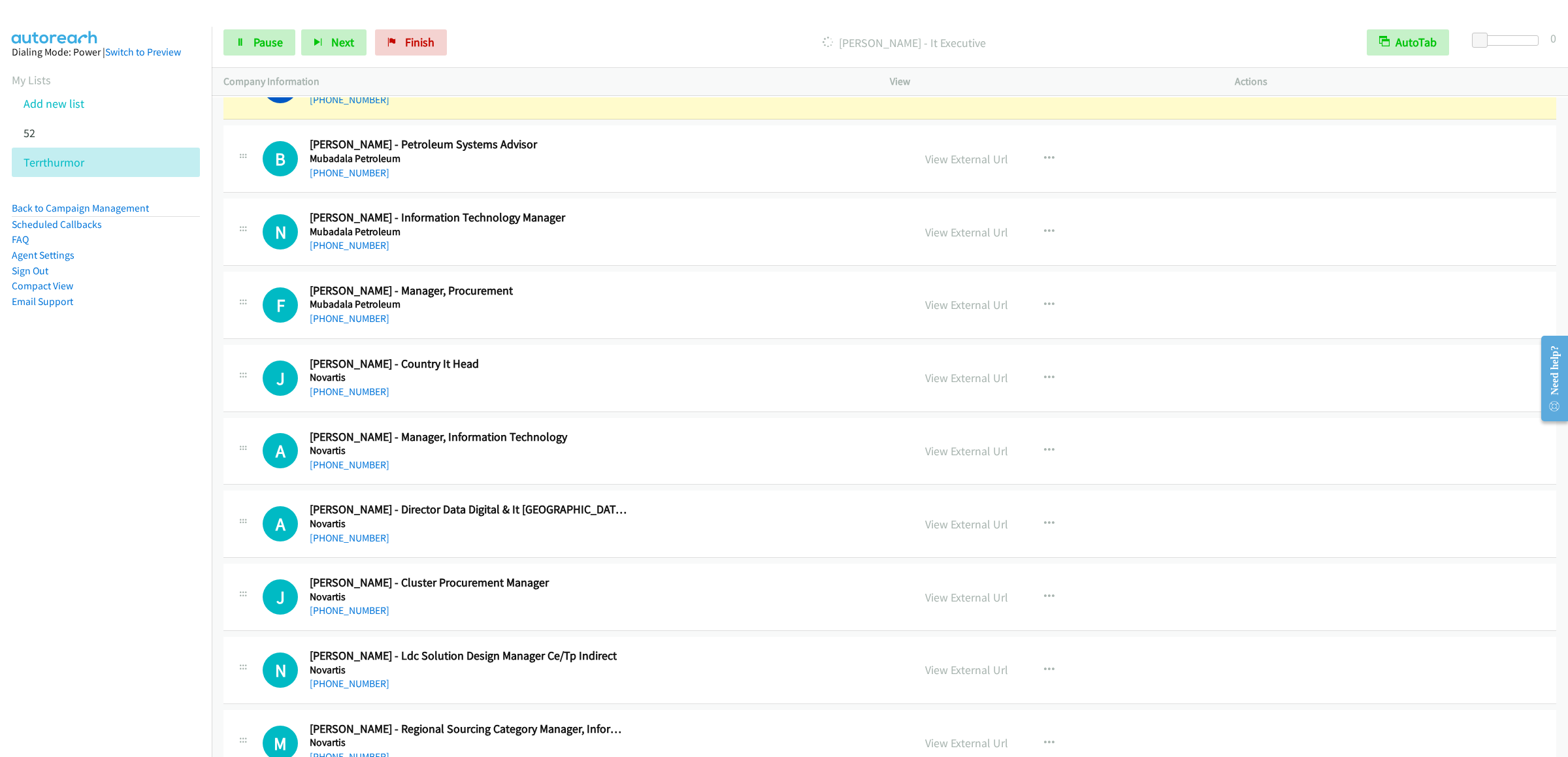
scroll to position [6531, 0]
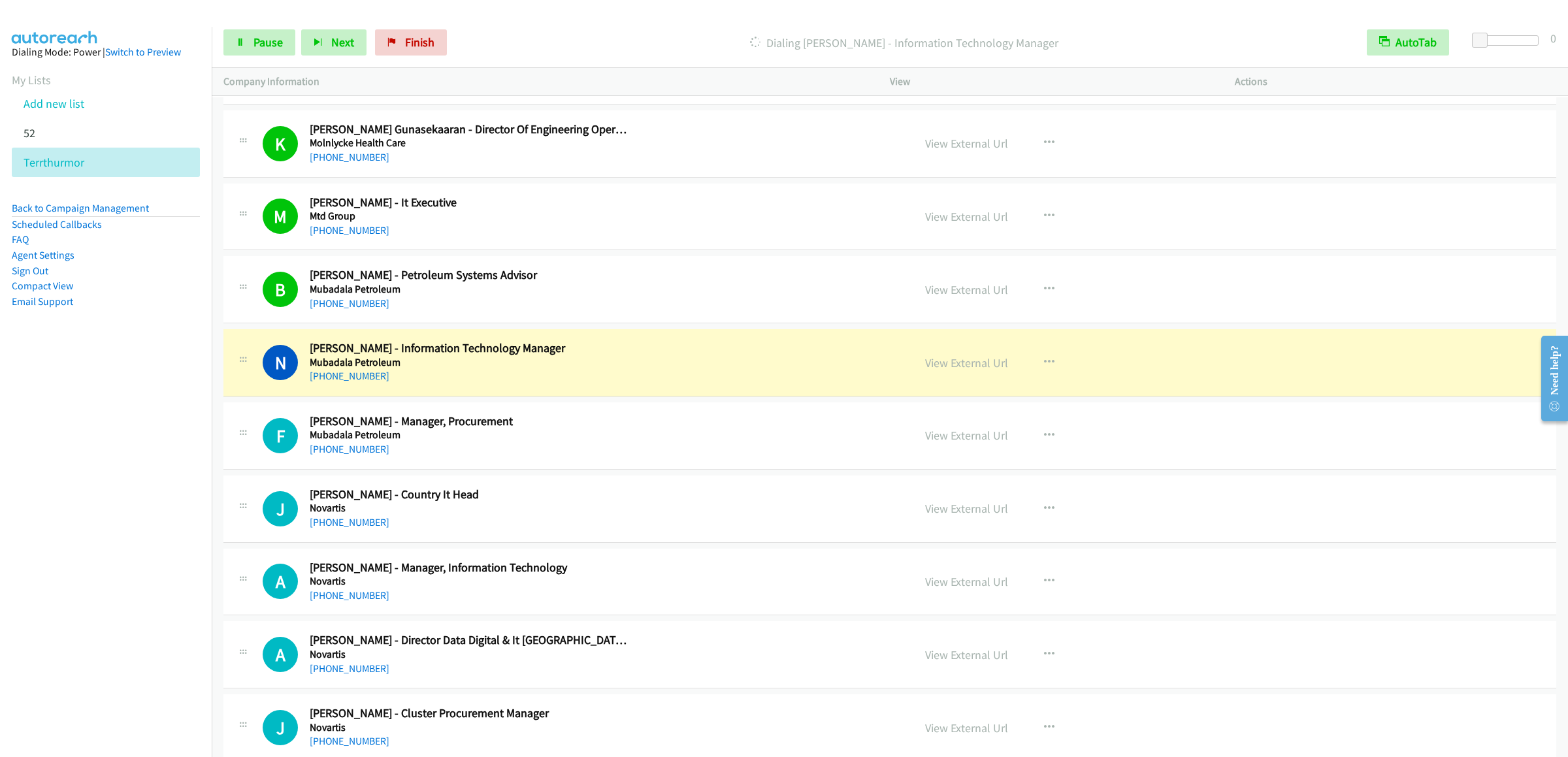
click at [243, 26] on div "Start Calls Pause Next Finish Dialing [PERSON_NAME] - Information Technology Ma…" at bounding box center [890, 42] width 1356 height 50
click at [249, 44] on link "Pause" at bounding box center [258, 42] width 72 height 26
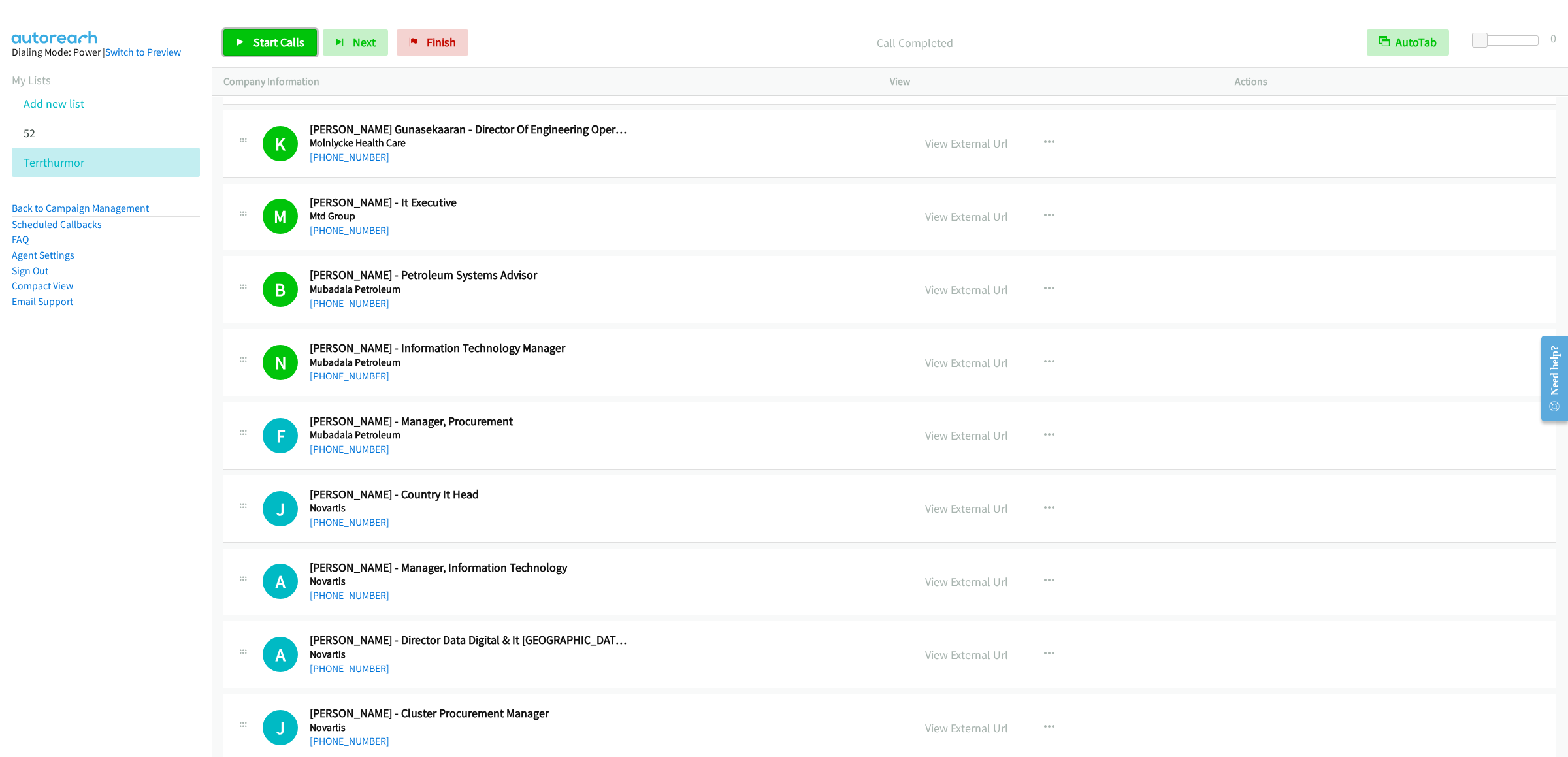
click at [251, 51] on link "Start Calls" at bounding box center [270, 42] width 93 height 26
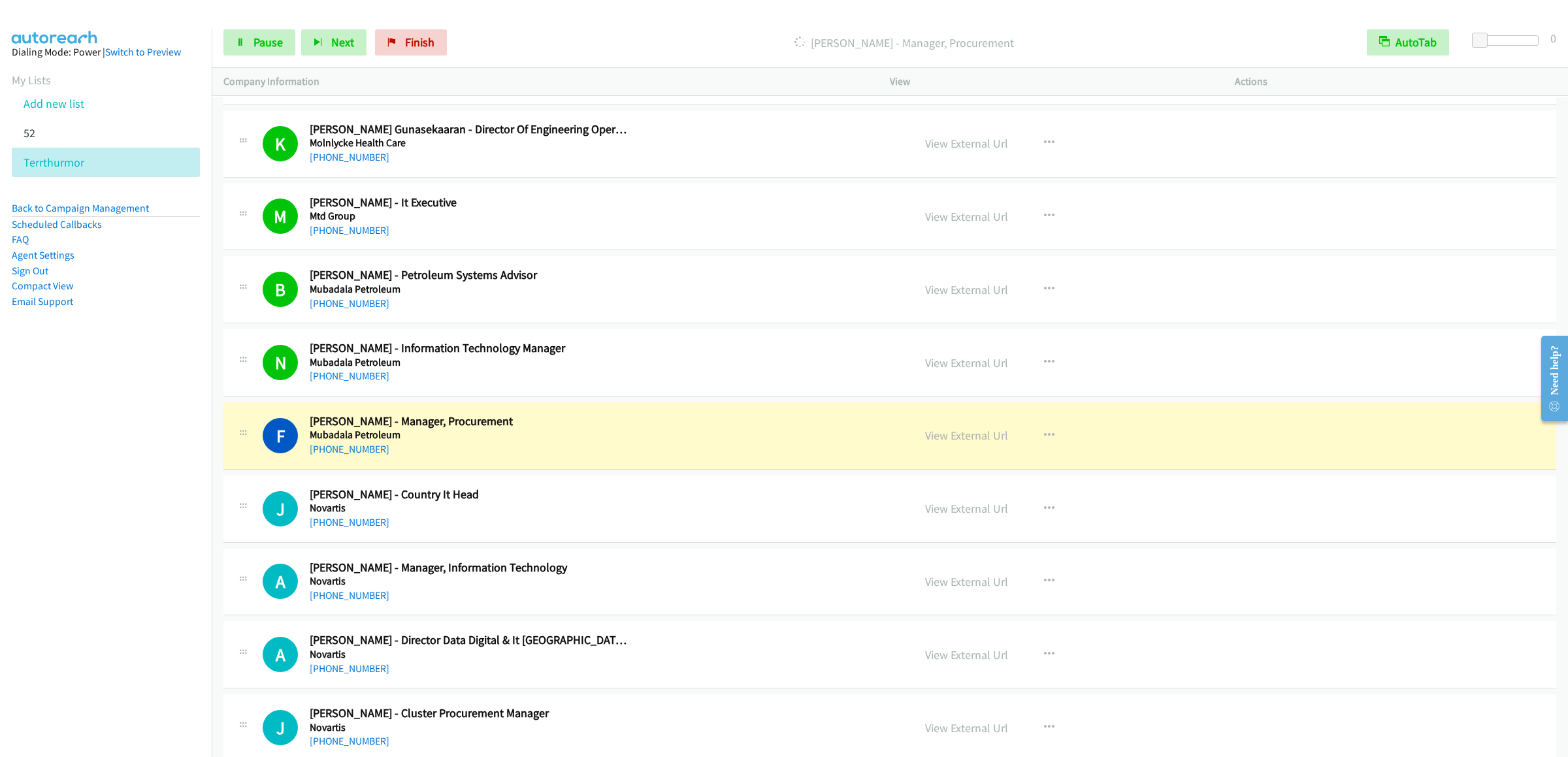
scroll to position [6661, 0]
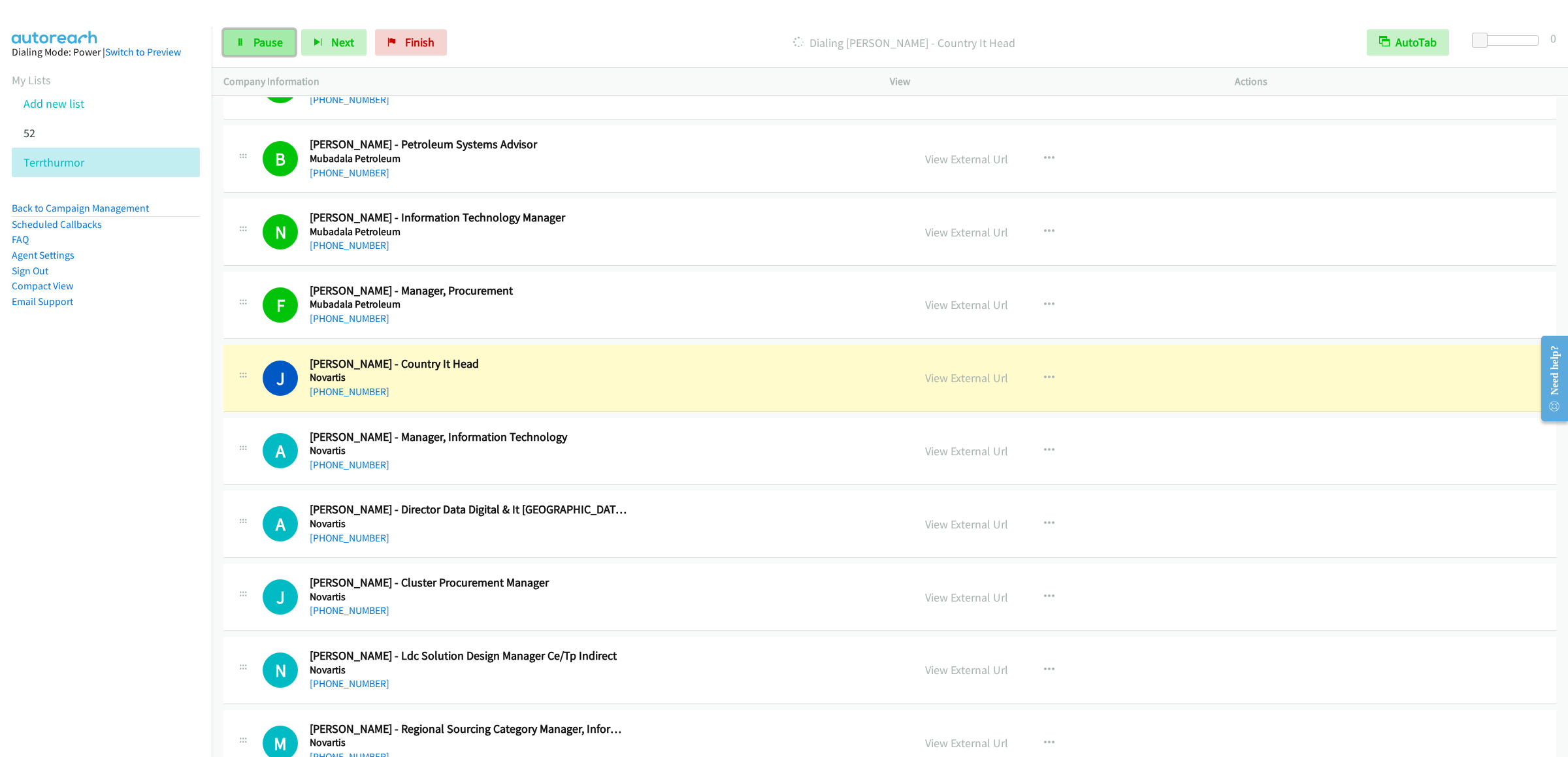
click at [250, 47] on link "Pause" at bounding box center [258, 42] width 72 height 26
click at [250, 47] on link "Start Calls" at bounding box center [270, 42] width 93 height 26
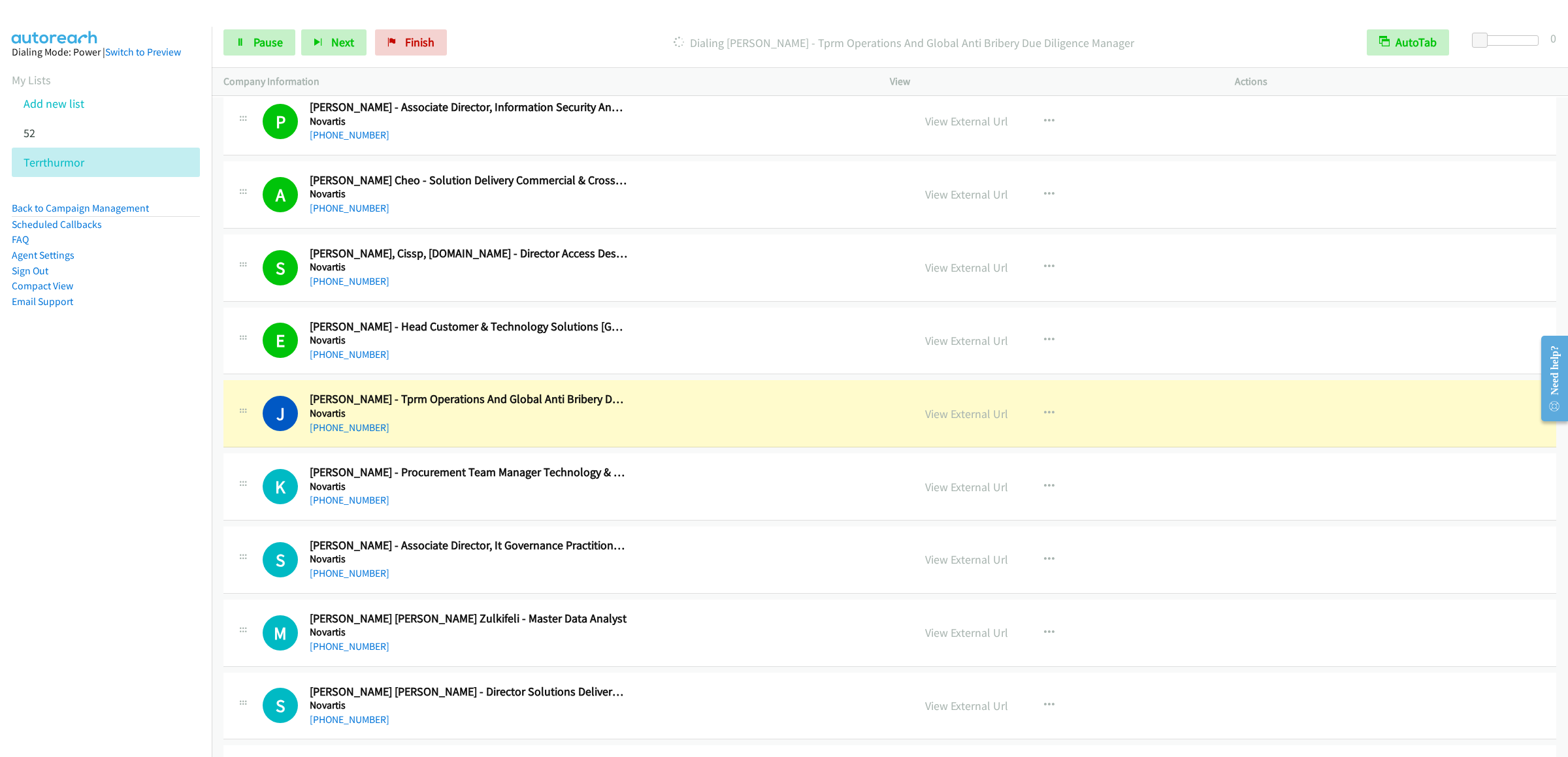
scroll to position [7837, 0]
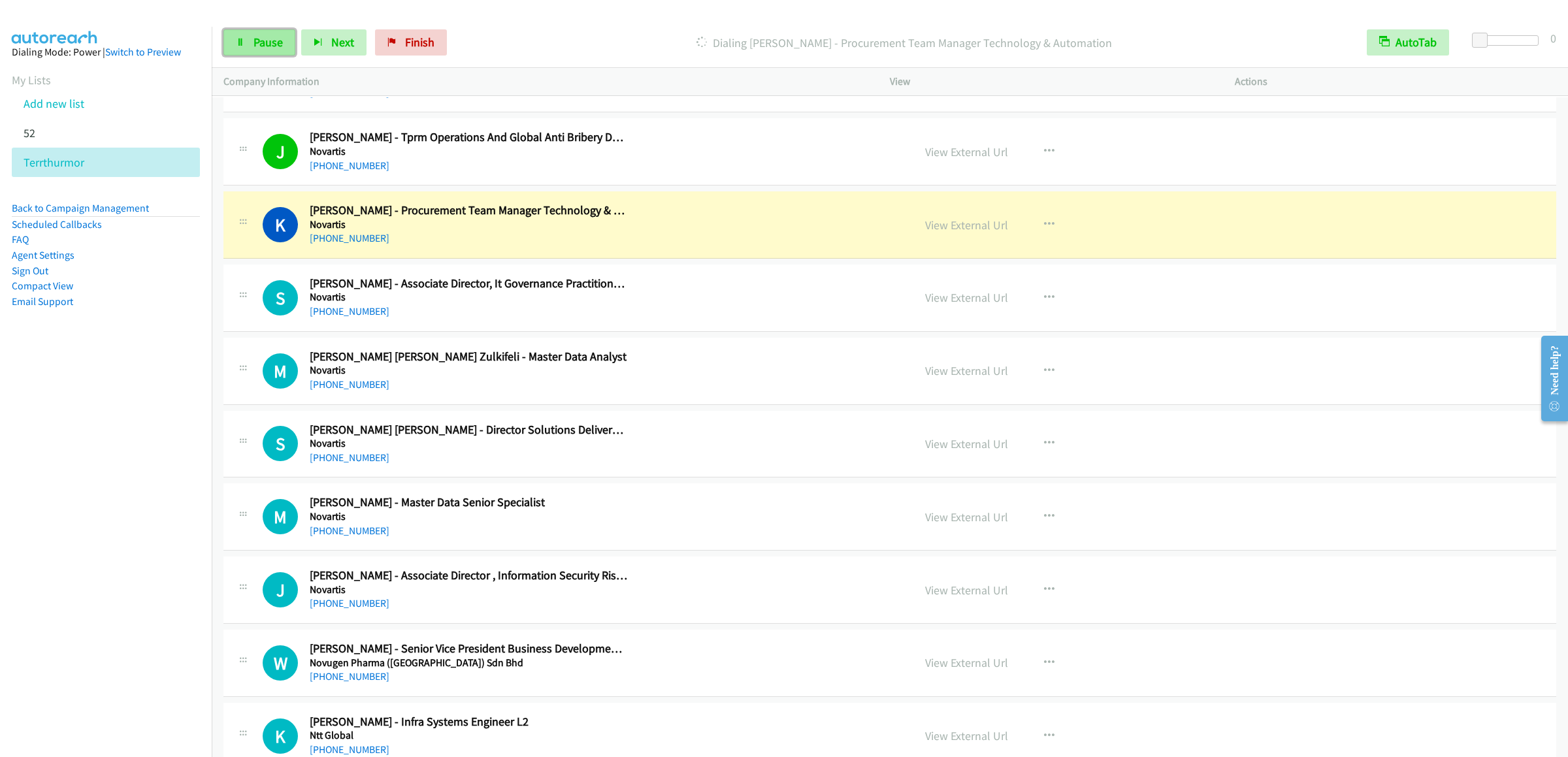
drag, startPoint x: 251, startPoint y: 32, endPoint x: 1377, endPoint y: 78, distance: 1126.9
click at [251, 32] on link "Pause" at bounding box center [258, 42] width 72 height 26
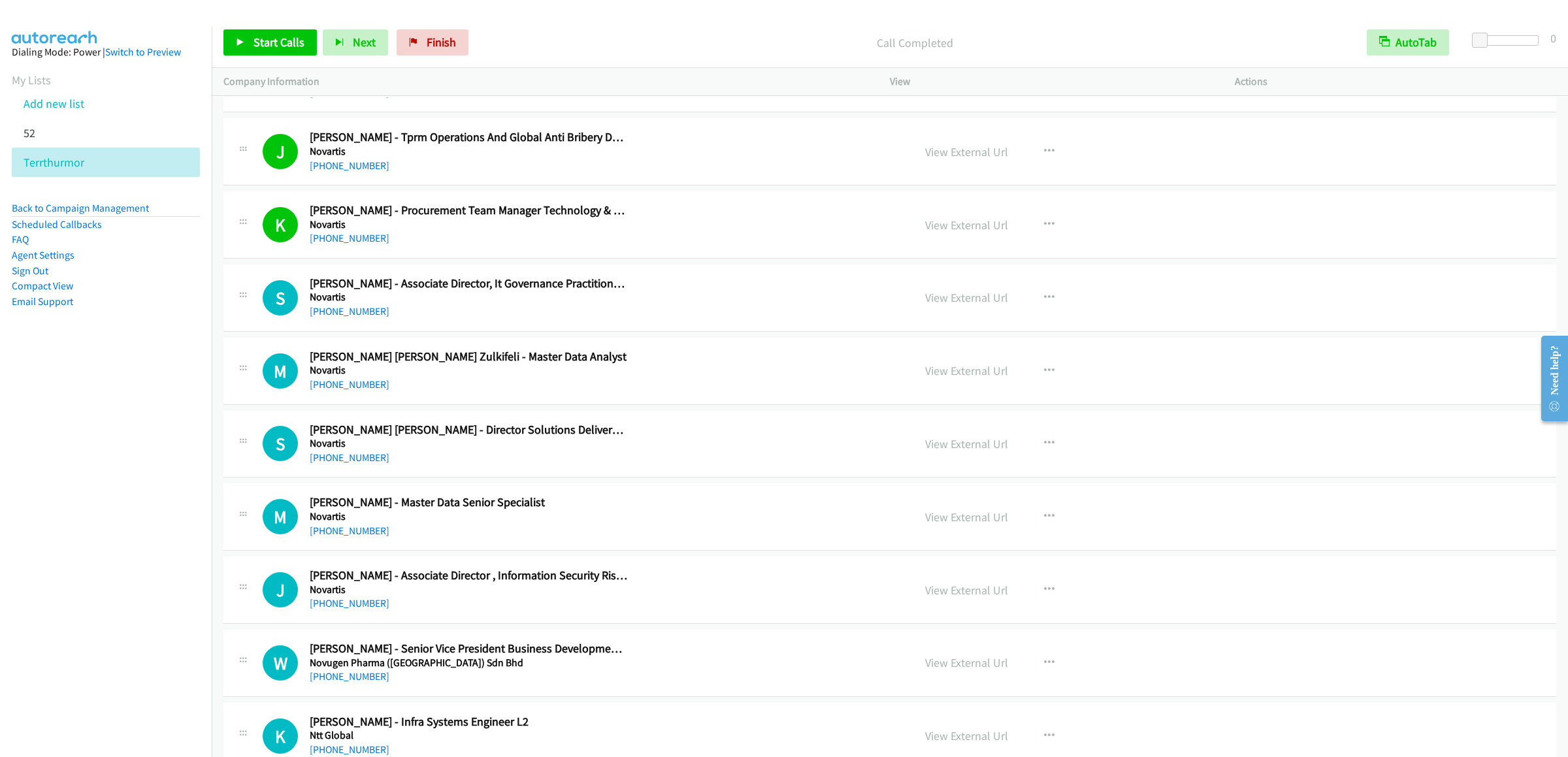
scroll to position [8099, 0]
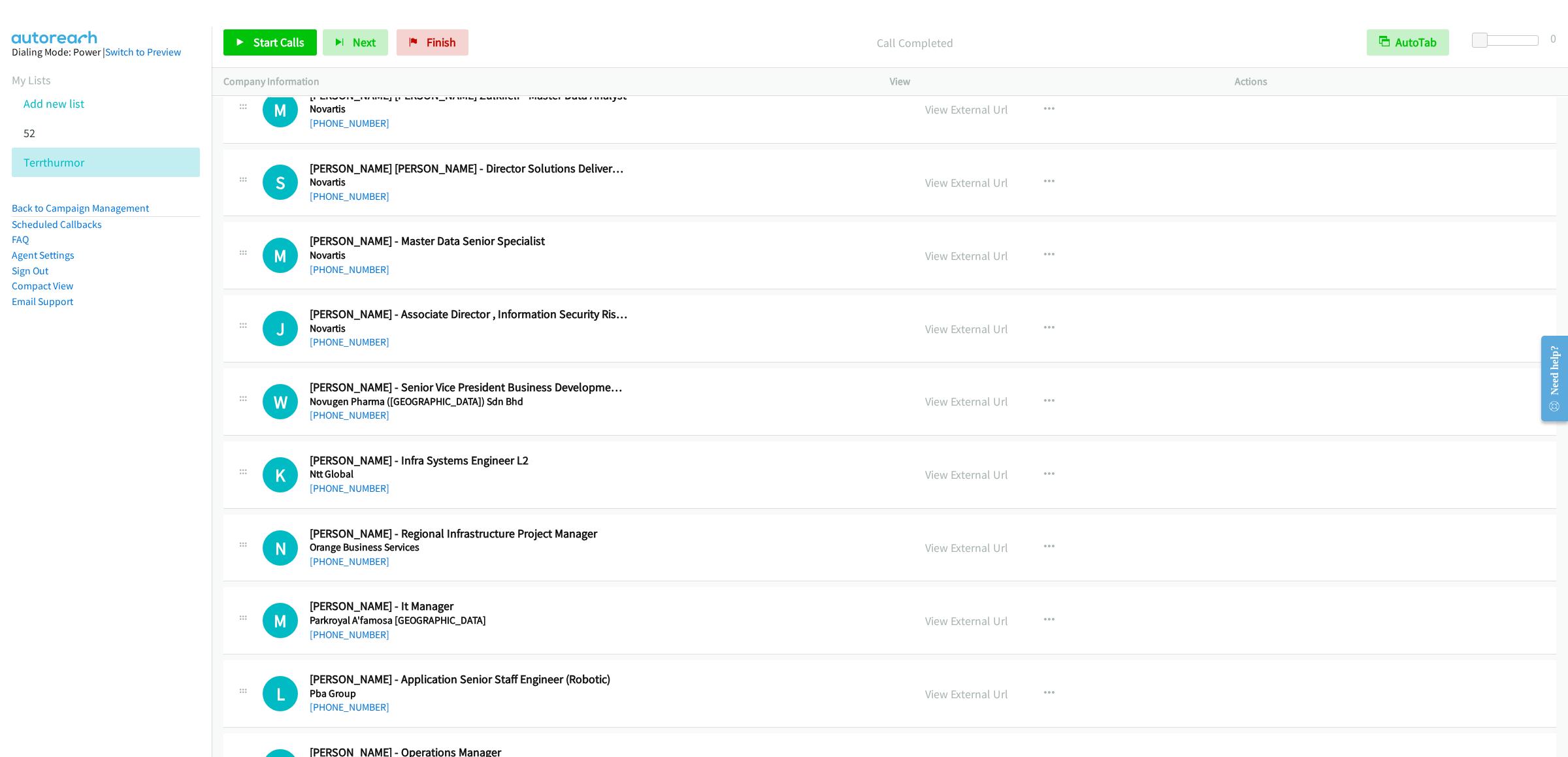
click at [271, 59] on div "Start Calls Pause Next Finish Call Completed AutoTab AutoTab 0" at bounding box center [890, 42] width 1356 height 50
click at [269, 57] on div "Start Calls Pause Next Finish Call Completed AutoTab AutoTab 0" at bounding box center [890, 42] width 1356 height 50
click at [271, 52] on link "Start Calls" at bounding box center [270, 42] width 93 height 26
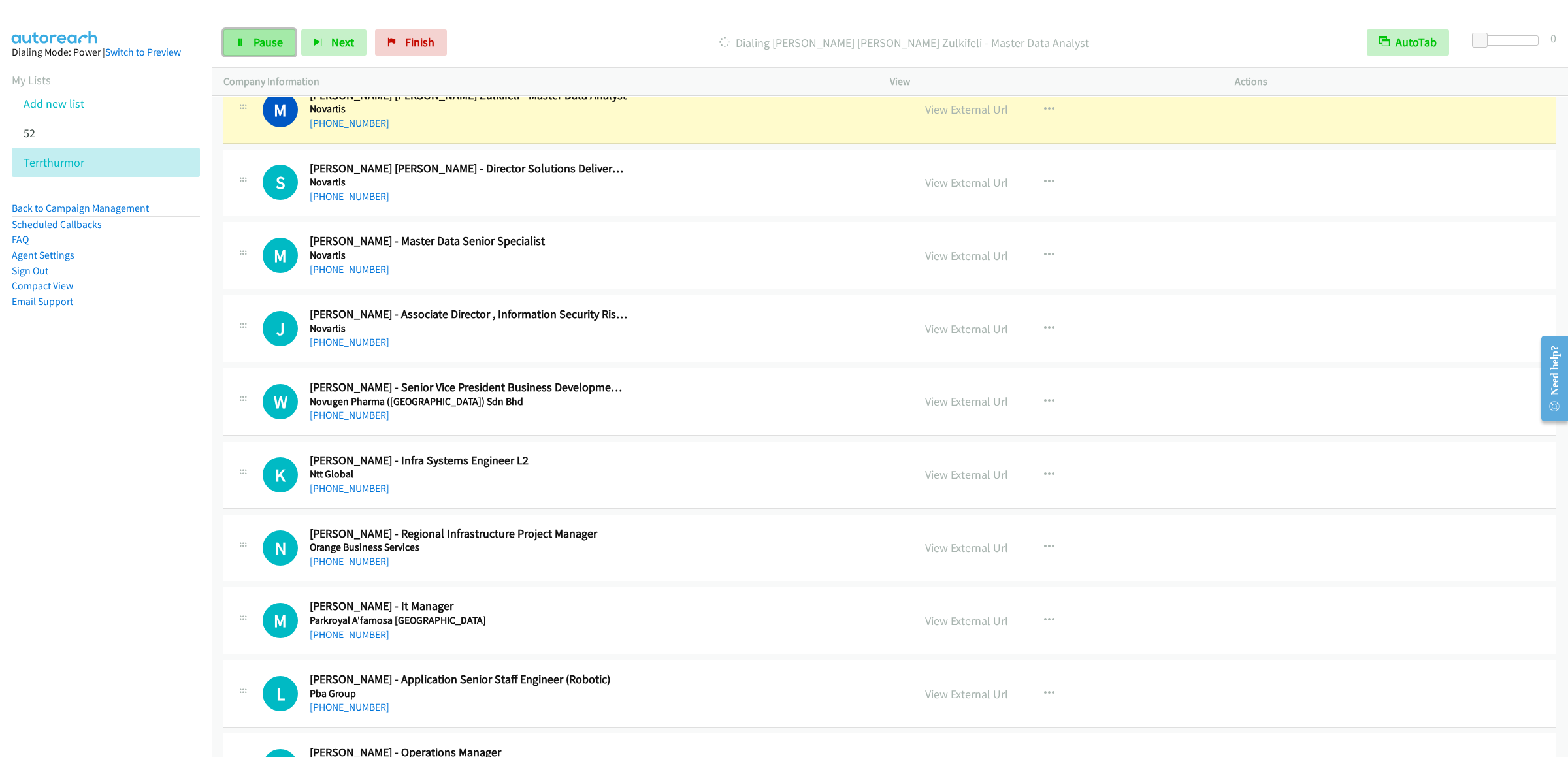
click at [252, 29] on link "Pause" at bounding box center [258, 42] width 72 height 26
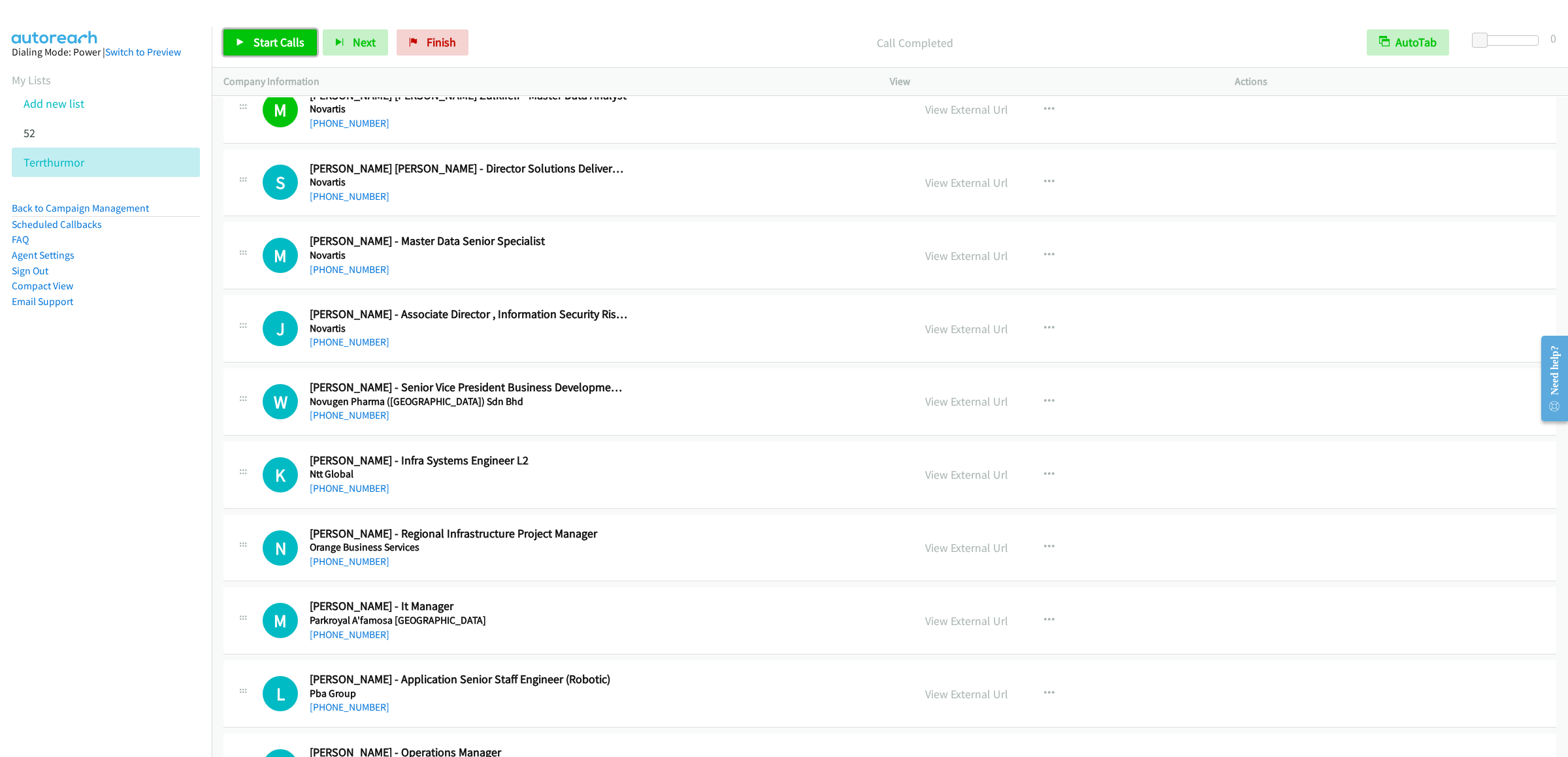
click at [242, 47] on link "Start Calls" at bounding box center [270, 42] width 93 height 26
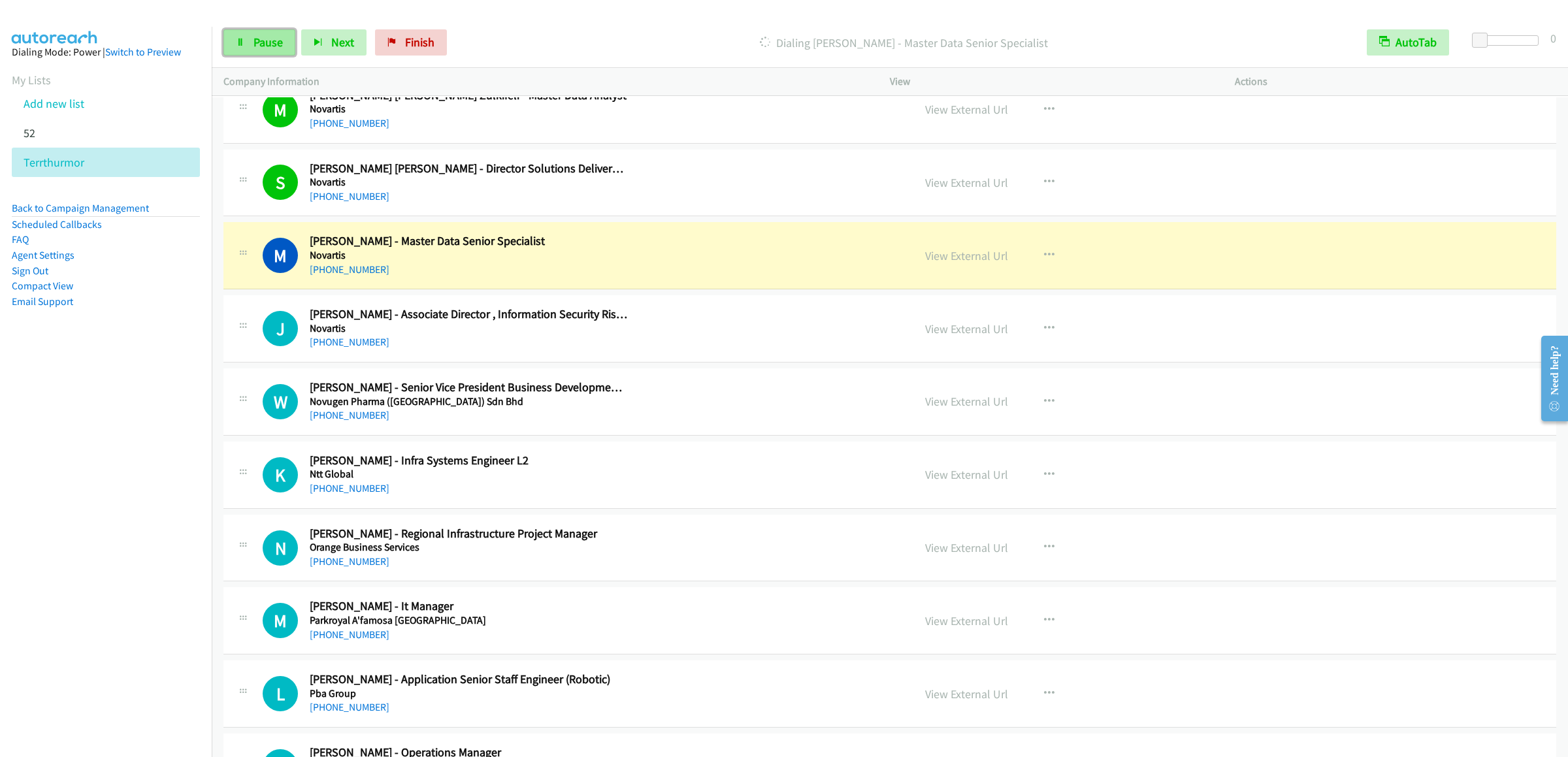
click at [243, 42] on icon at bounding box center [240, 43] width 9 height 9
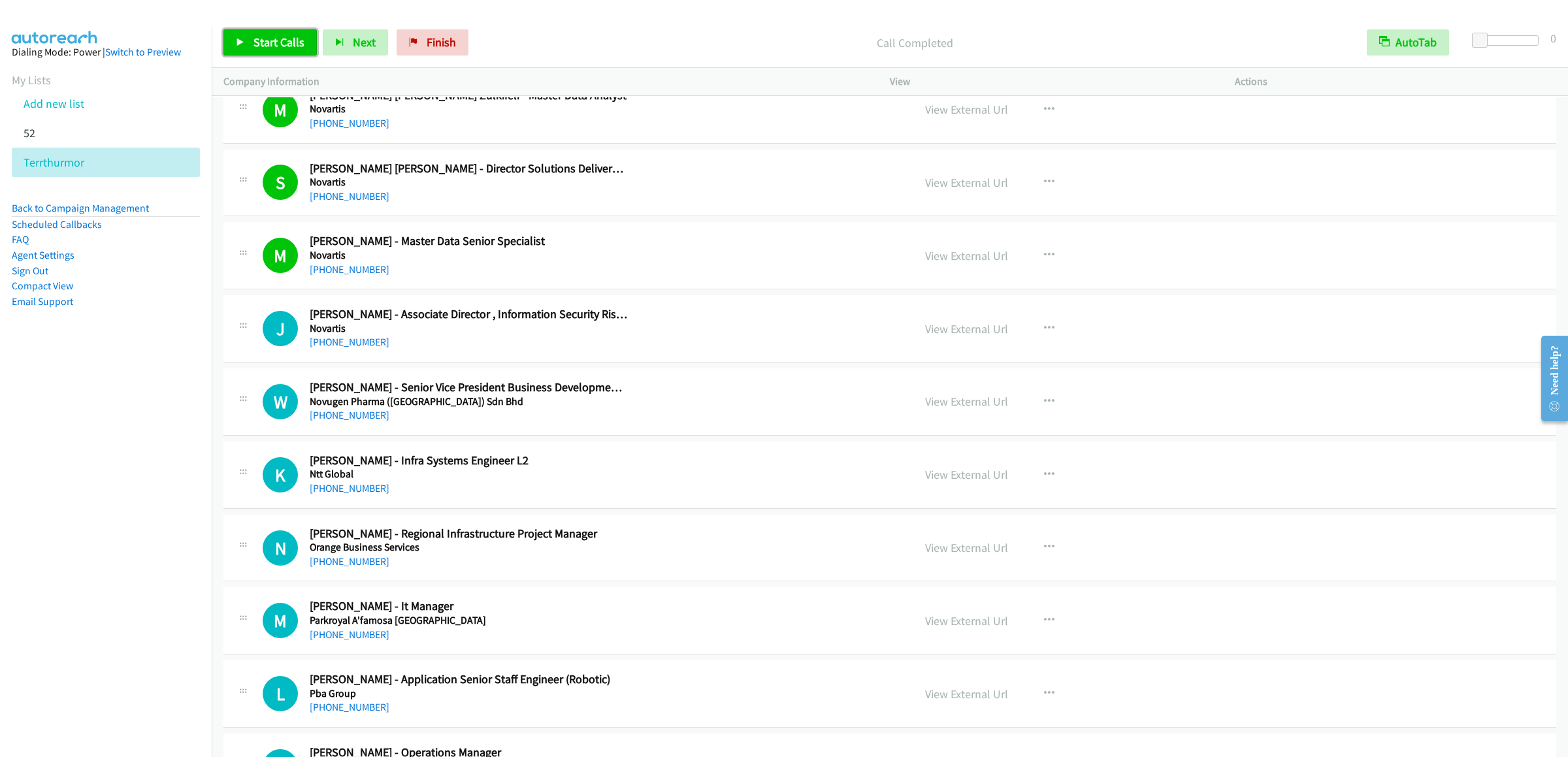
click at [280, 46] on span "Start Calls" at bounding box center [278, 41] width 51 height 15
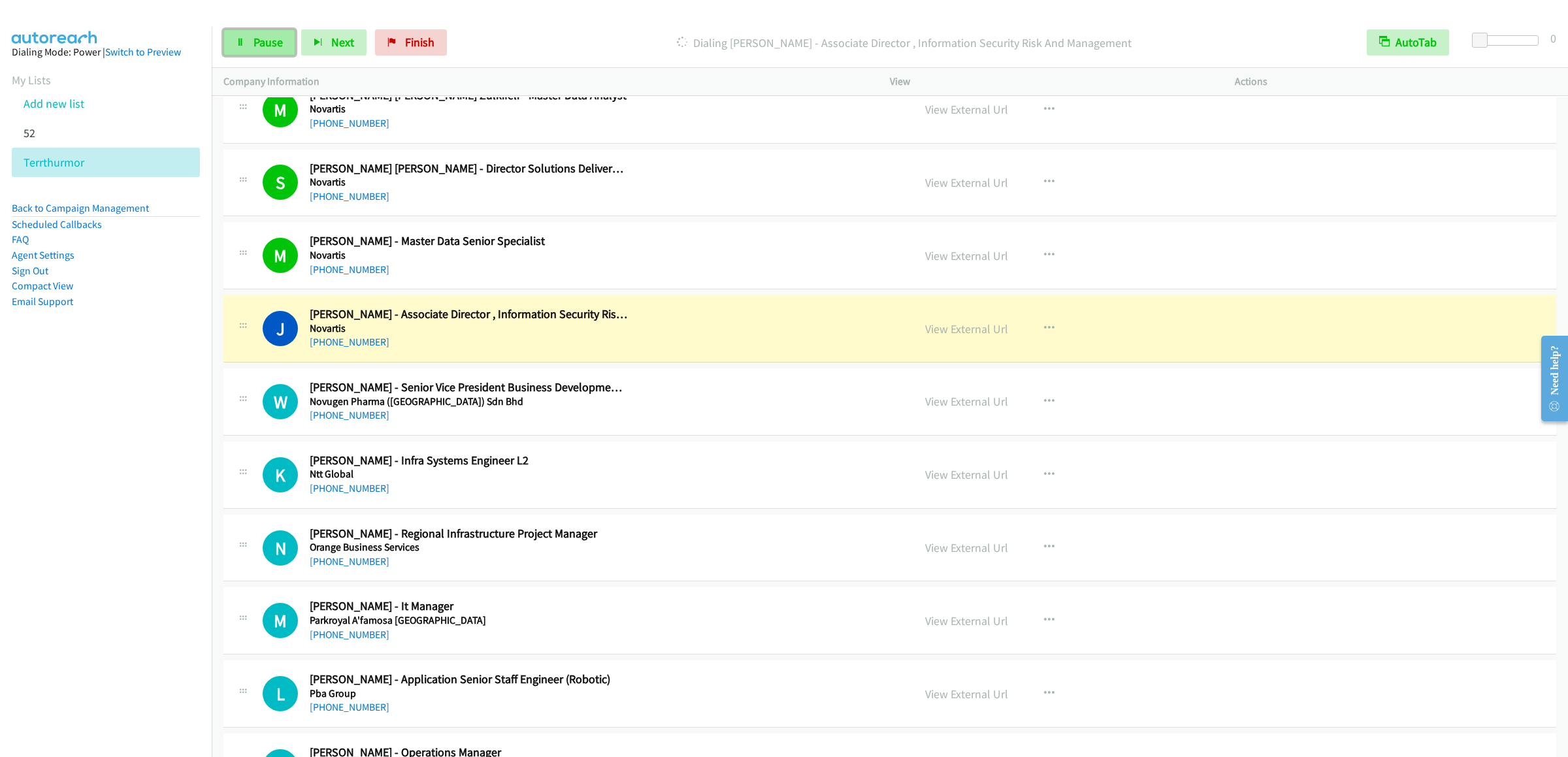
click at [251, 34] on link "Pause" at bounding box center [258, 42] width 72 height 26
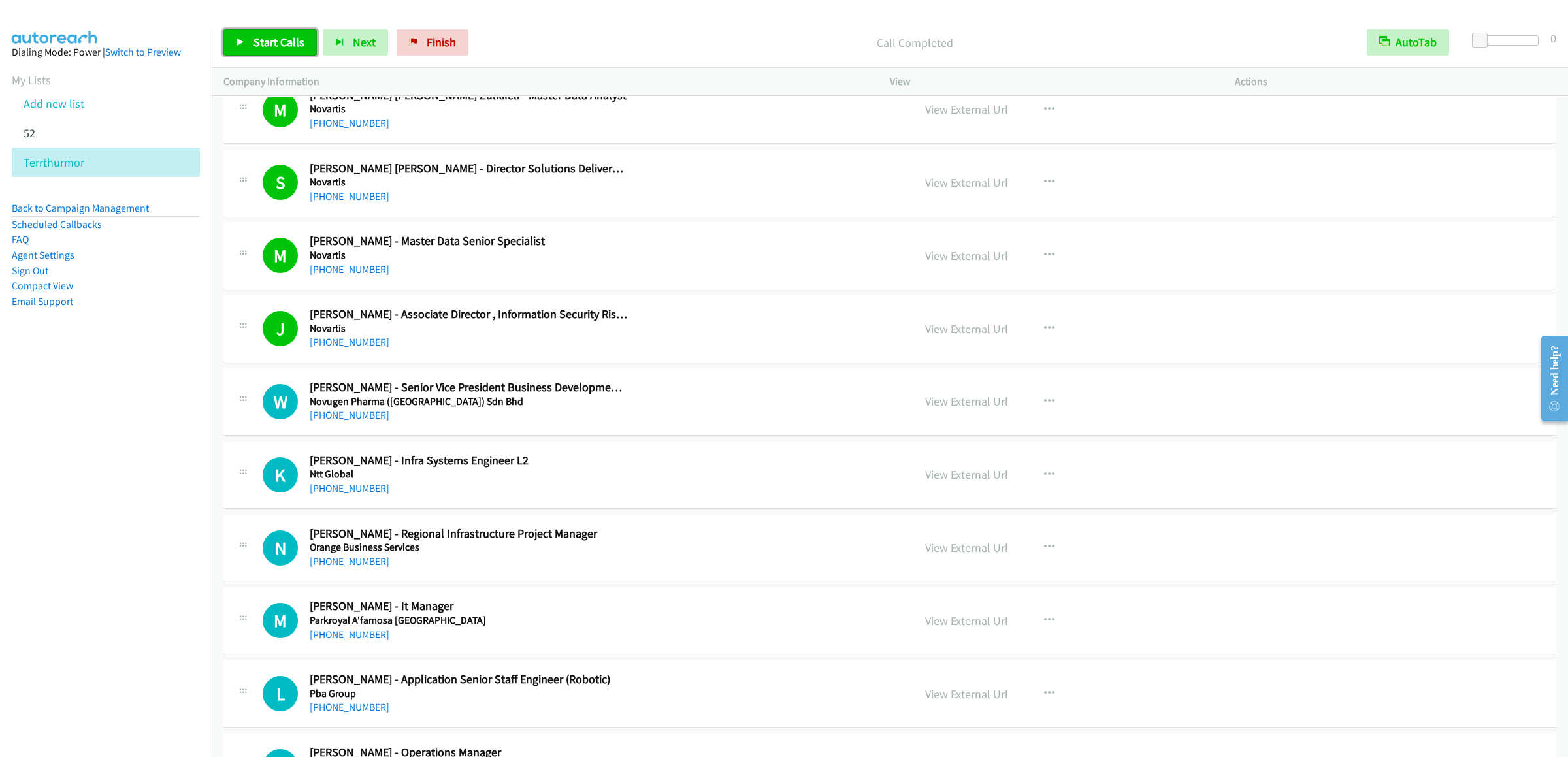
click at [245, 47] on link "Start Calls" at bounding box center [270, 42] width 93 height 26
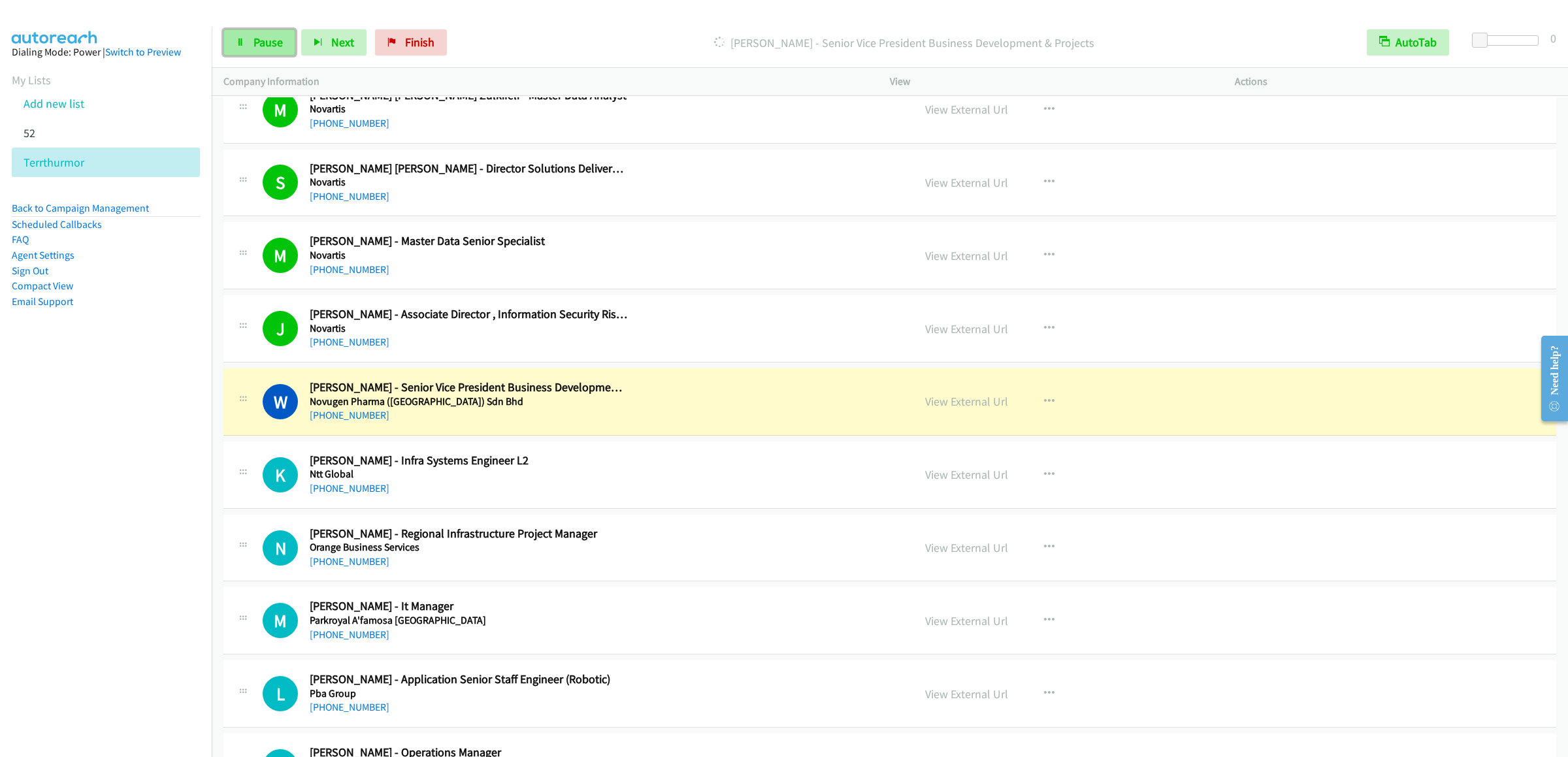
click at [241, 53] on link "Pause" at bounding box center [258, 42] width 72 height 26
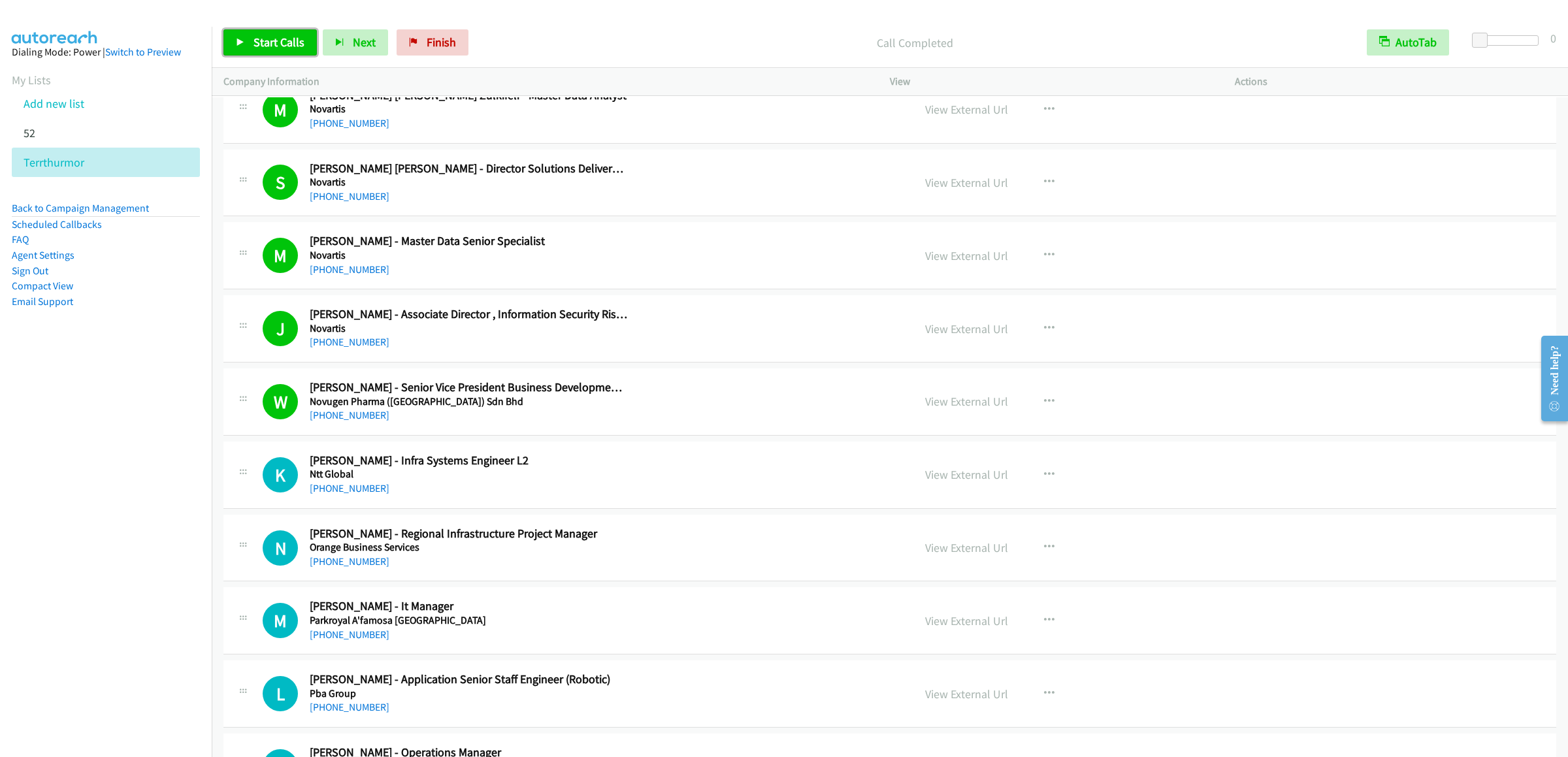
click at [308, 49] on link "Start Calls" at bounding box center [270, 42] width 93 height 26
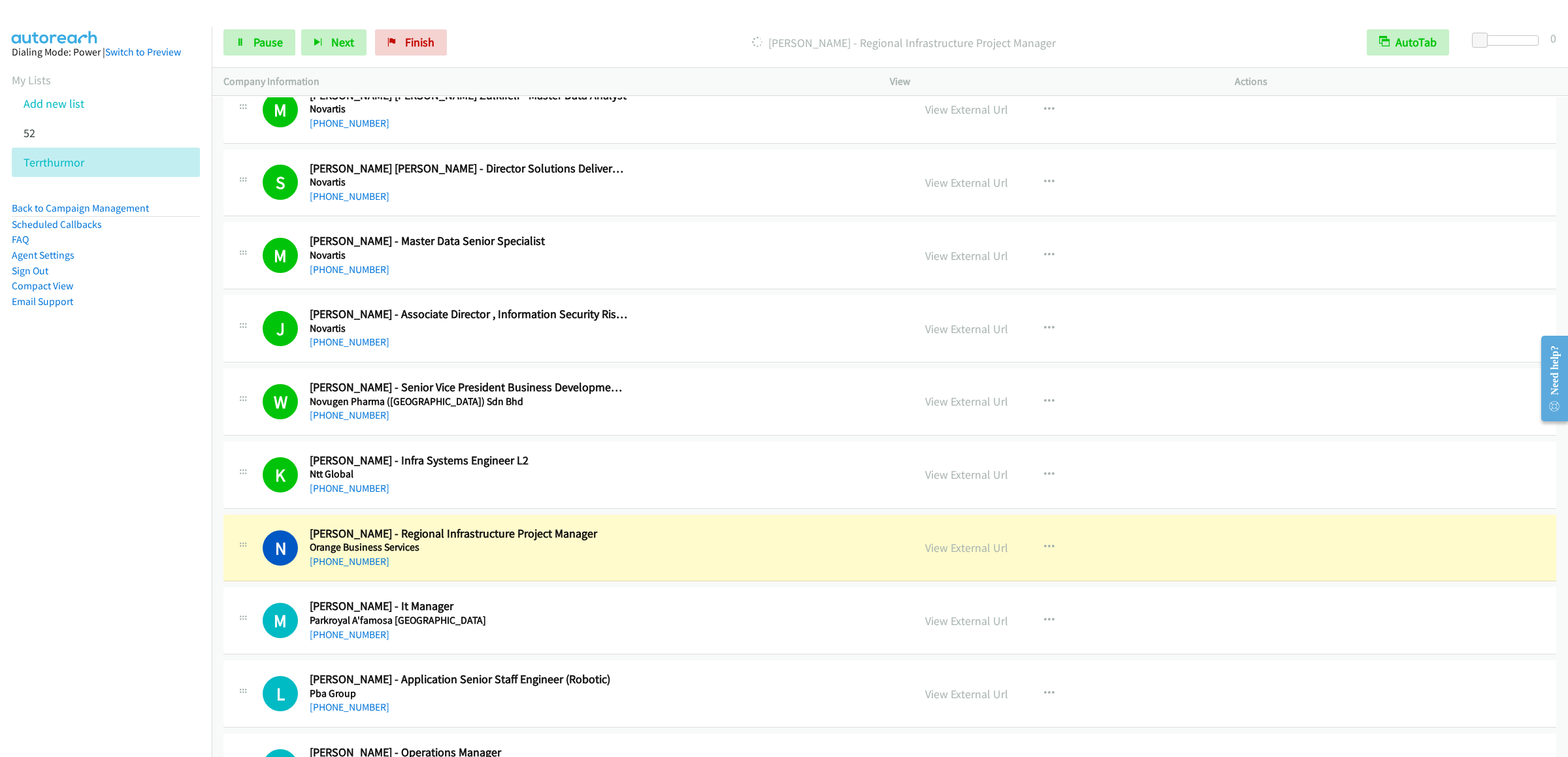
scroll to position [8359, 0]
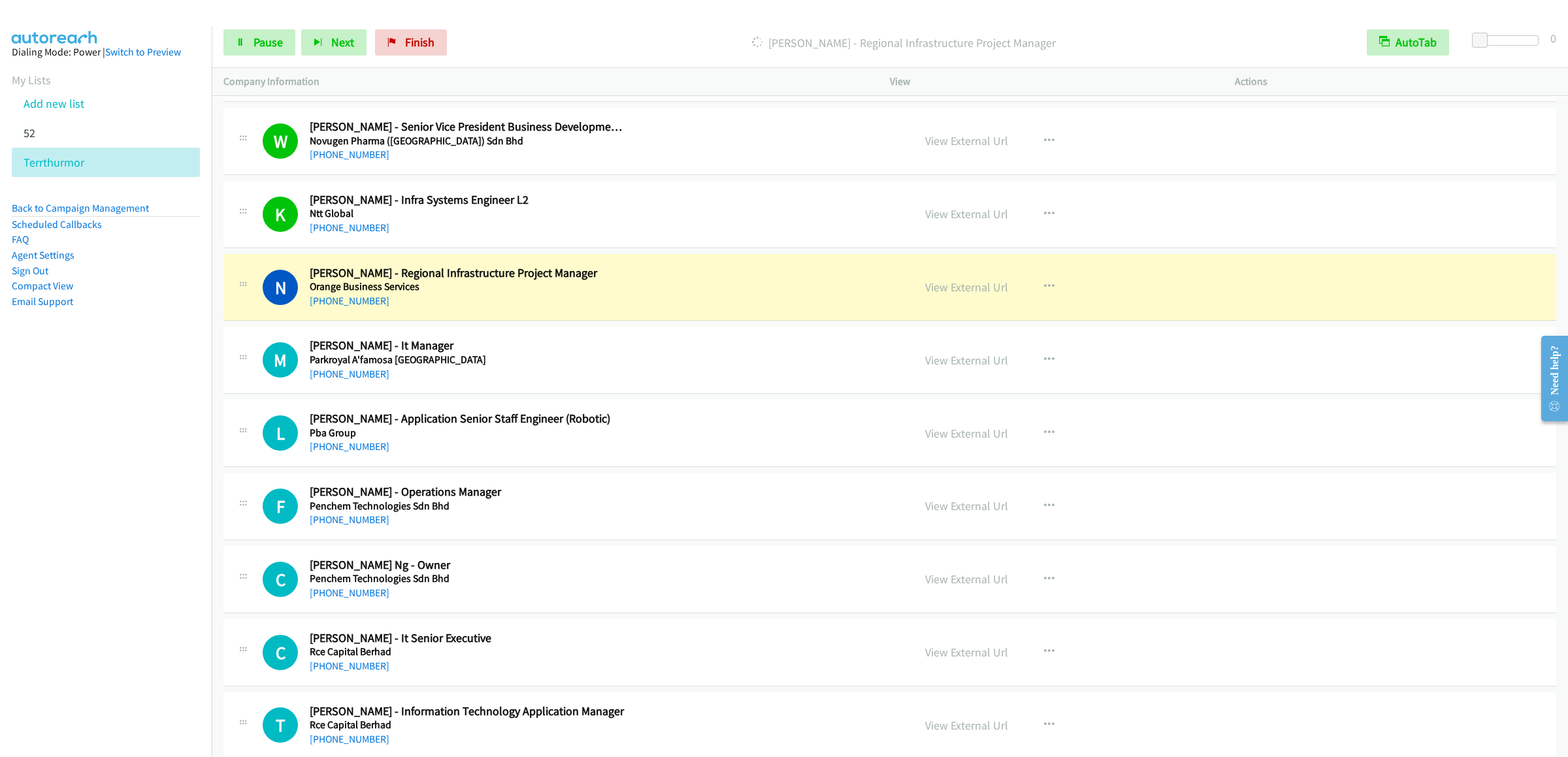
click at [252, 28] on div "Start Calls Pause Next Finish [PERSON_NAME] - Regional Infrastructure Project M…" at bounding box center [890, 42] width 1356 height 50
click at [253, 35] on span "Pause" at bounding box center [268, 41] width 29 height 15
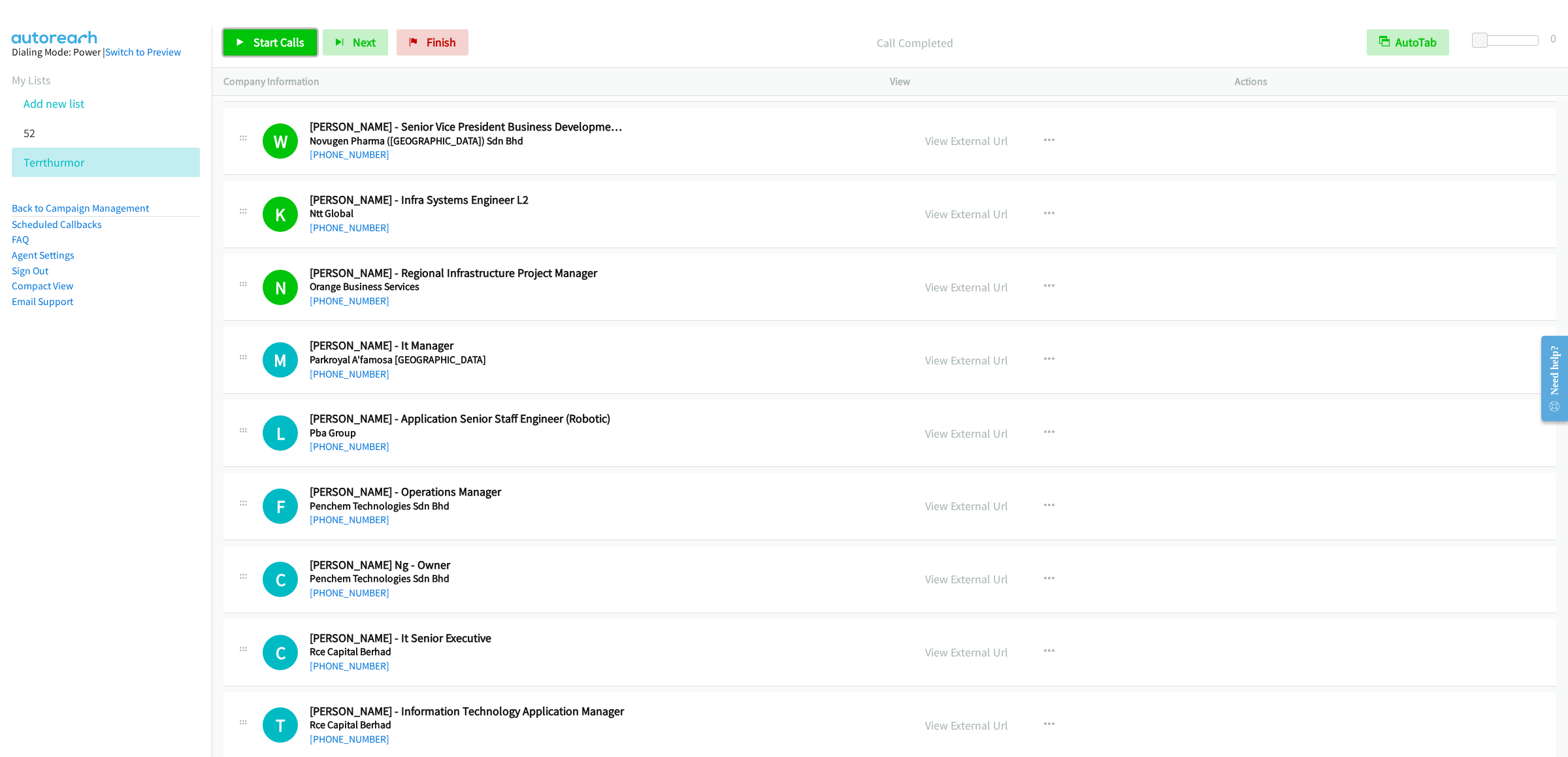
click at [275, 30] on link "Start Calls" at bounding box center [270, 42] width 93 height 26
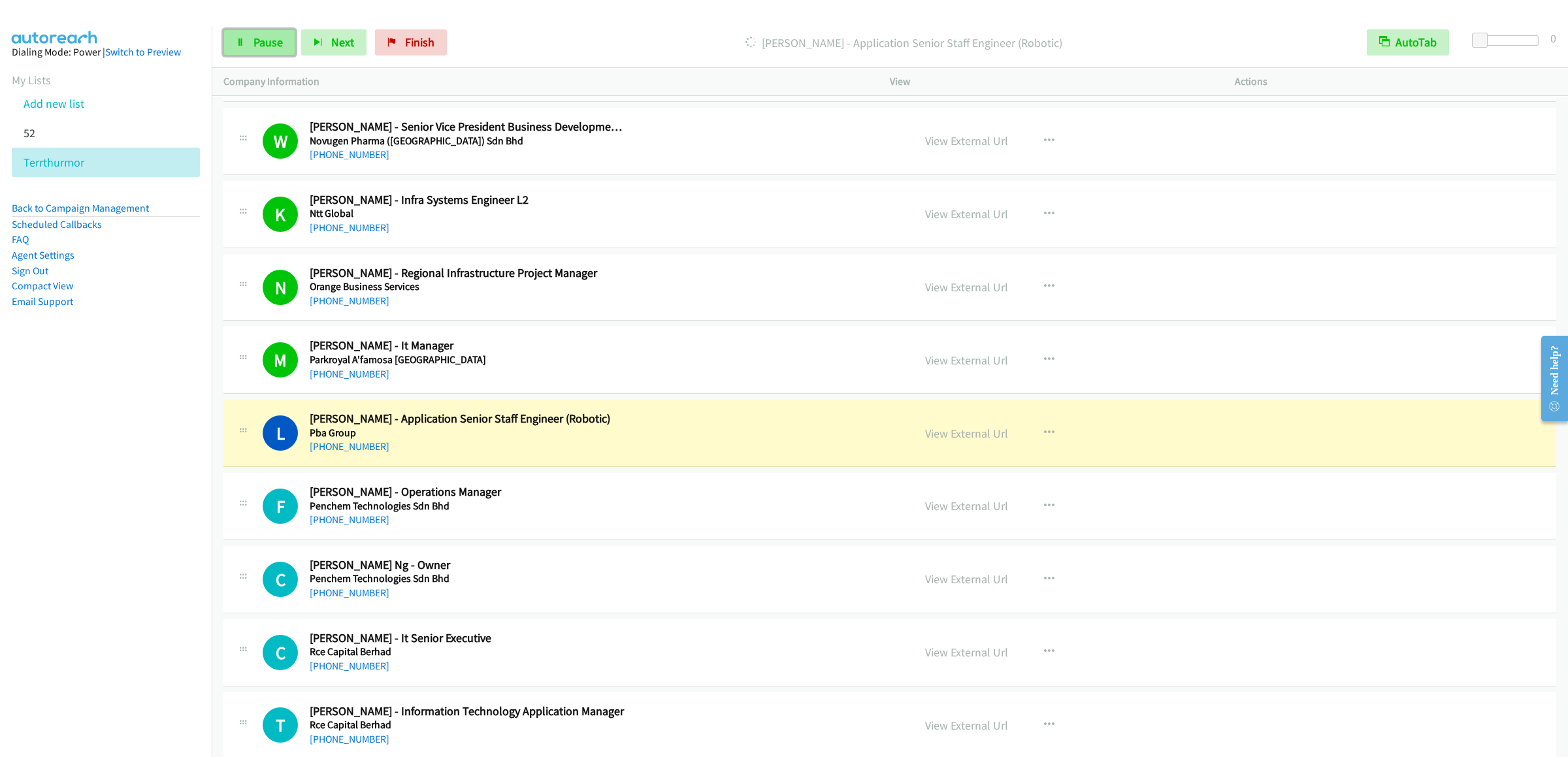
click at [253, 47] on span "Pause" at bounding box center [268, 41] width 29 height 15
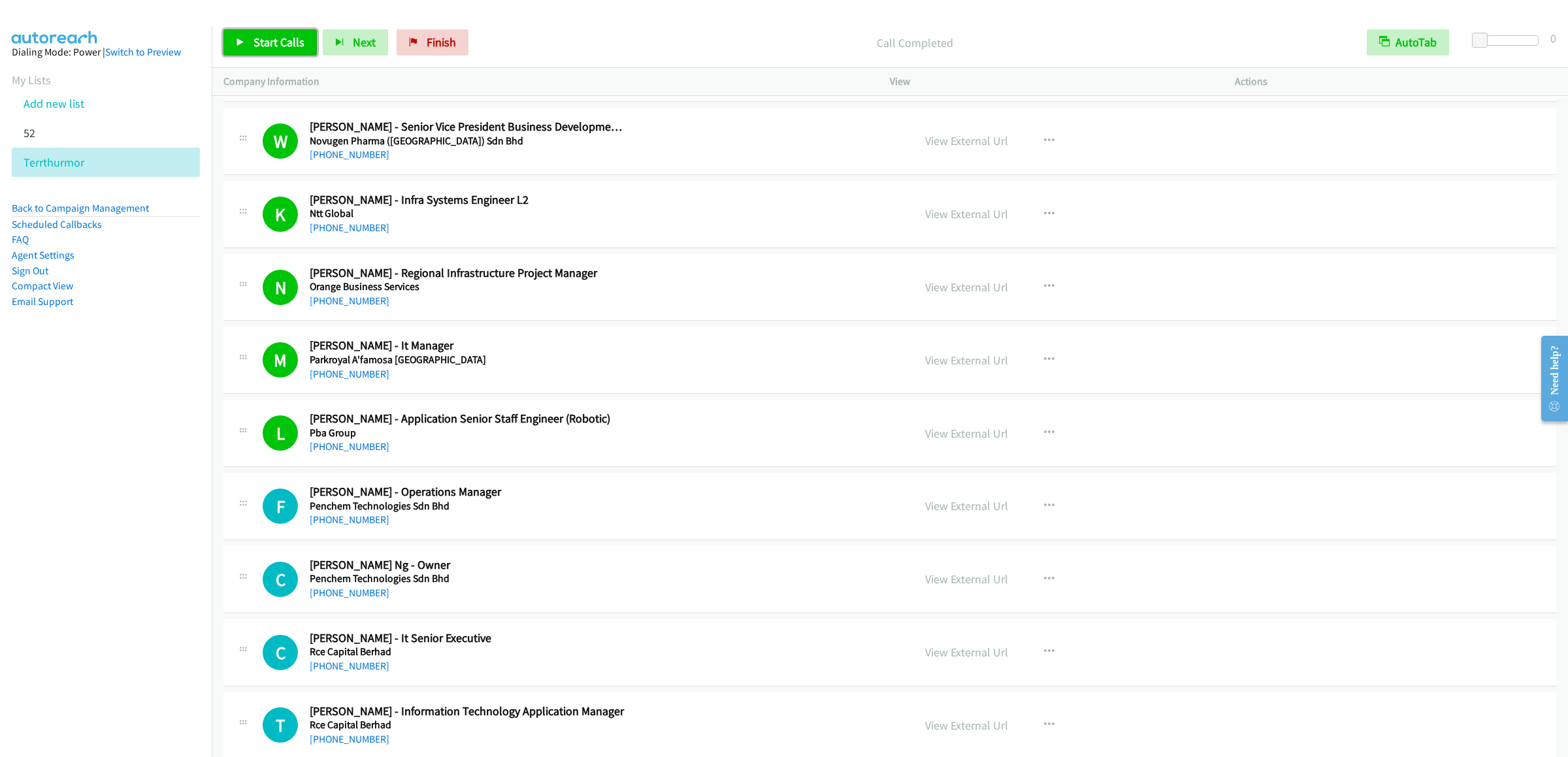
click at [251, 43] on link "Start Calls" at bounding box center [270, 42] width 93 height 26
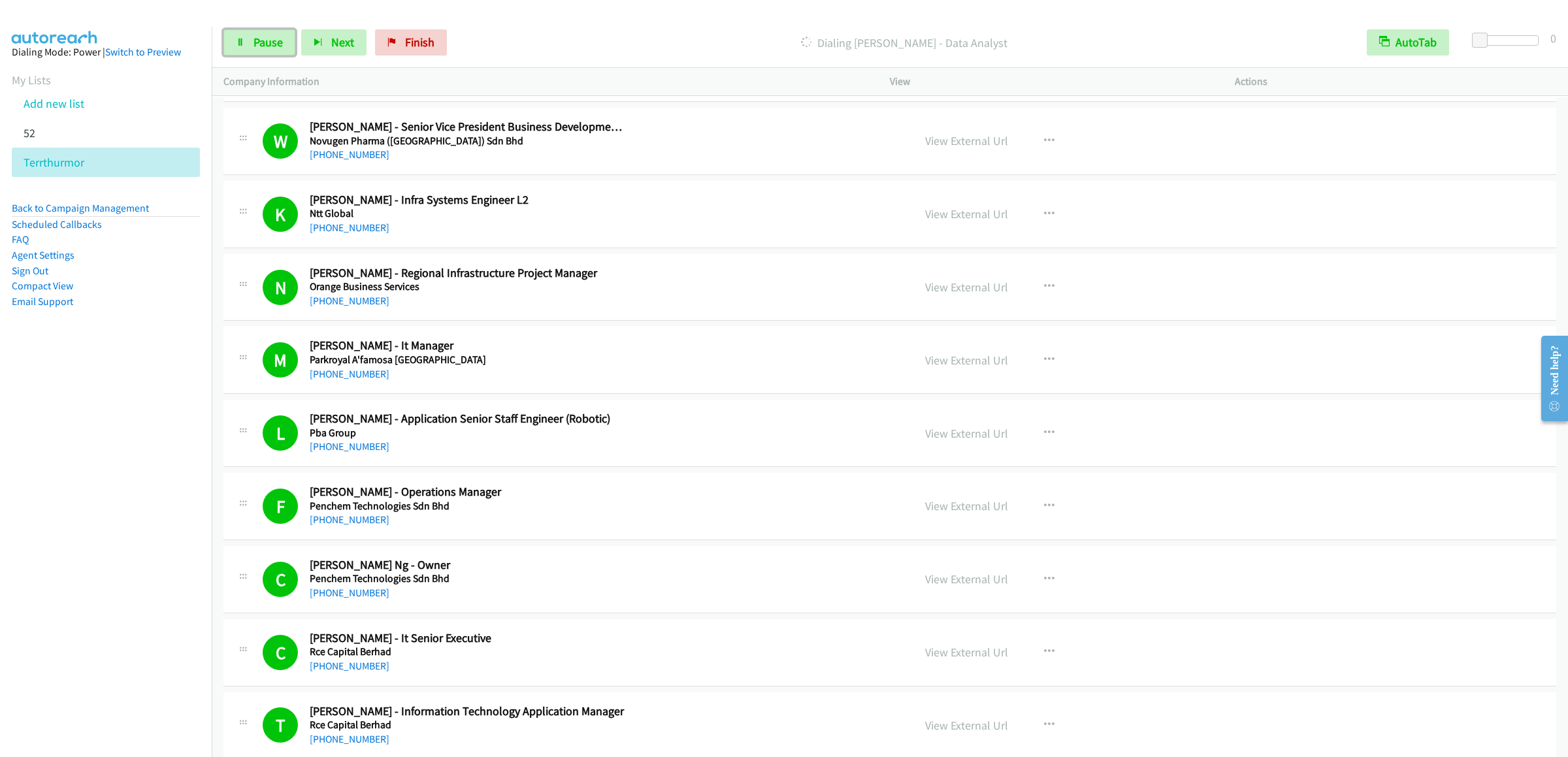
drag, startPoint x: 261, startPoint y: 46, endPoint x: 1376, endPoint y: 272, distance: 1137.7
click at [261, 46] on span "Pause" at bounding box center [268, 41] width 29 height 15
click at [257, 49] on span "Start Calls" at bounding box center [278, 41] width 51 height 15
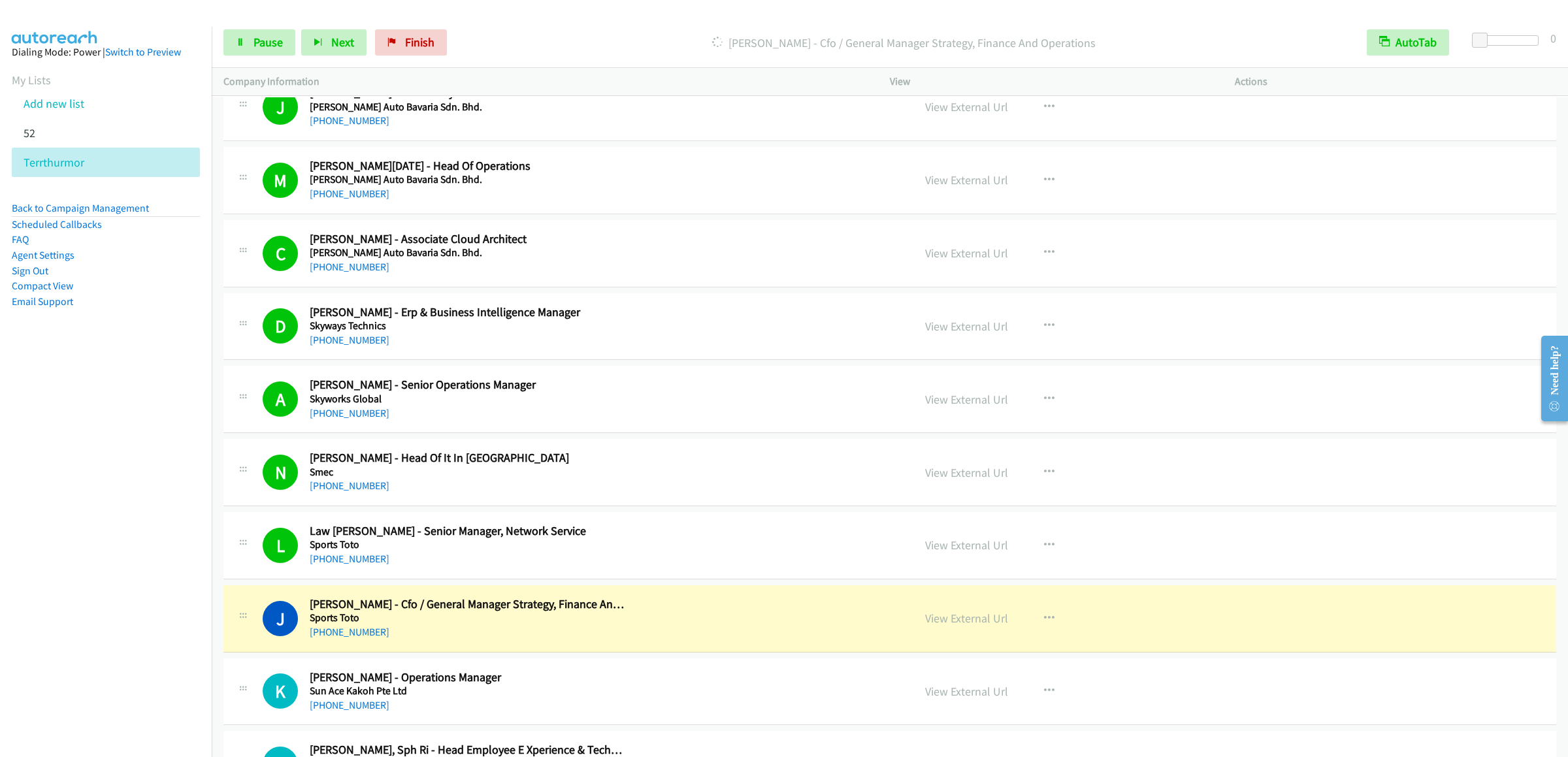
scroll to position [10450, 0]
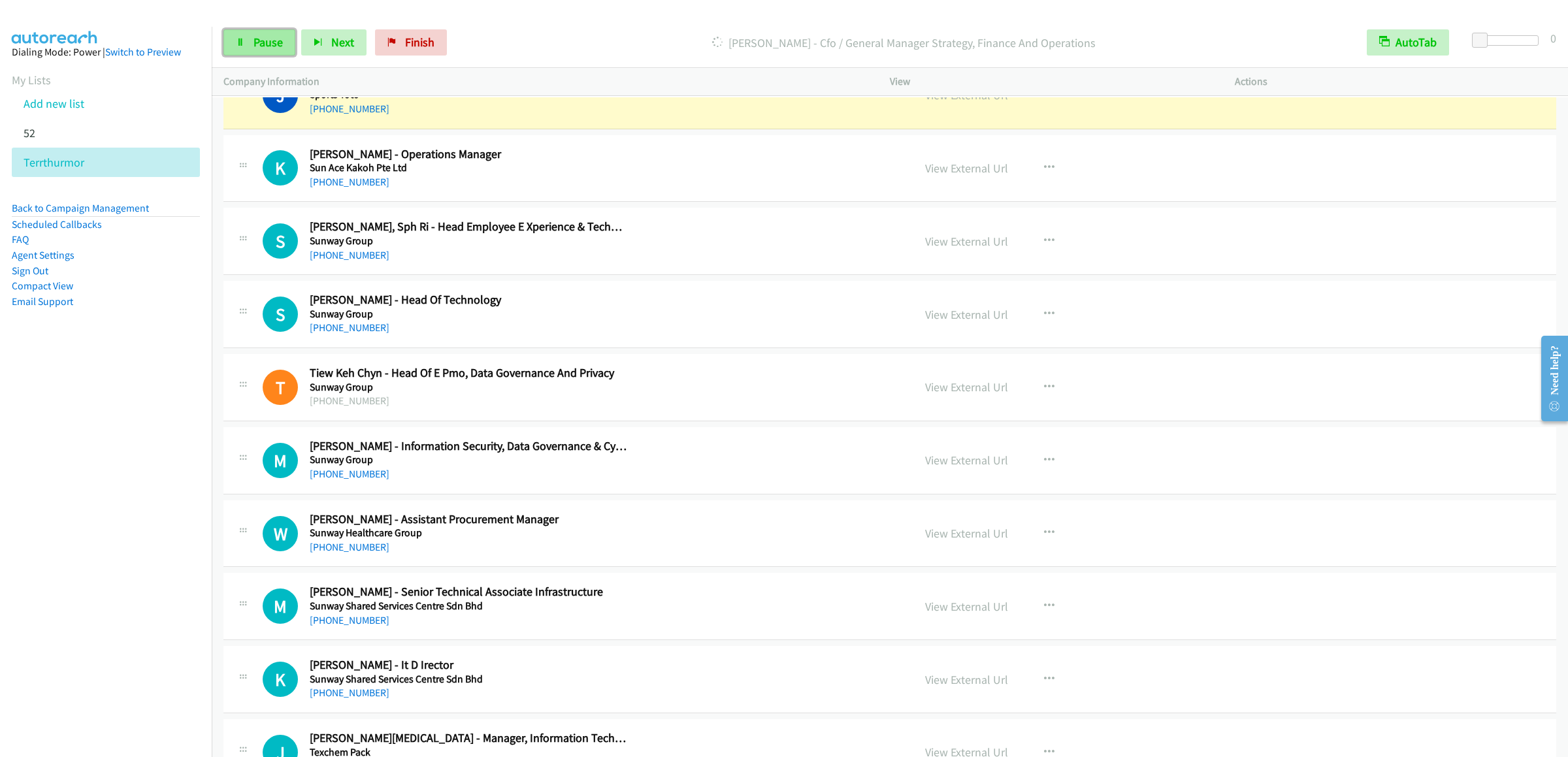
click at [247, 42] on link "Pause" at bounding box center [258, 42] width 72 height 26
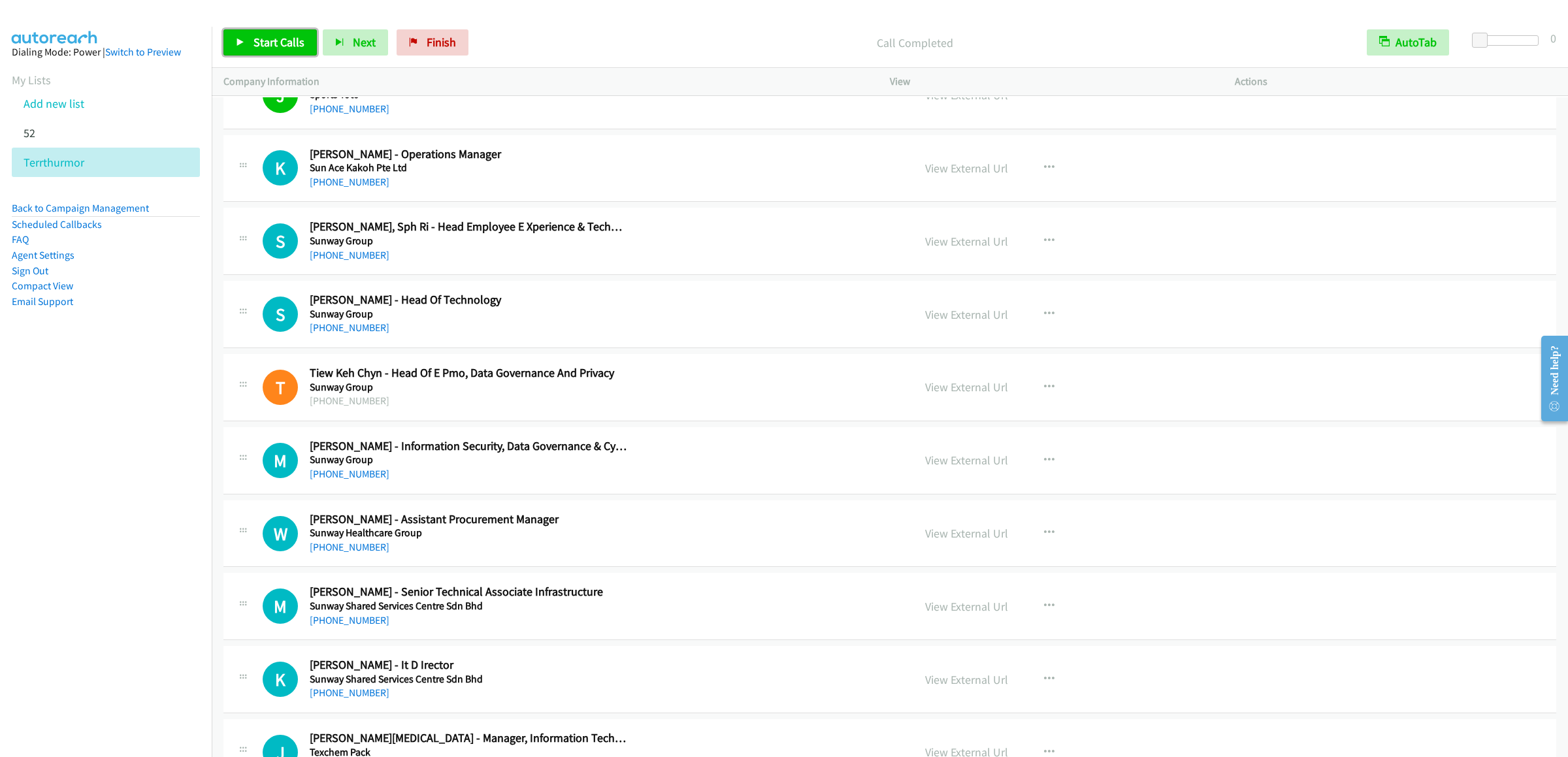
click at [263, 41] on span "Start Calls" at bounding box center [278, 41] width 51 height 15
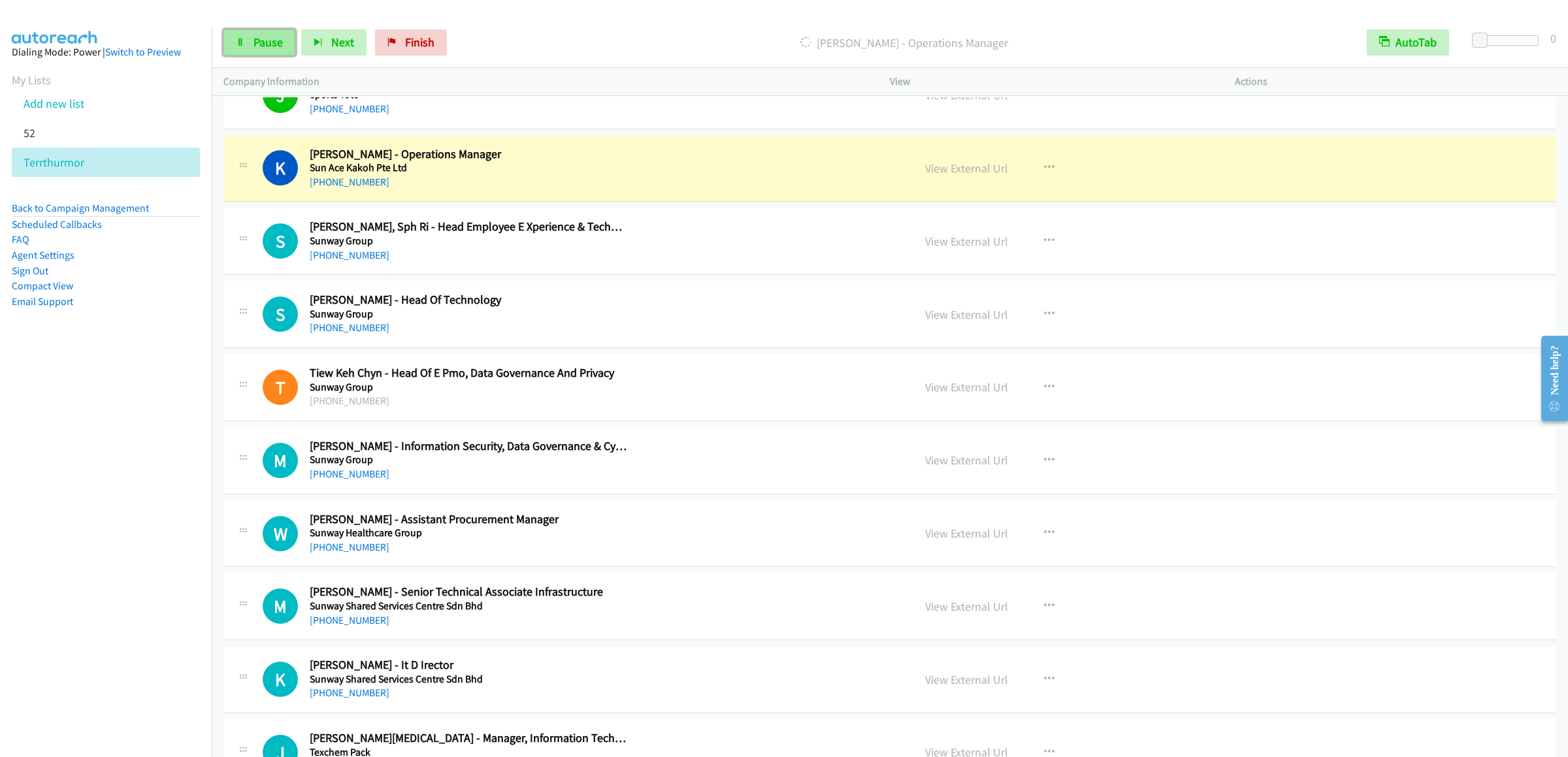
click at [236, 49] on link "Pause" at bounding box center [258, 42] width 72 height 26
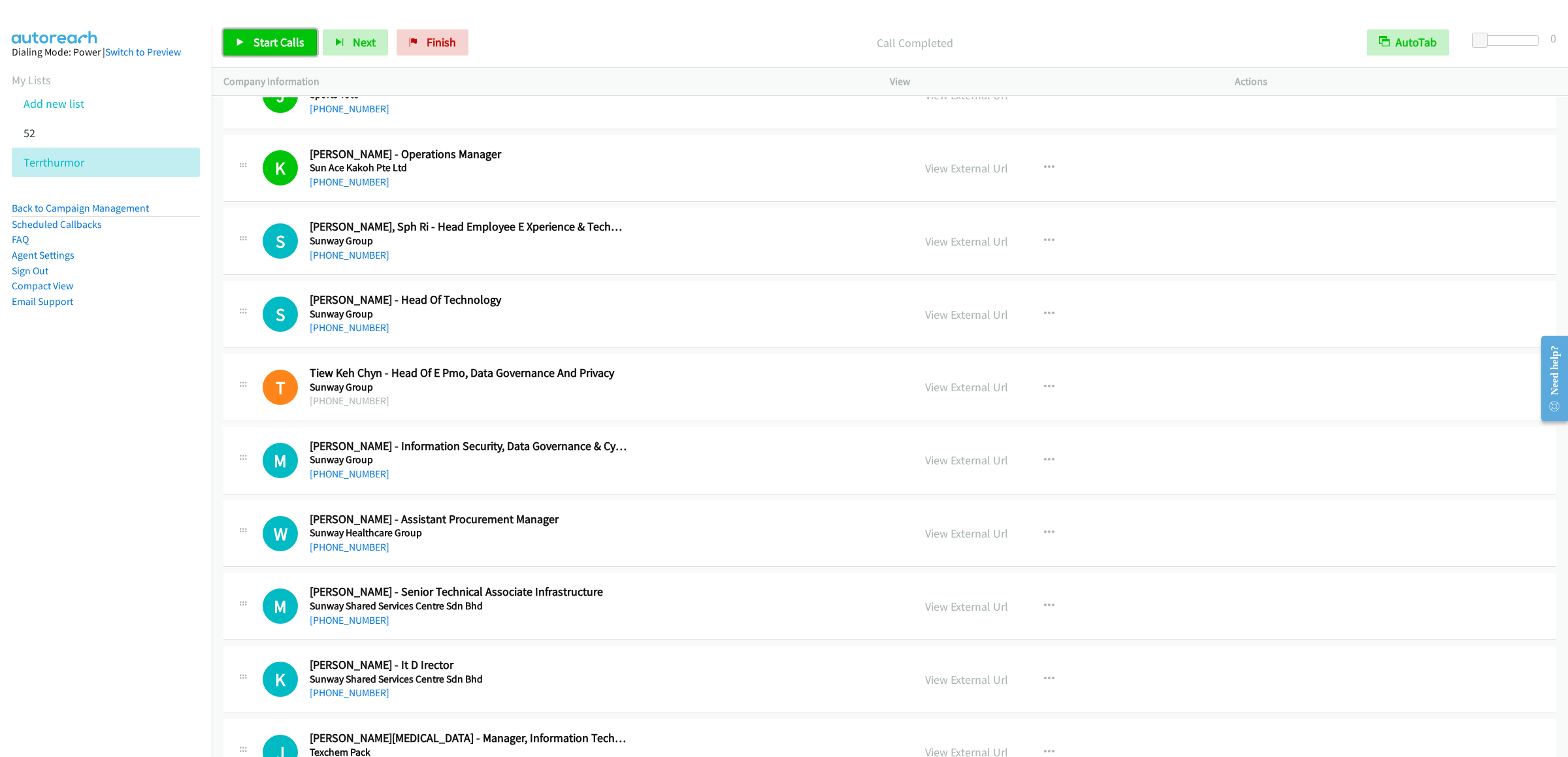
click at [269, 40] on span "Start Calls" at bounding box center [278, 41] width 51 height 15
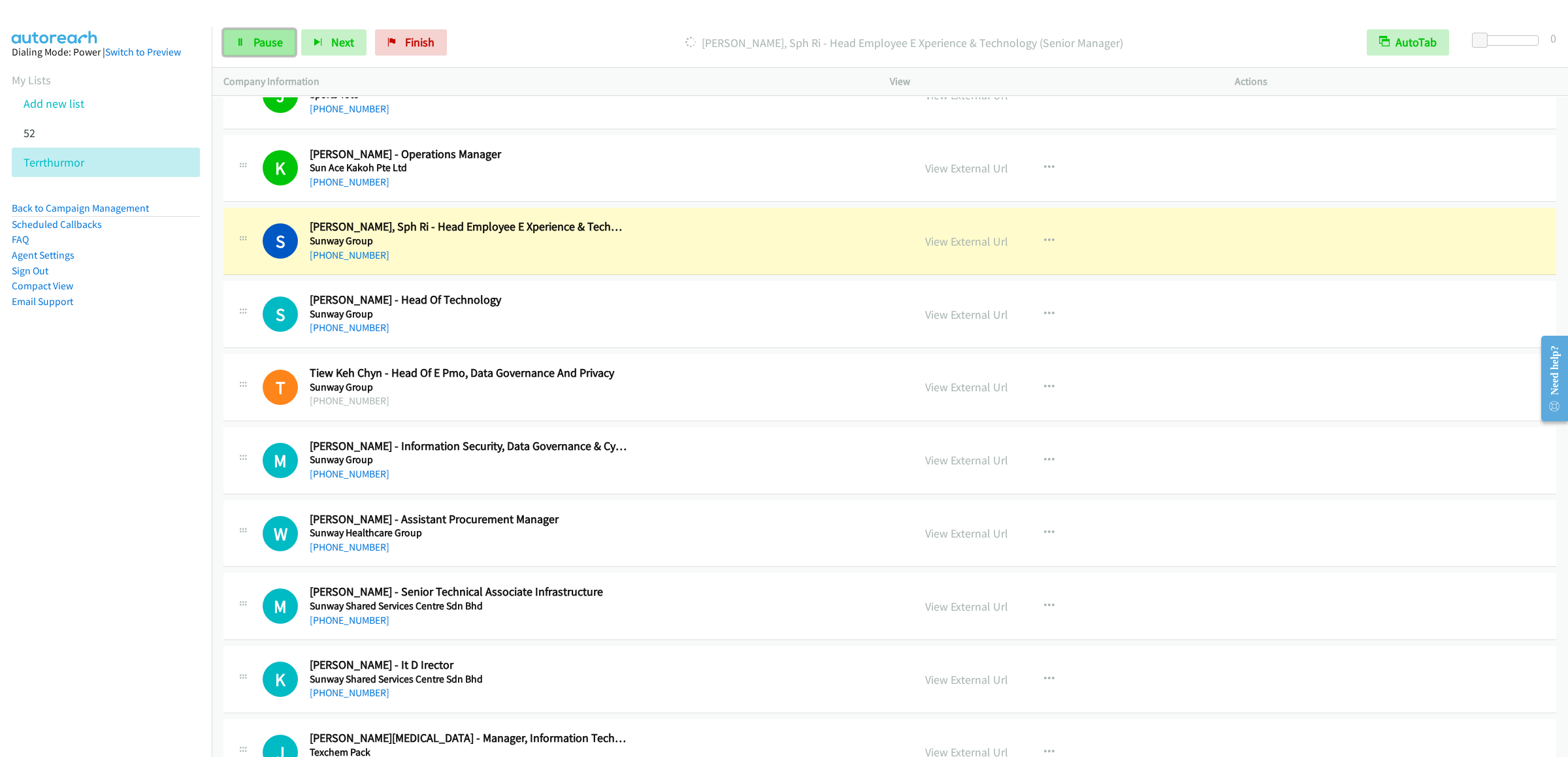
click at [264, 30] on link "Pause" at bounding box center [258, 42] width 72 height 26
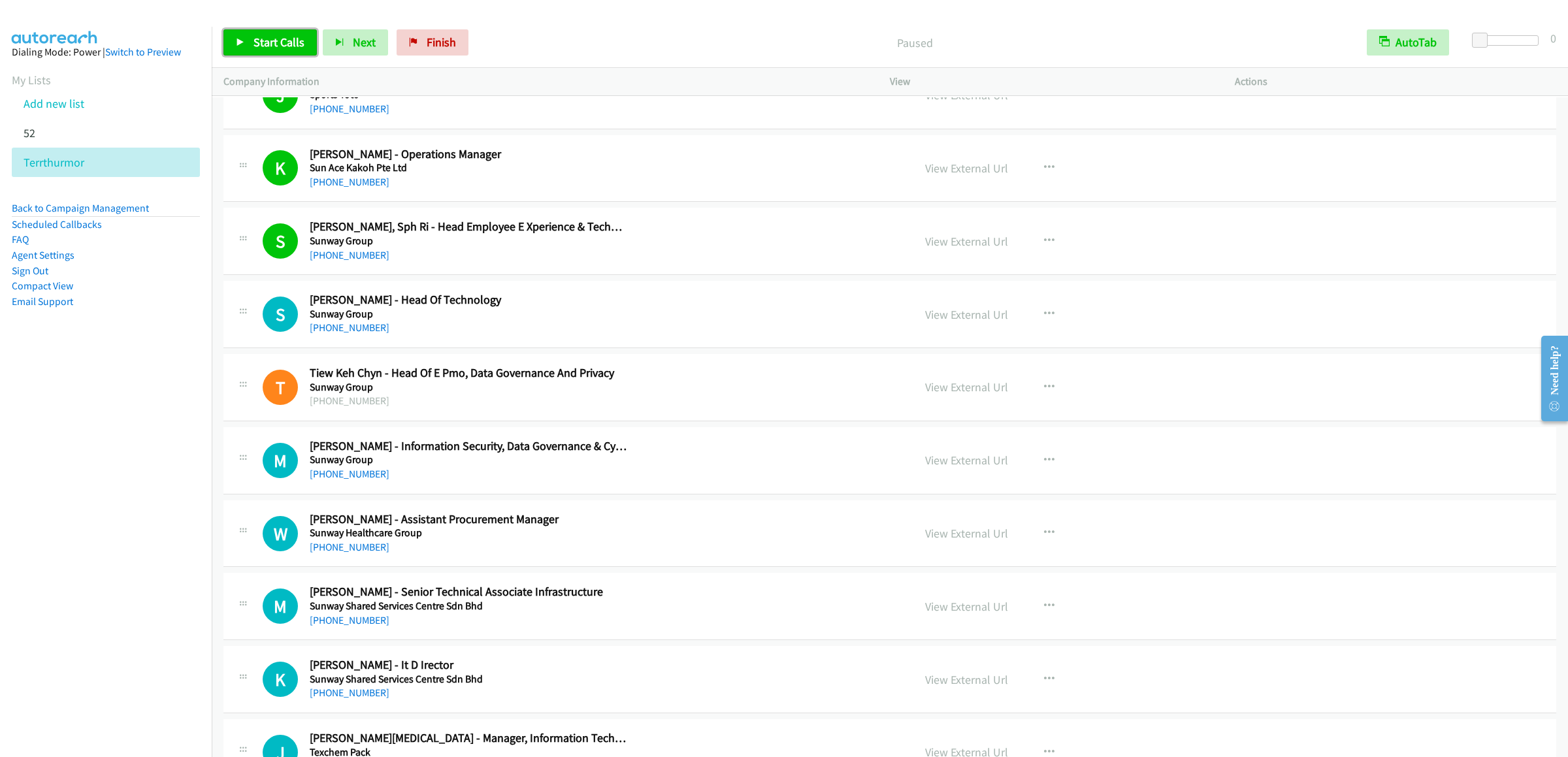
click at [264, 30] on link "Start Calls" at bounding box center [270, 42] width 93 height 26
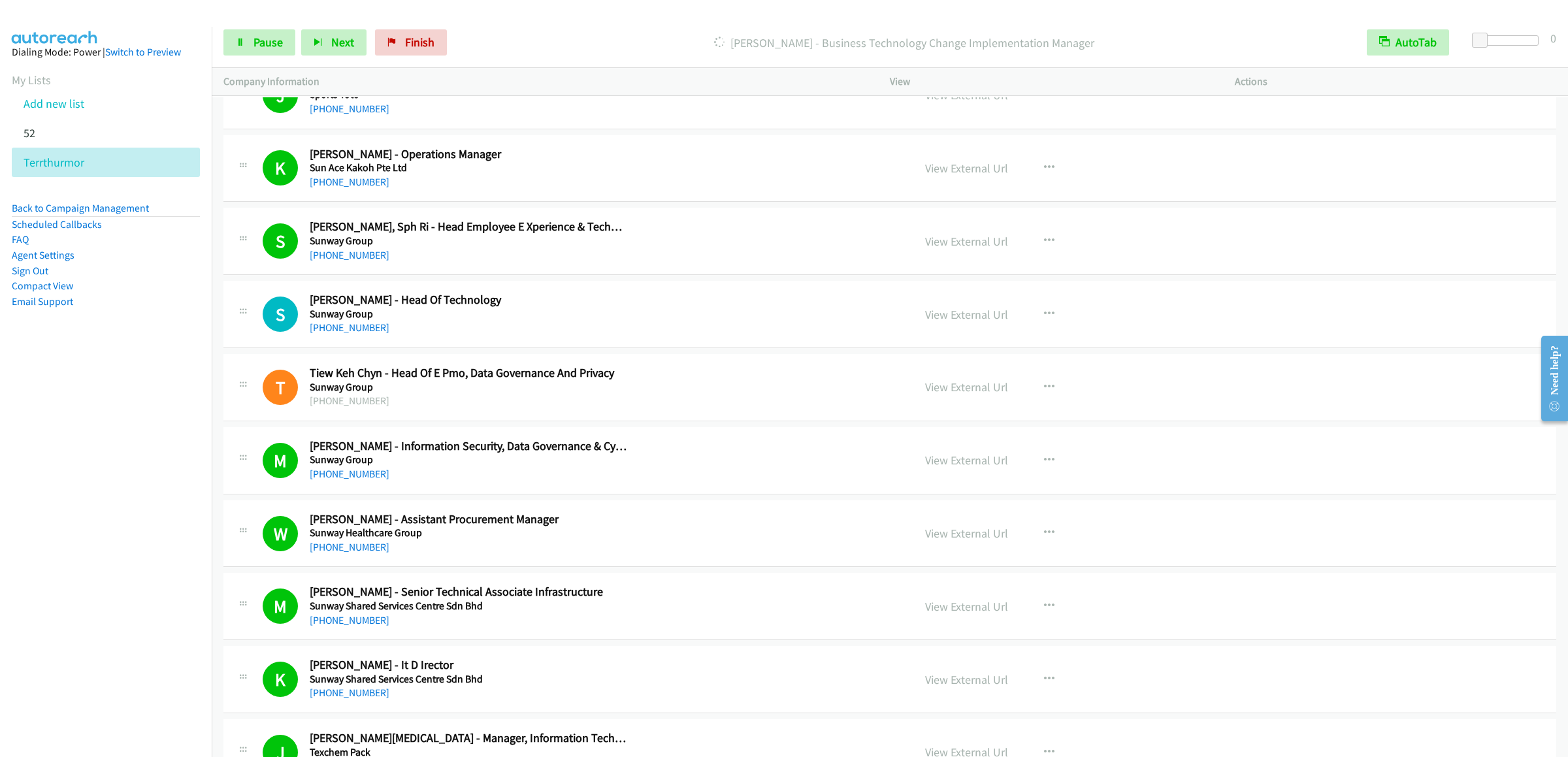
scroll to position [10972, 0]
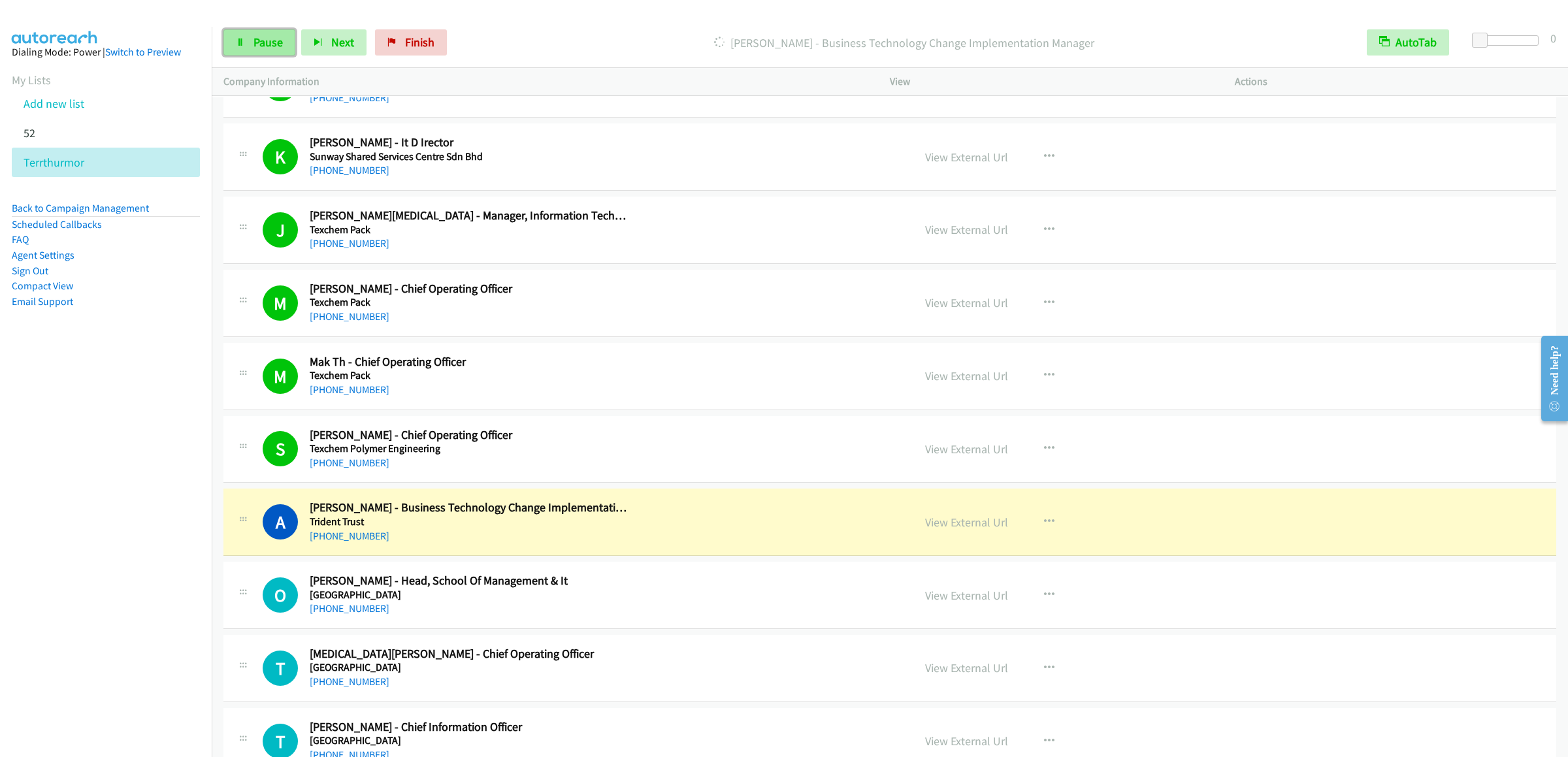
click at [252, 44] on link "Pause" at bounding box center [258, 42] width 72 height 26
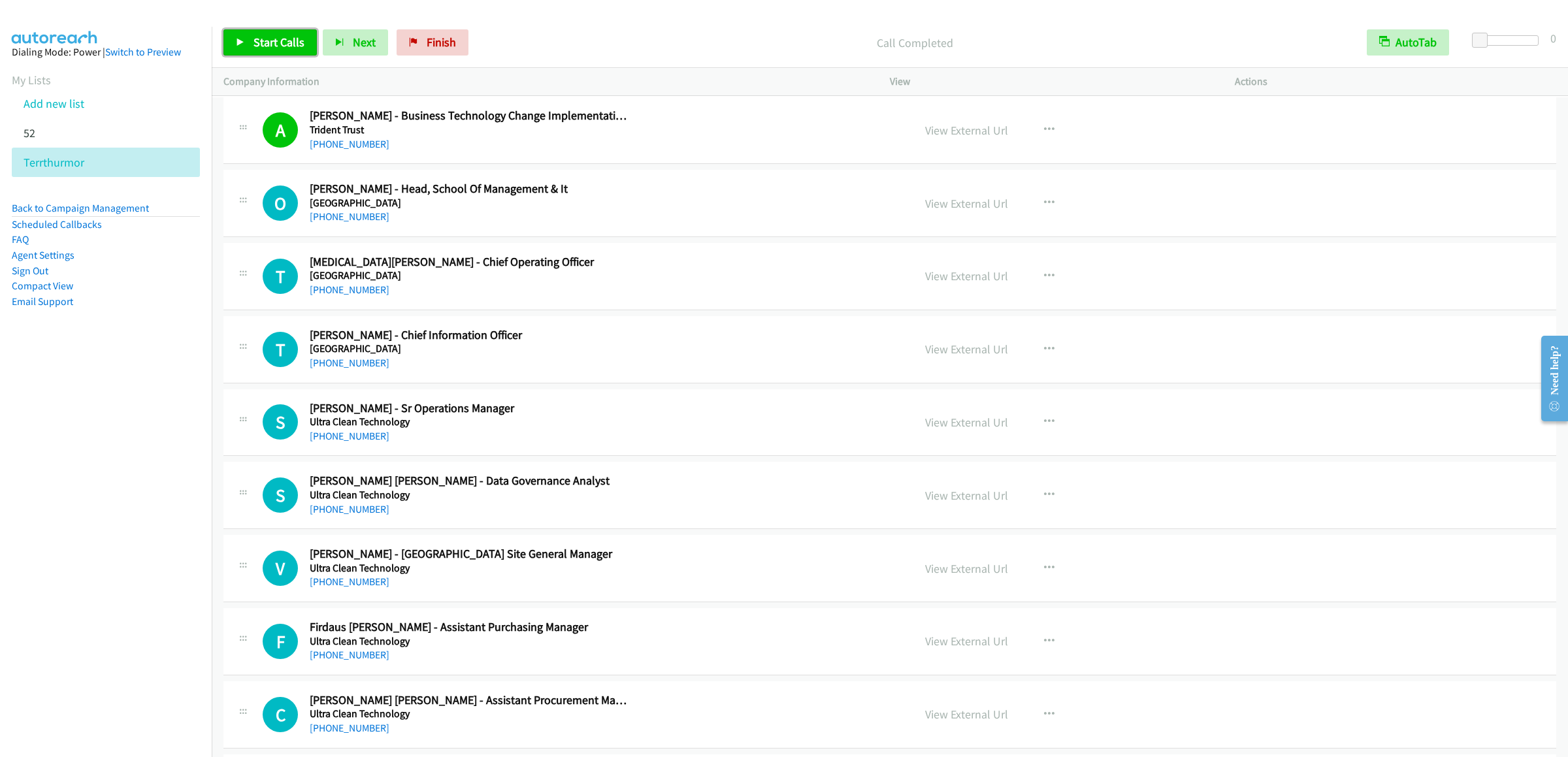
click at [245, 35] on link "Start Calls" at bounding box center [270, 42] width 93 height 26
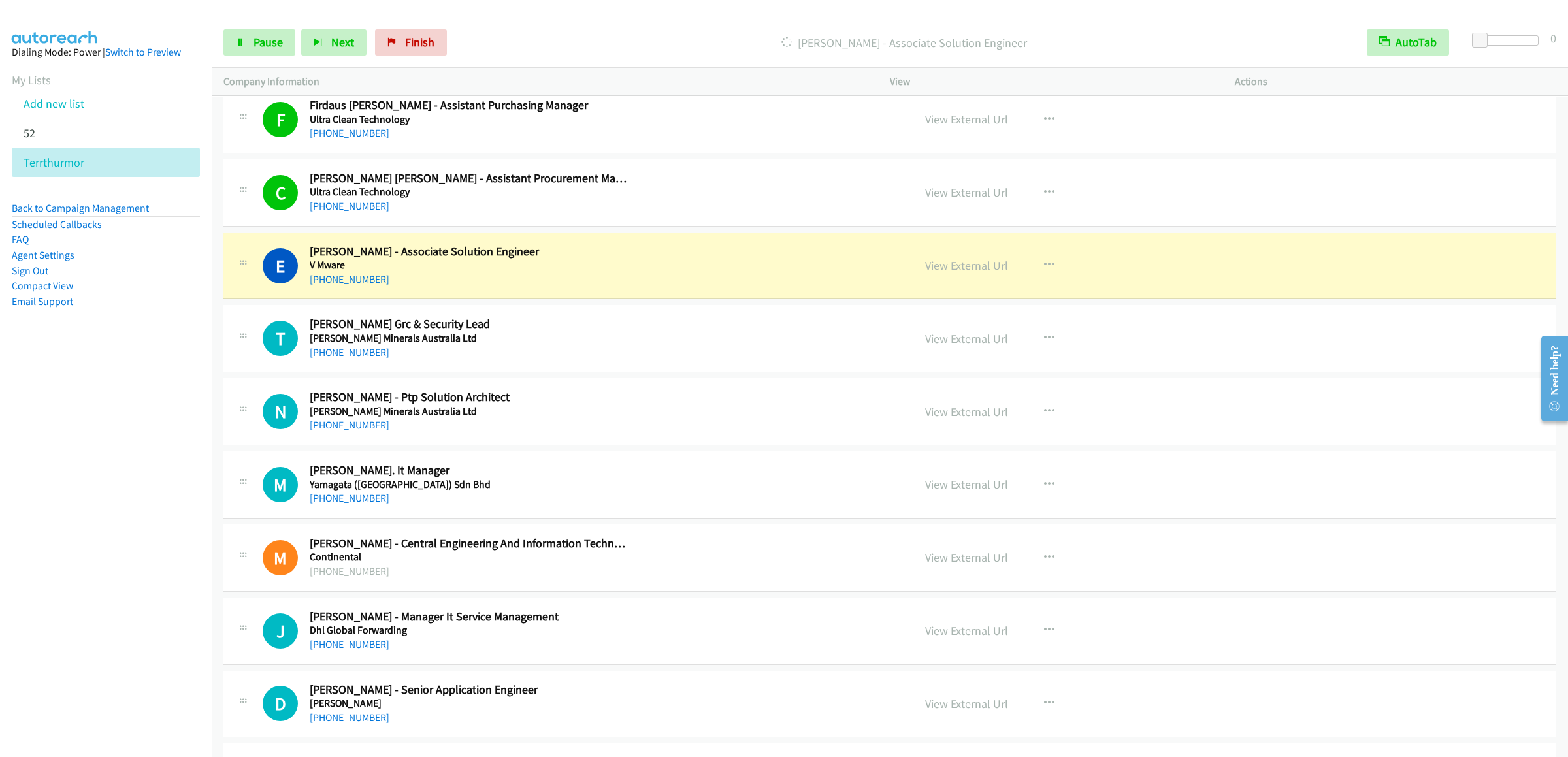
scroll to position [12017, 0]
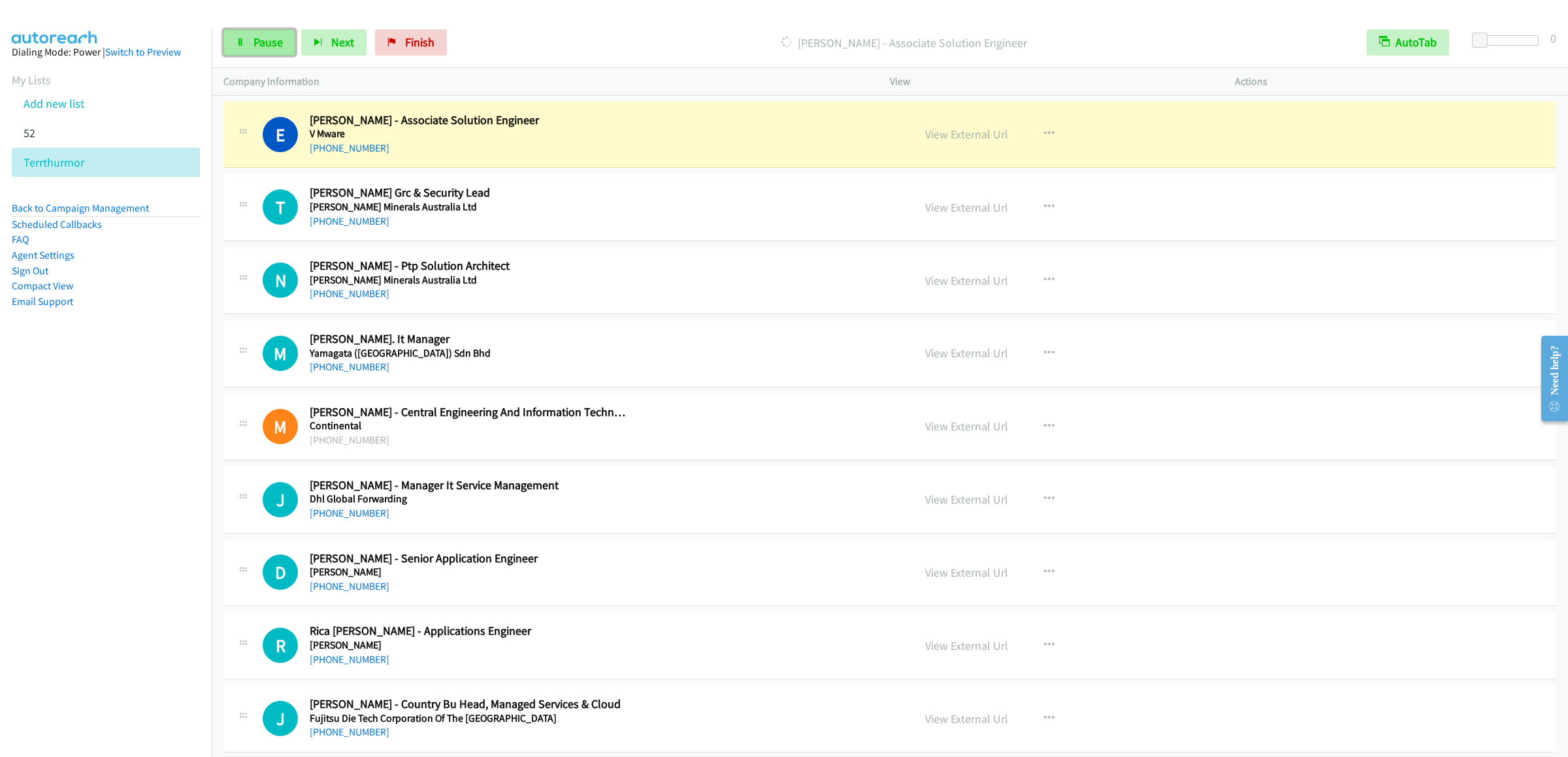
click at [283, 51] on link "Pause" at bounding box center [258, 42] width 72 height 26
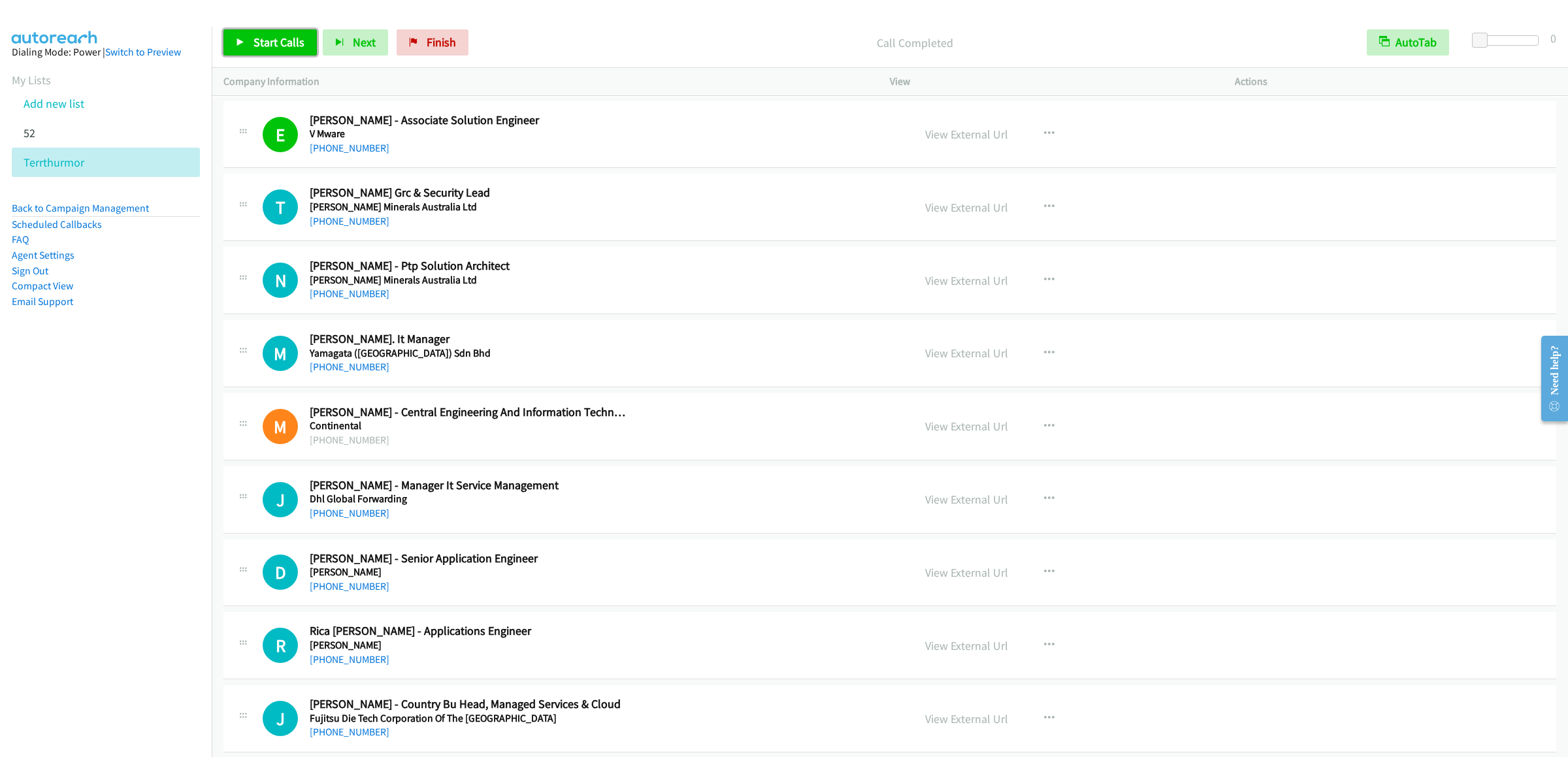
click at [258, 38] on span "Start Calls" at bounding box center [278, 41] width 51 height 15
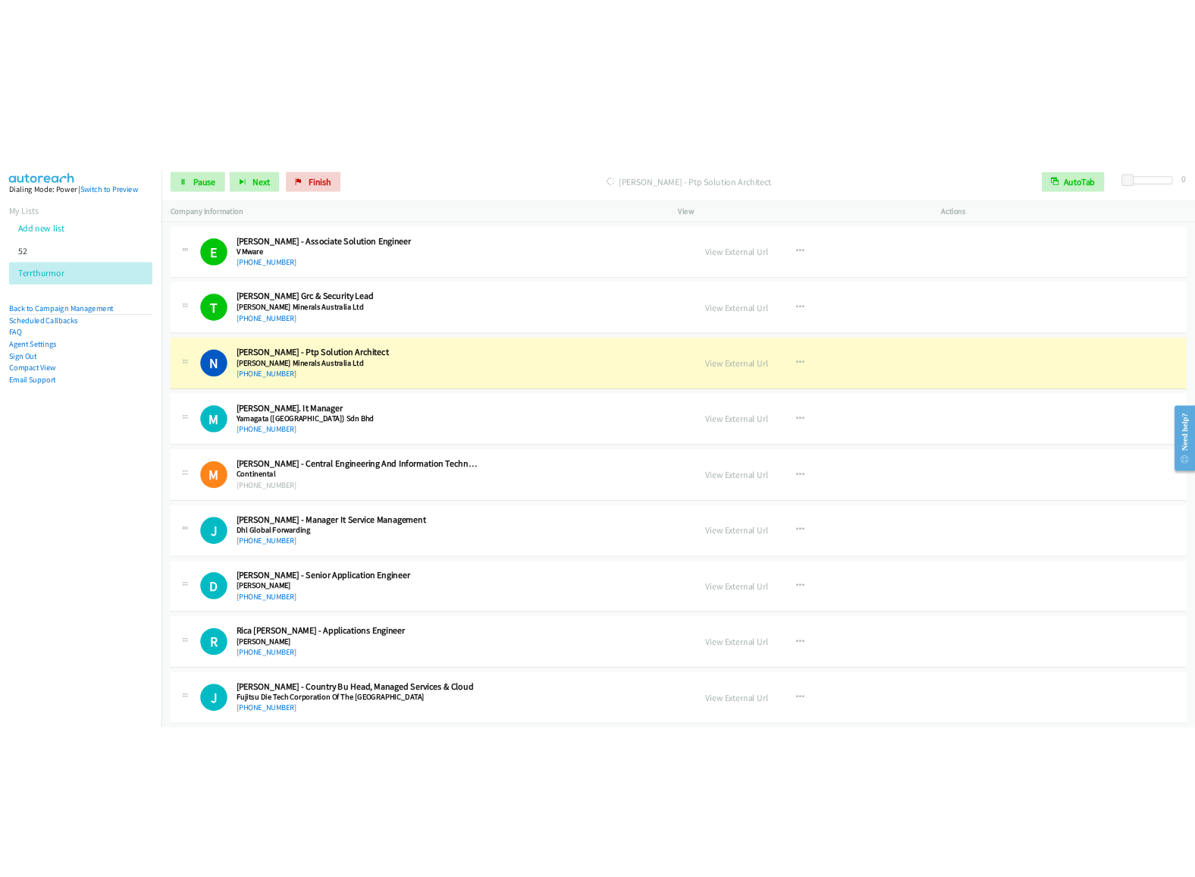
scroll to position [14105, 0]
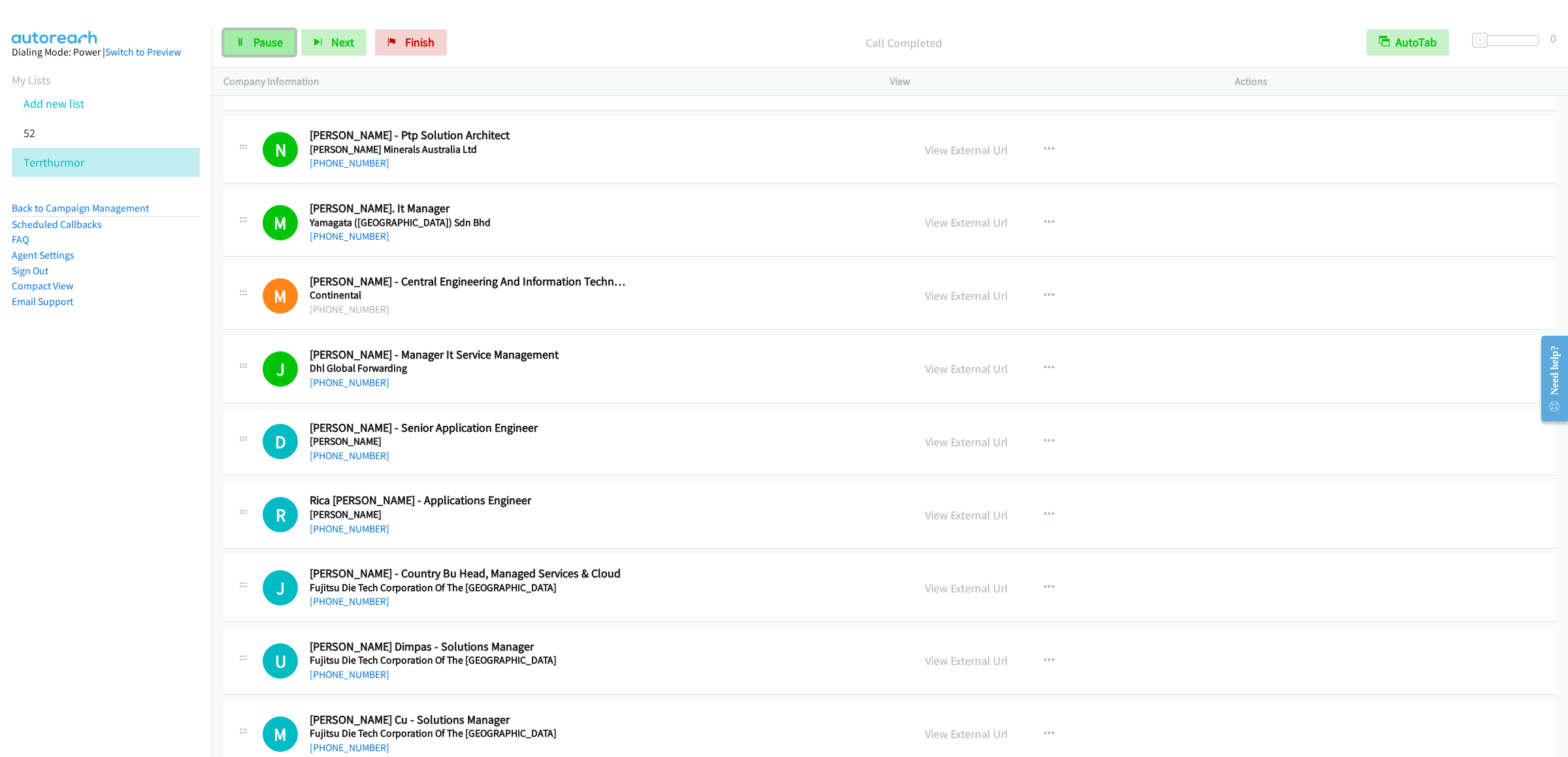
click at [241, 52] on link "Pause" at bounding box center [258, 42] width 72 height 26
click at [271, 43] on span "Start Calls" at bounding box center [278, 41] width 51 height 15
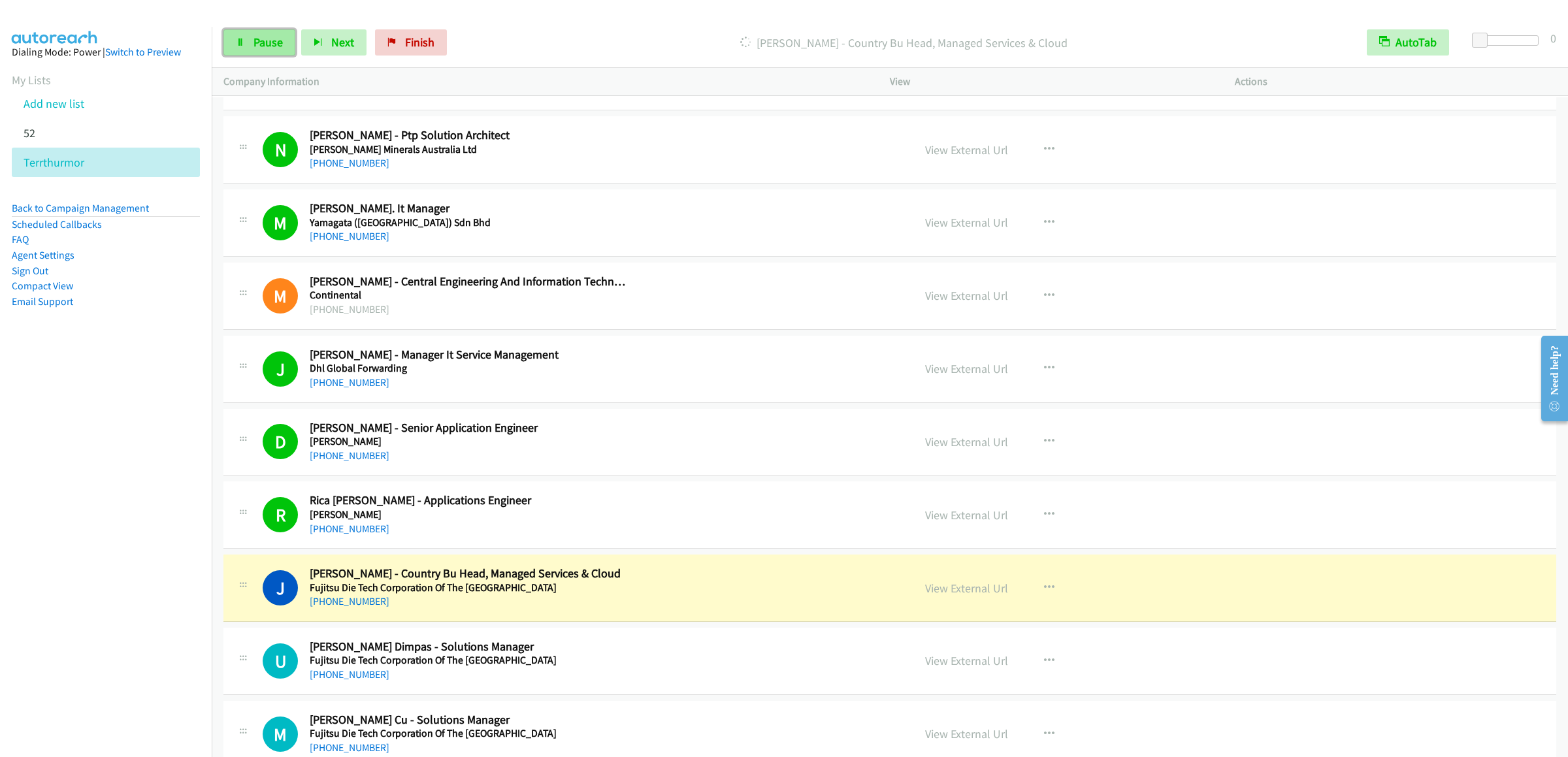
click at [245, 53] on link "Pause" at bounding box center [258, 42] width 72 height 26
